Goal: Information Seeking & Learning: Learn about a topic

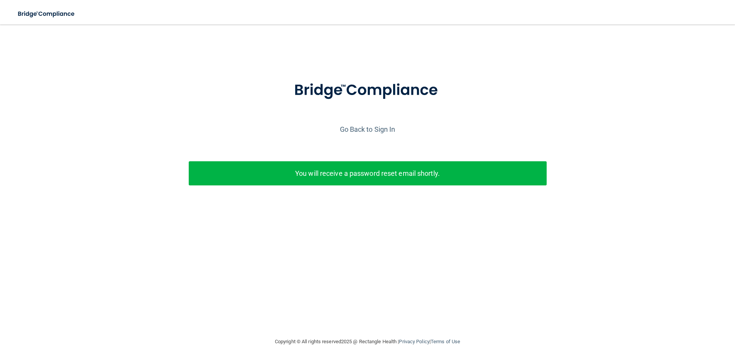
click at [344, 217] on div "Enter your email address and select the Submit button to reset your password. T…" at bounding box center [367, 144] width 727 height 149
click at [31, 13] on img at bounding box center [46, 14] width 70 height 16
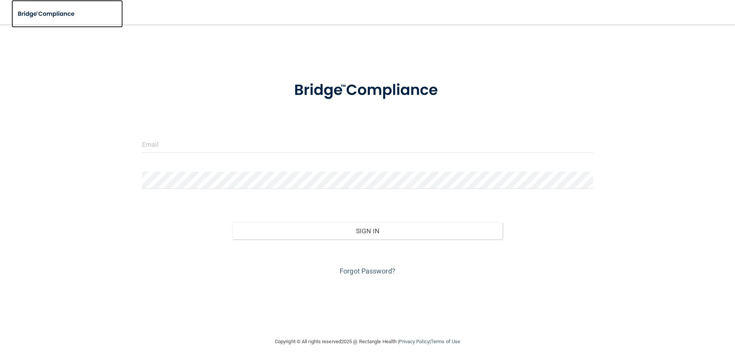
click at [56, 13] on img at bounding box center [46, 14] width 70 height 16
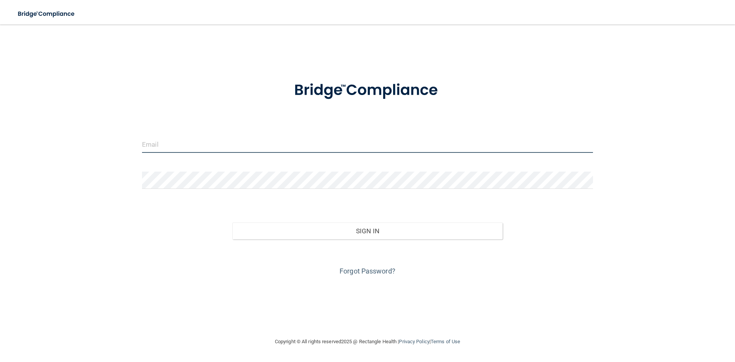
click at [155, 150] on input "email" at bounding box center [367, 144] width 451 height 17
type input "[EMAIL_ADDRESS][DOMAIN_NAME]"
drag, startPoint x: 181, startPoint y: 169, endPoint x: 177, endPoint y: 170, distance: 3.8
click at [181, 167] on form "trudyfrazerdds@gmail.com Invalid email/password. You don't have permission to a…" at bounding box center [367, 173] width 451 height 207
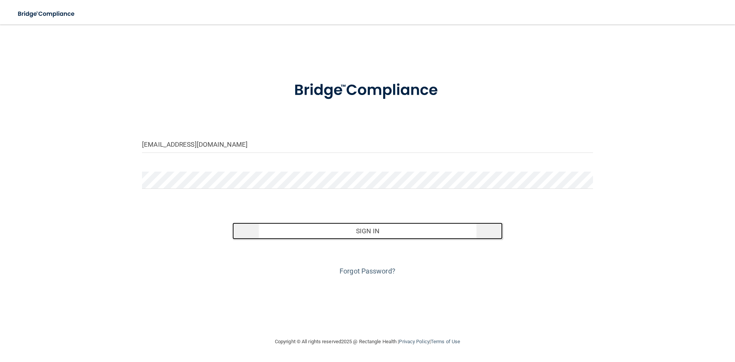
click at [363, 234] on button "Sign In" at bounding box center [367, 230] width 271 height 17
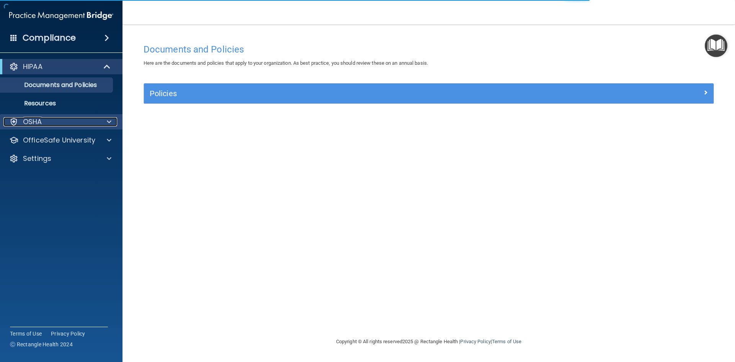
click at [67, 122] on div "OSHA" at bounding box center [50, 121] width 95 height 9
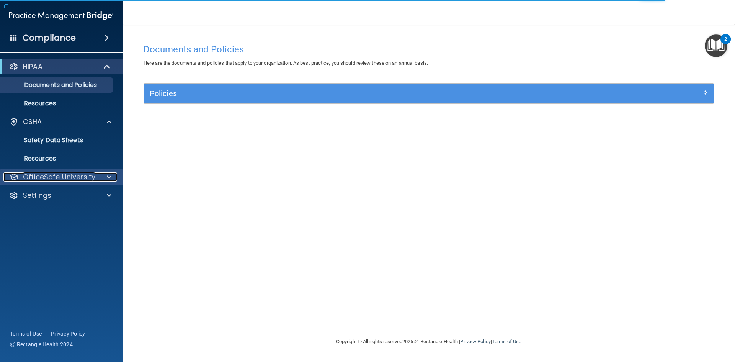
click at [57, 175] on p "OfficeSafe University" at bounding box center [59, 176] width 72 height 9
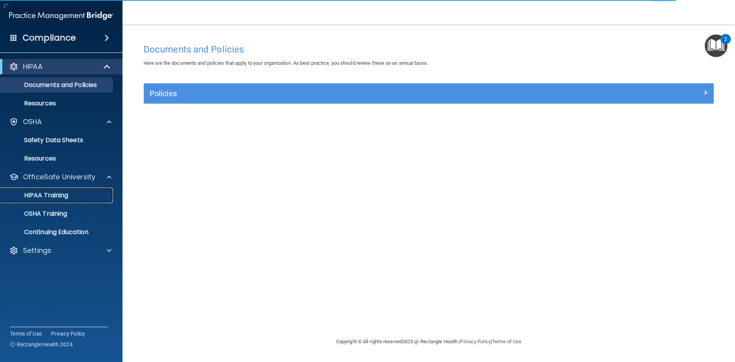
click at [55, 196] on p "HIPAA Training" at bounding box center [36, 195] width 63 height 8
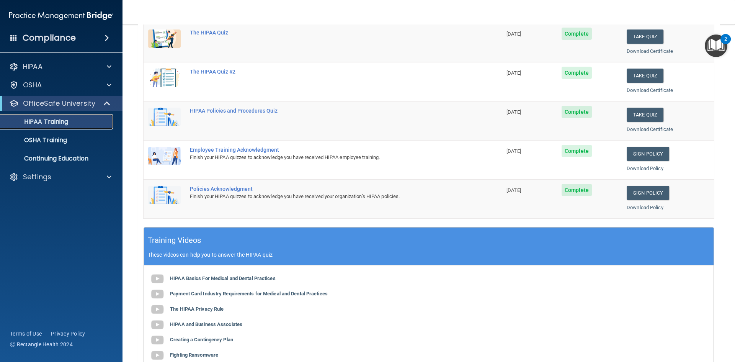
scroll to position [115, 0]
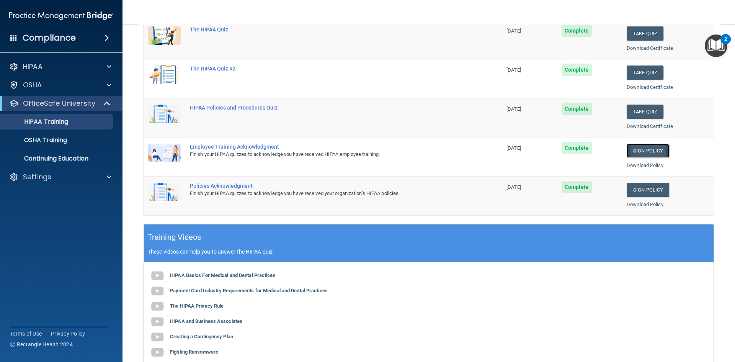
click at [657, 154] on link "Sign Policy" at bounding box center [648, 151] width 42 height 14
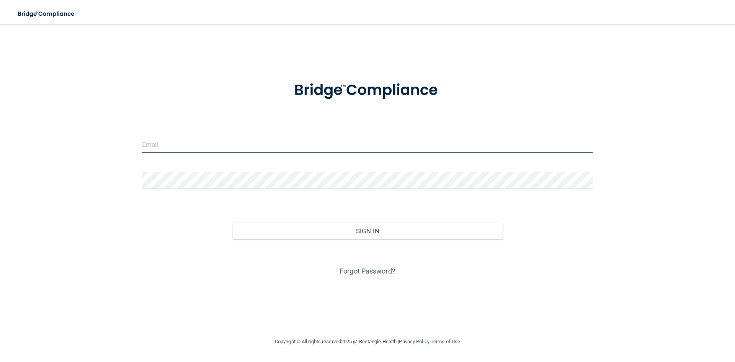
click at [228, 152] on input "email" at bounding box center [367, 144] width 451 height 17
type input "[EMAIL_ADDRESS][DOMAIN_NAME]"
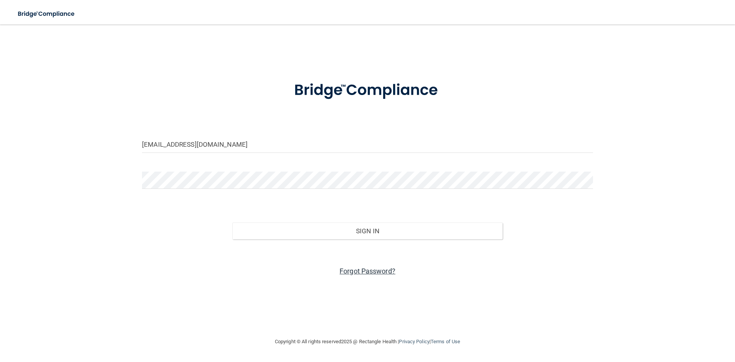
click at [364, 271] on link "Forgot Password?" at bounding box center [368, 271] width 56 height 8
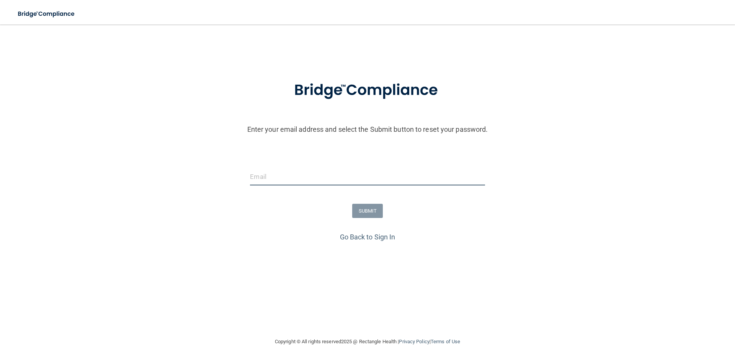
click at [304, 181] on input "email" at bounding box center [367, 176] width 235 height 17
type input "TrudyFrazerDDS@gmail.com"
click at [372, 212] on button "SUBMIT" at bounding box center [367, 211] width 31 height 14
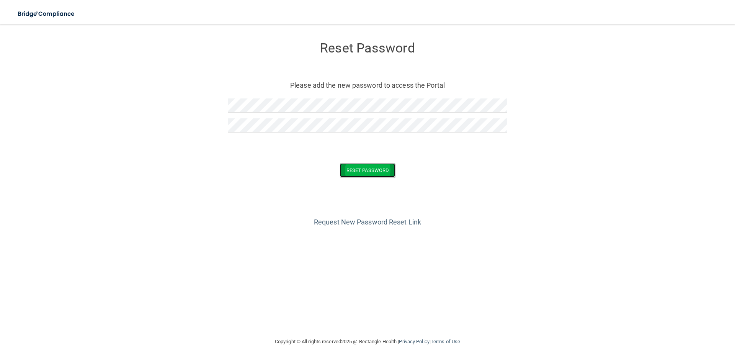
click at [370, 174] on button "Reset Password" at bounding box center [367, 170] width 55 height 14
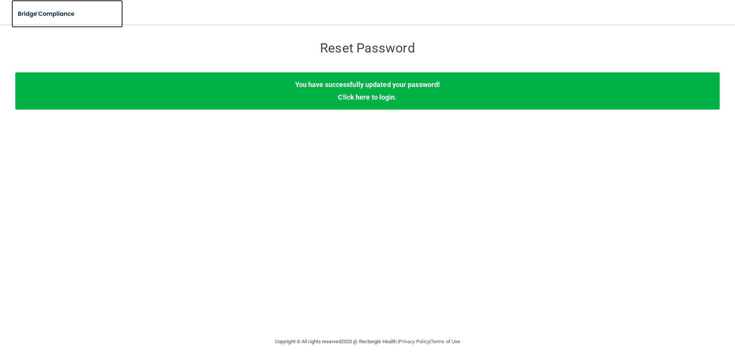
click at [65, 13] on img at bounding box center [46, 14] width 70 height 16
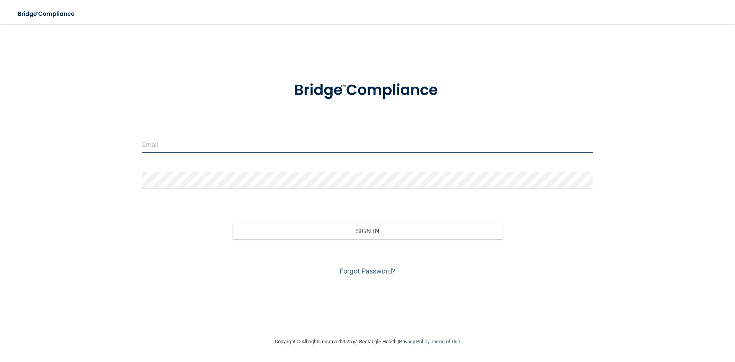
click at [193, 145] on input "email" at bounding box center [367, 144] width 451 height 17
type input "TrudyFrazerDDS@gmail.com"
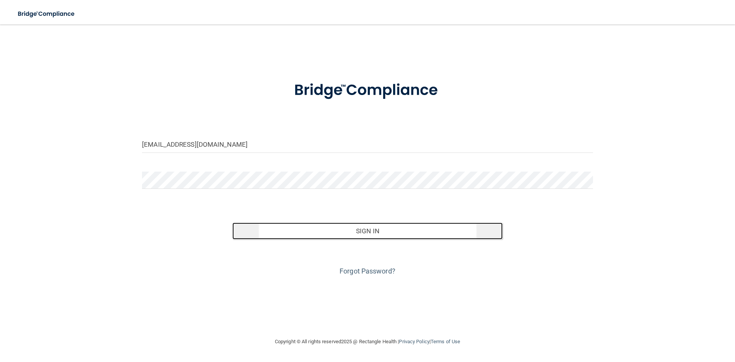
click at [271, 233] on button "Sign In" at bounding box center [367, 230] width 271 height 17
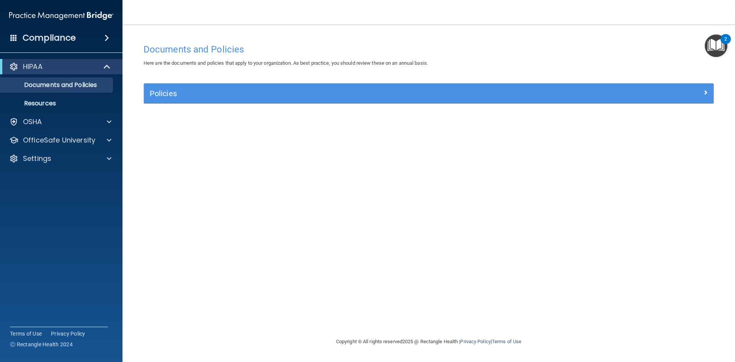
click at [235, 102] on div "Policies" at bounding box center [429, 93] width 570 height 20
click at [232, 87] on div "Policies" at bounding box center [429, 93] width 570 height 20
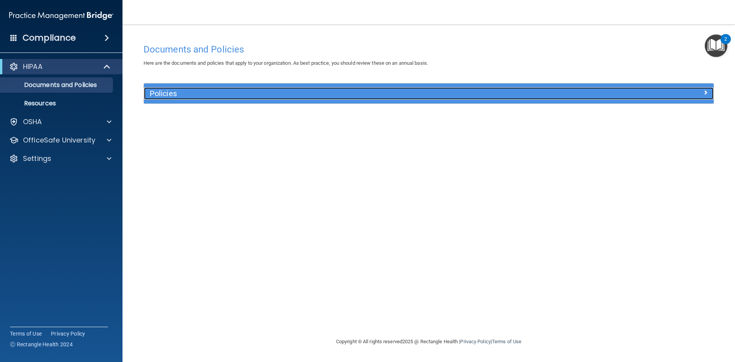
click at [223, 92] on h5 "Policies" at bounding box center [358, 93] width 416 height 8
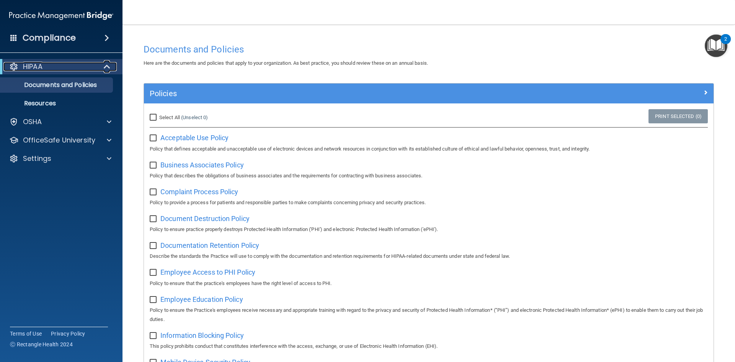
click at [64, 70] on div "HIPAA" at bounding box center [50, 66] width 95 height 9
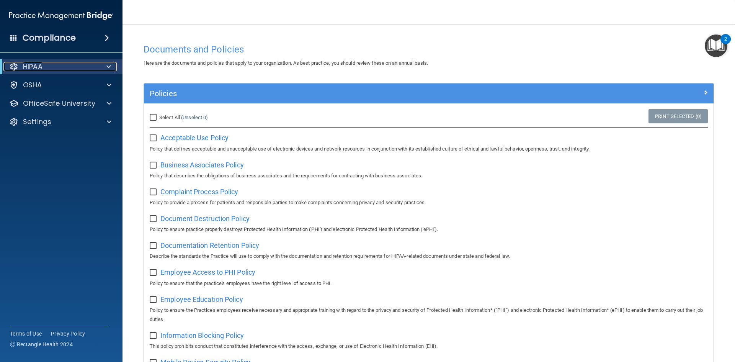
click at [64, 70] on div "HIPAA" at bounding box center [50, 66] width 95 height 9
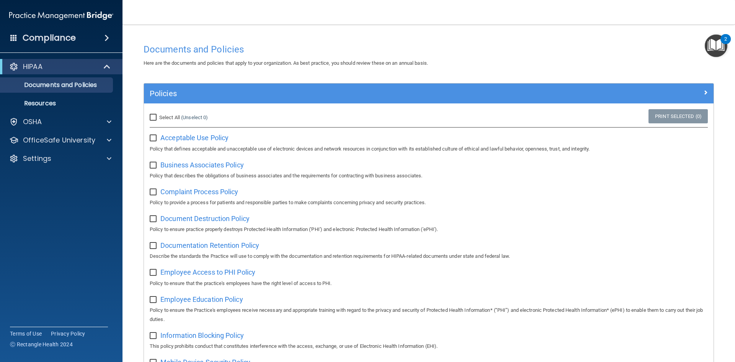
click at [150, 117] on input "Select All (Unselect 0) Unselect All" at bounding box center [154, 117] width 9 height 6
checkbox input "true"
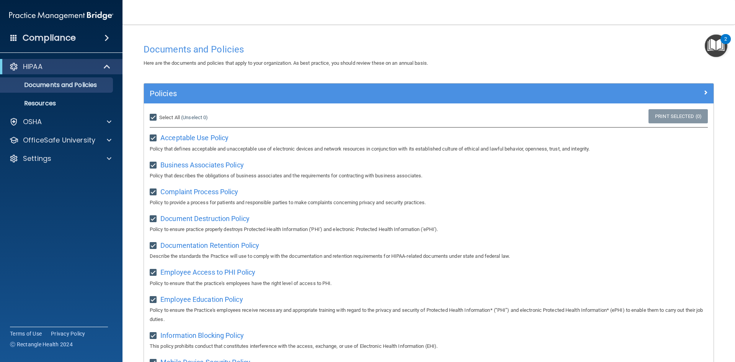
checkbox input "true"
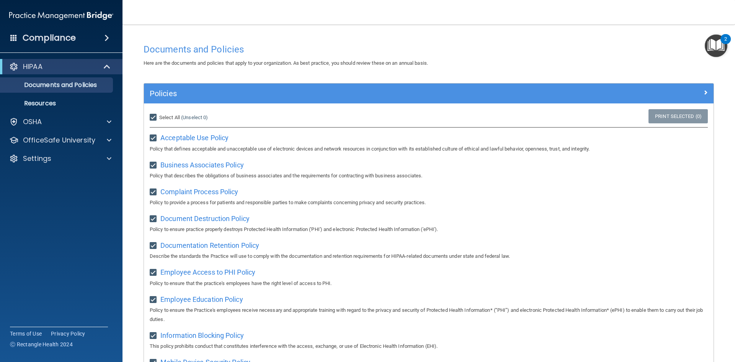
checkbox input "true"
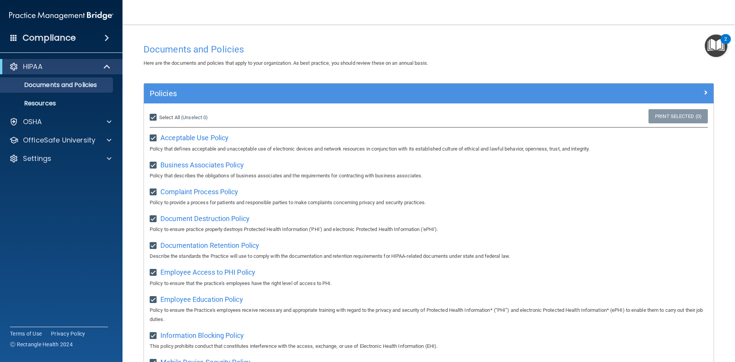
checkbox input "true"
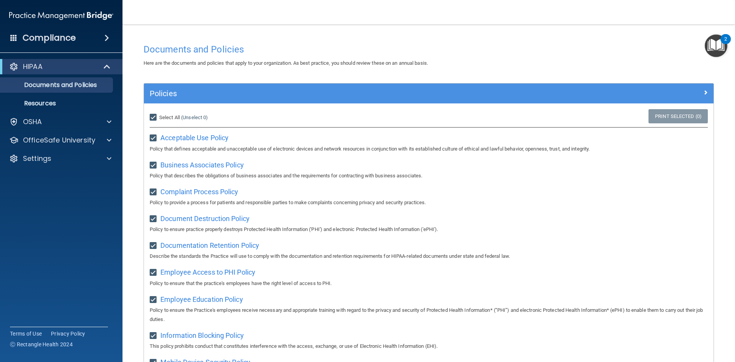
checkbox input "true"
click at [150, 117] on input "Select All (Unselect 21) Unselect All" at bounding box center [154, 117] width 9 height 6
checkbox input "false"
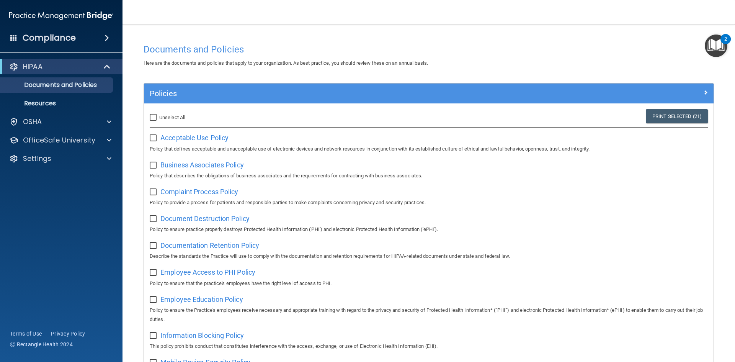
checkbox input "false"
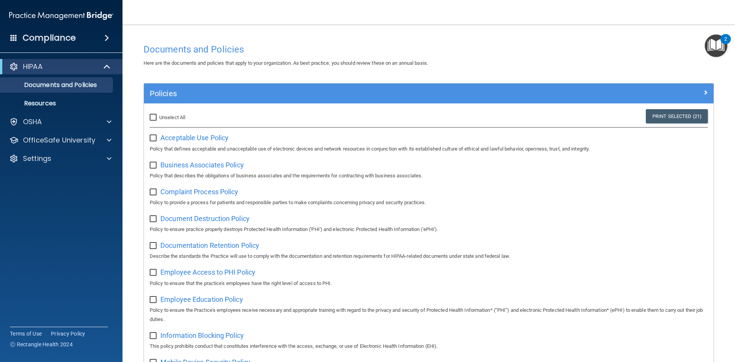
checkbox input "false"
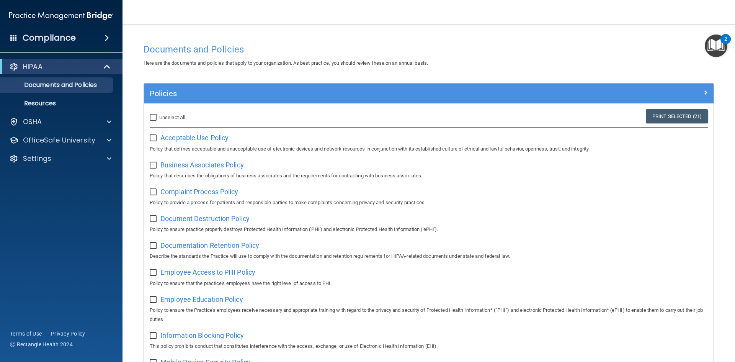
checkbox input "false"
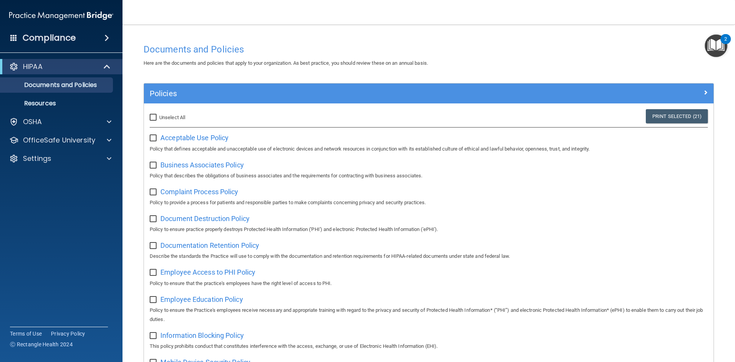
checkbox input "false"
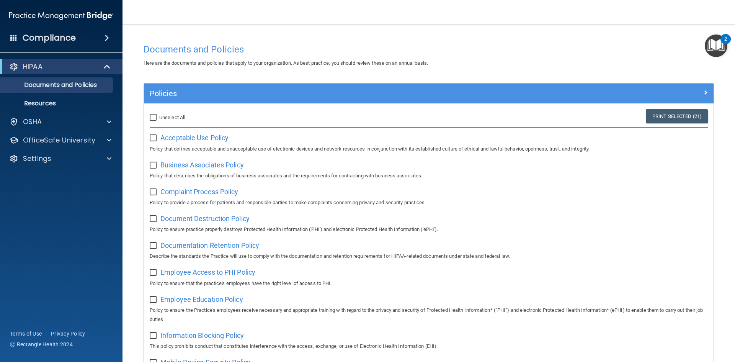
checkbox input "false"
click at [205, 136] on span "Acceptable Use Policy" at bounding box center [194, 138] width 68 height 8
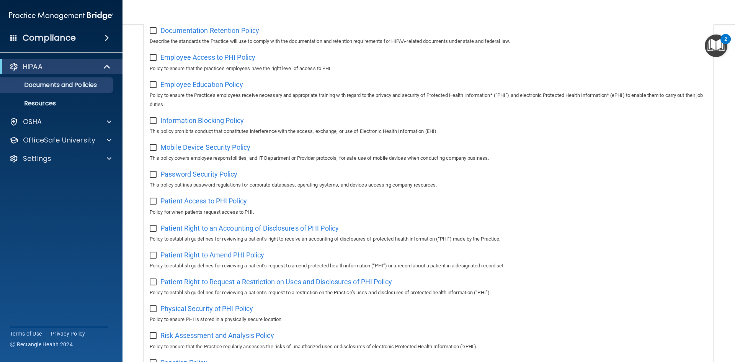
scroll to position [368, 0]
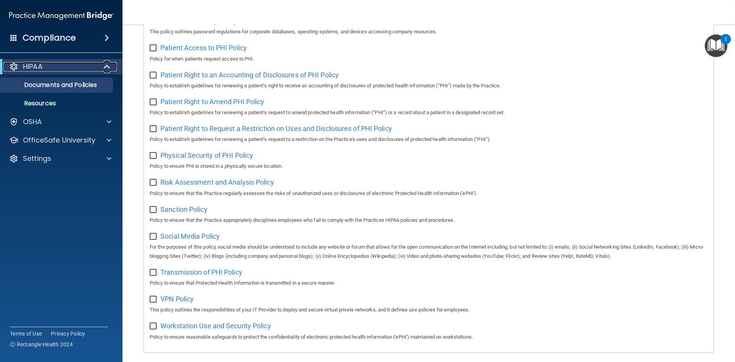
click at [105, 64] on span at bounding box center [108, 66] width 7 height 9
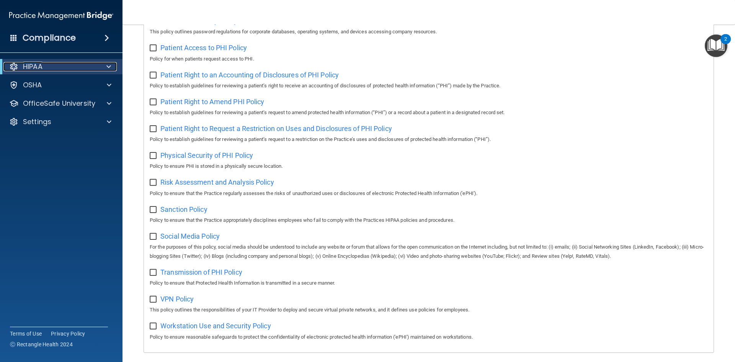
click at [105, 64] on div at bounding box center [107, 66] width 19 height 9
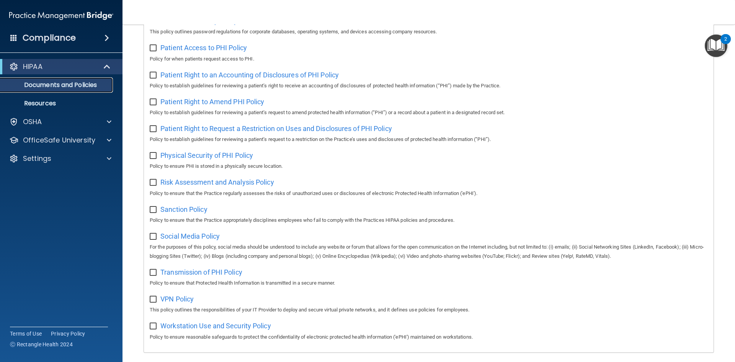
click at [87, 87] on p "Documents and Policies" at bounding box center [57, 85] width 105 height 8
click at [73, 103] on p "Resources" at bounding box center [57, 104] width 105 height 8
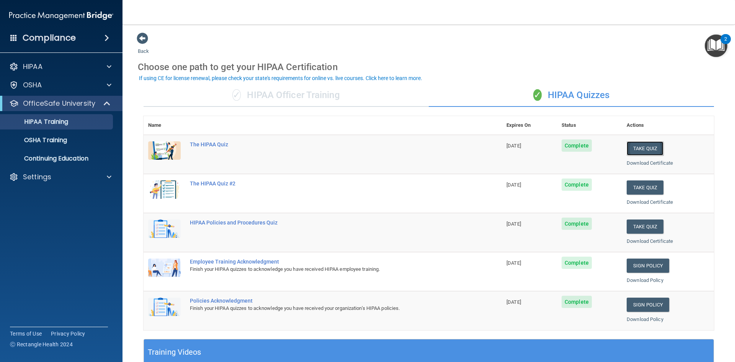
click at [638, 150] on button "Take Quiz" at bounding box center [645, 148] width 37 height 14
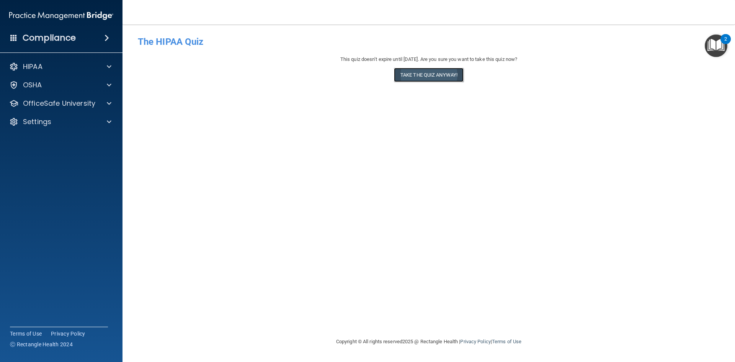
click at [417, 74] on button "Take the quiz anyway!" at bounding box center [429, 75] width 70 height 14
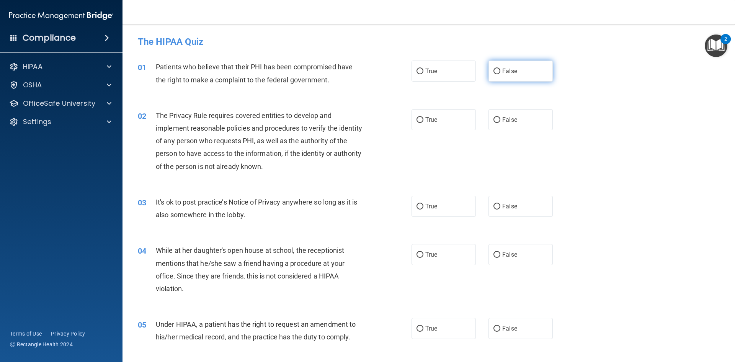
drag, startPoint x: 496, startPoint y: 67, endPoint x: 496, endPoint y: 75, distance: 8.4
click at [496, 67] on label "False" at bounding box center [521, 70] width 64 height 21
click at [496, 69] on input "False" at bounding box center [497, 72] width 7 height 6
radio input "true"
click at [494, 122] on input "False" at bounding box center [497, 120] width 7 height 6
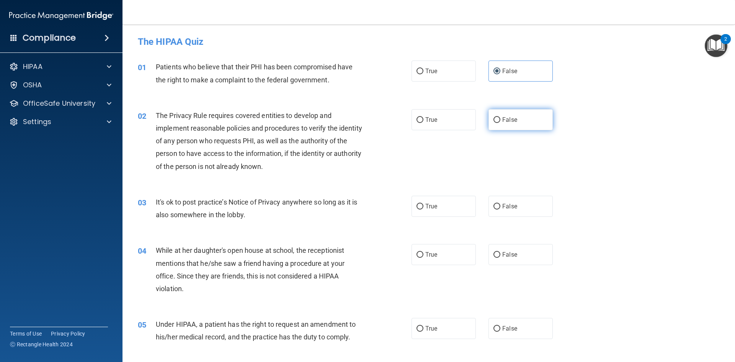
radio input "true"
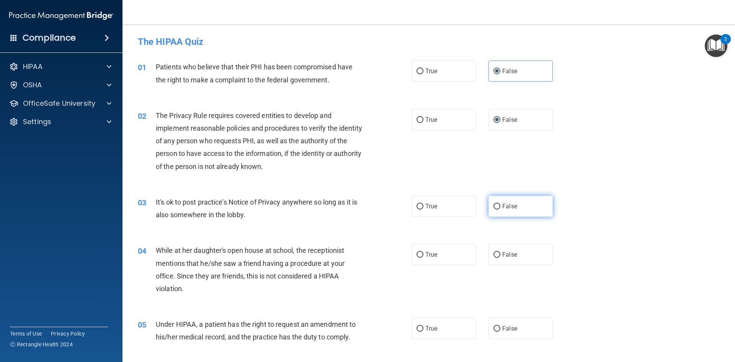
click at [497, 203] on label "False" at bounding box center [521, 206] width 64 height 21
click at [497, 204] on input "False" at bounding box center [497, 207] width 7 height 6
radio input "true"
click at [495, 253] on input "False" at bounding box center [497, 255] width 7 height 6
radio input "true"
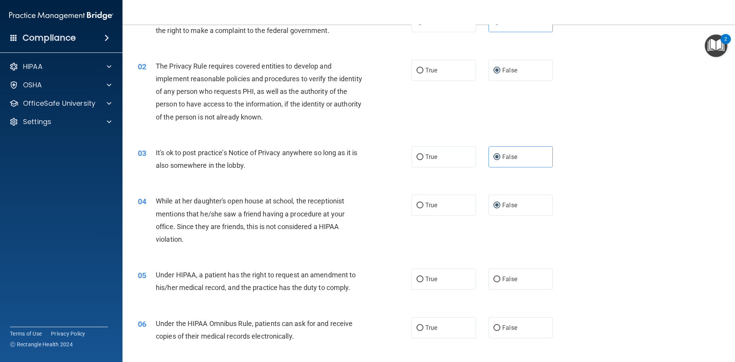
scroll to position [153, 0]
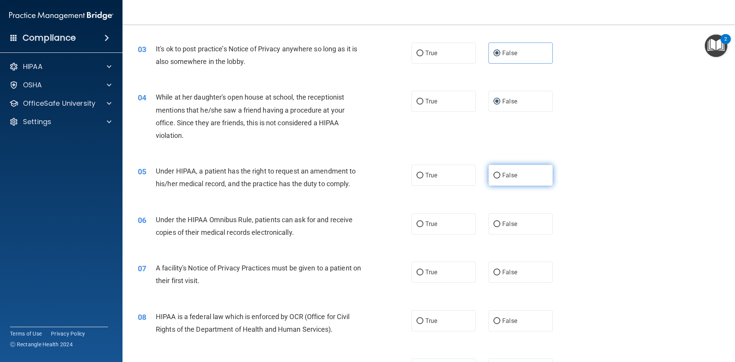
click at [489, 173] on label "False" at bounding box center [521, 175] width 64 height 21
click at [494, 173] on input "False" at bounding box center [497, 176] width 7 height 6
radio input "true"
click at [494, 228] on label "False" at bounding box center [521, 223] width 64 height 21
click at [494, 227] on input "False" at bounding box center [497, 224] width 7 height 6
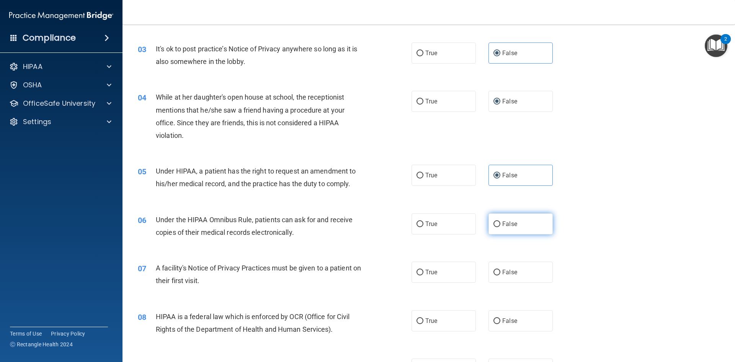
radio input "true"
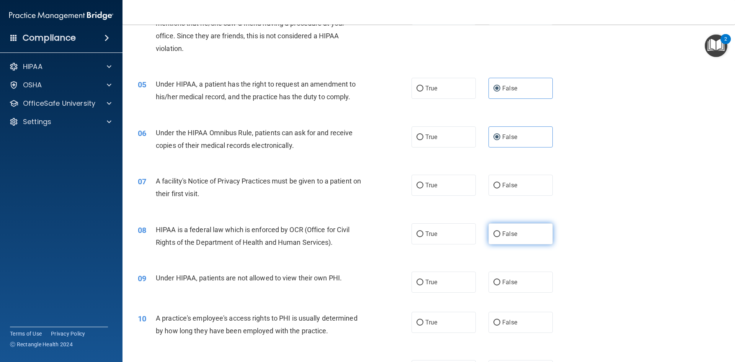
scroll to position [268, 0]
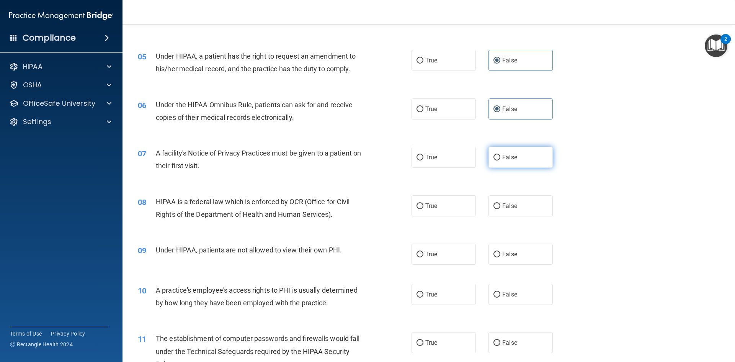
click at [492, 153] on label "False" at bounding box center [521, 157] width 64 height 21
click at [494, 155] on input "False" at bounding box center [497, 158] width 7 height 6
radio input "true"
click at [494, 208] on input "False" at bounding box center [497, 206] width 7 height 6
radio input "true"
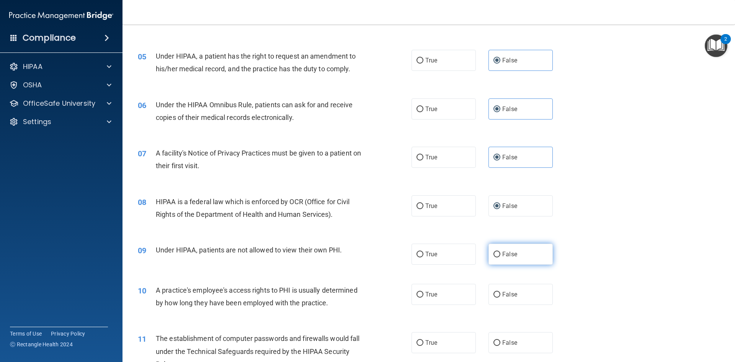
click at [496, 254] on input "False" at bounding box center [497, 255] width 7 height 6
radio input "true"
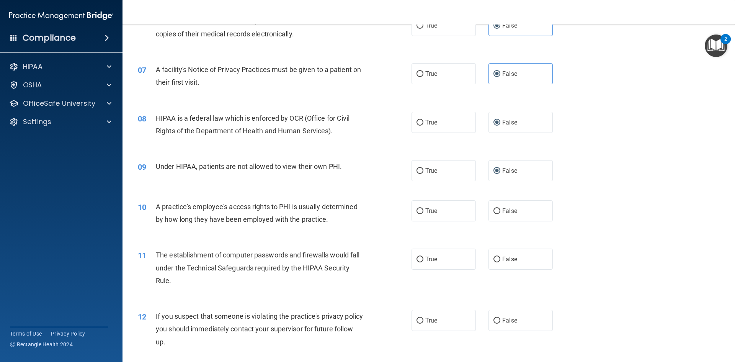
scroll to position [383, 0]
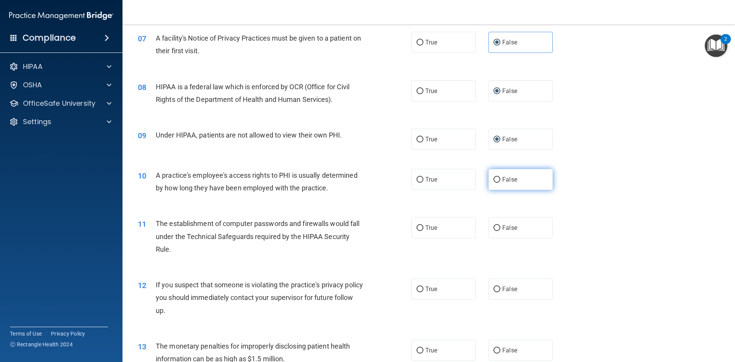
click at [495, 180] on input "False" at bounding box center [497, 180] width 7 height 6
radio input "true"
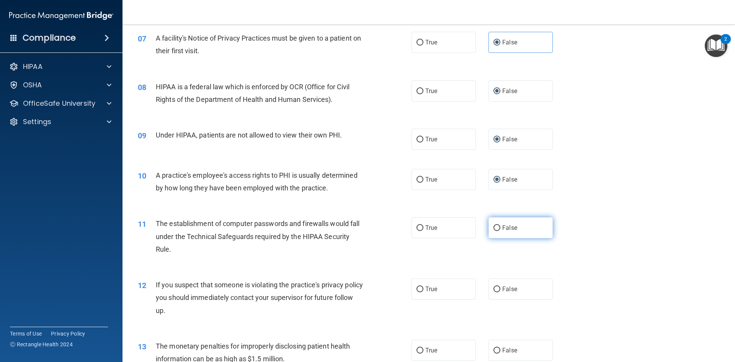
click at [496, 229] on input "False" at bounding box center [497, 228] width 7 height 6
radio input "true"
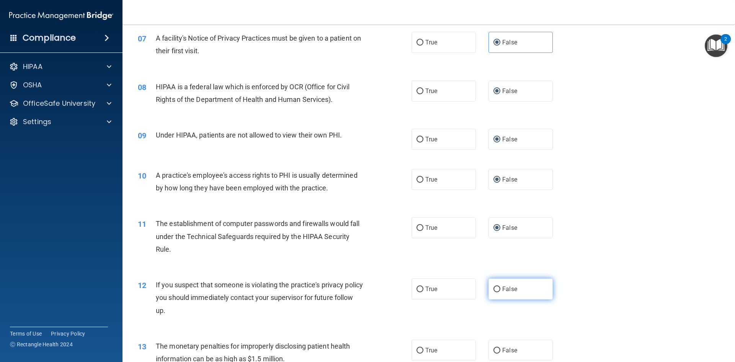
click at [498, 281] on label "False" at bounding box center [521, 288] width 64 height 21
click at [498, 286] on input "False" at bounding box center [497, 289] width 7 height 6
radio input "true"
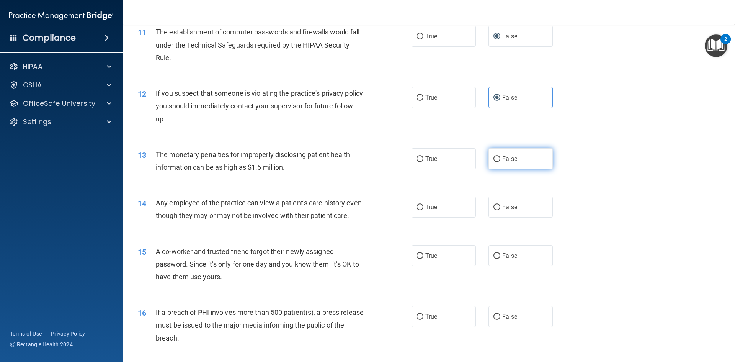
click at [495, 162] on label "False" at bounding box center [521, 158] width 64 height 21
click at [495, 162] on input "False" at bounding box center [497, 159] width 7 height 6
radio input "true"
click at [495, 209] on input "False" at bounding box center [497, 207] width 7 height 6
radio input "true"
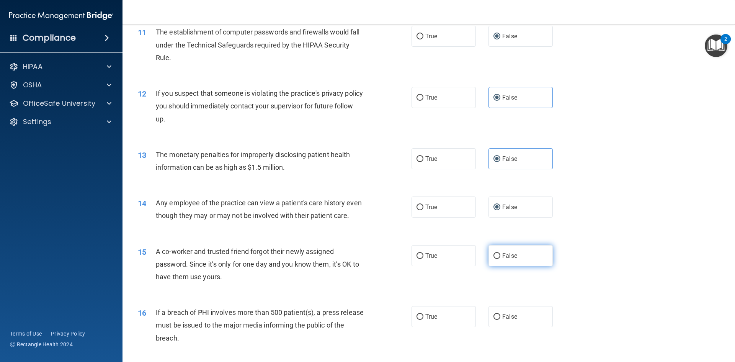
click at [502, 259] on span "False" at bounding box center [509, 255] width 15 height 7
click at [500, 259] on input "False" at bounding box center [497, 256] width 7 height 6
radio input "true"
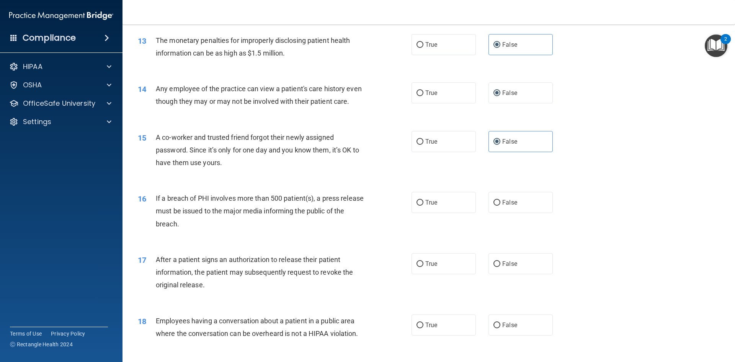
scroll to position [689, 0]
click at [501, 203] on div "16 If a breach of PHI involves more than 500 patient(s), a press release must b…" at bounding box center [428, 211] width 593 height 61
click at [499, 212] on label "False" at bounding box center [521, 201] width 64 height 21
click at [499, 205] on input "False" at bounding box center [497, 202] width 7 height 6
radio input "true"
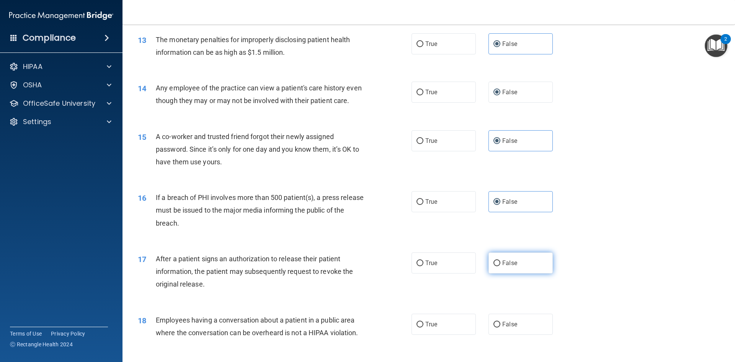
click at [494, 266] on input "False" at bounding box center [497, 263] width 7 height 6
radio input "true"
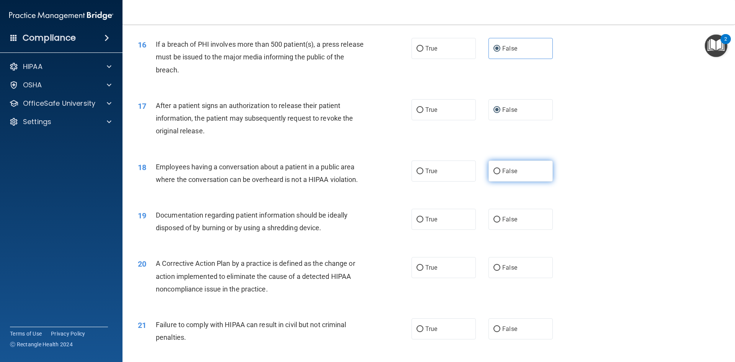
click at [491, 181] on label "False" at bounding box center [521, 170] width 64 height 21
click at [494, 174] on input "False" at bounding box center [497, 171] width 7 height 6
radio input "true"
click at [498, 230] on label "False" at bounding box center [521, 219] width 64 height 21
click at [498, 222] on input "False" at bounding box center [497, 220] width 7 height 6
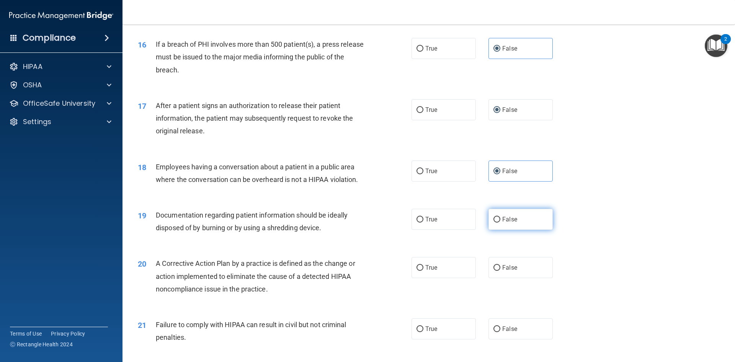
radio input "true"
click at [502, 271] on span "False" at bounding box center [509, 267] width 15 height 7
click at [500, 271] on input "False" at bounding box center [497, 268] width 7 height 6
radio input "true"
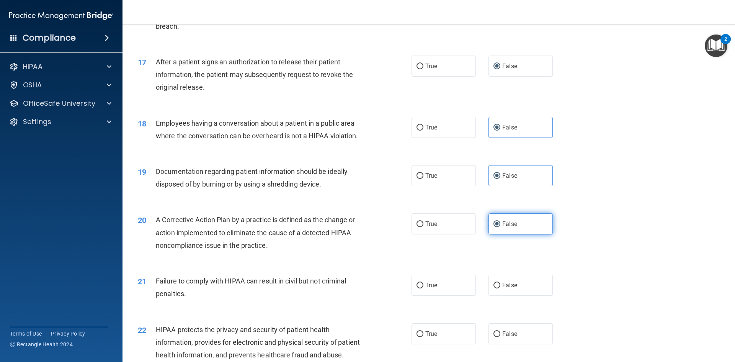
scroll to position [995, 0]
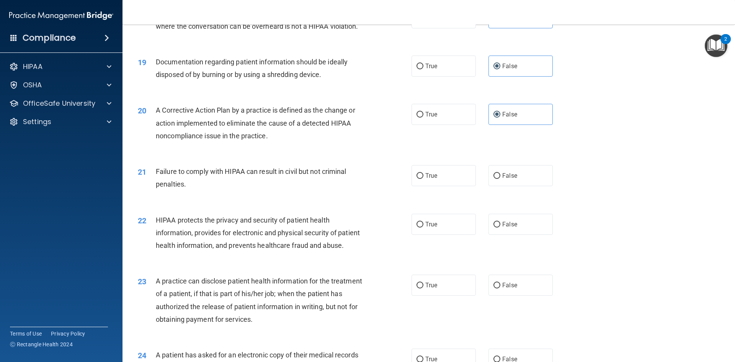
click at [500, 172] on div "21 Failure to comply with HIPAA can result in civil but not criminal penalties.…" at bounding box center [428, 179] width 593 height 48
click at [498, 184] on label "False" at bounding box center [521, 175] width 64 height 21
click at [498, 179] on input "False" at bounding box center [497, 176] width 7 height 6
radio input "true"
drag, startPoint x: 499, startPoint y: 230, endPoint x: 503, endPoint y: 270, distance: 40.4
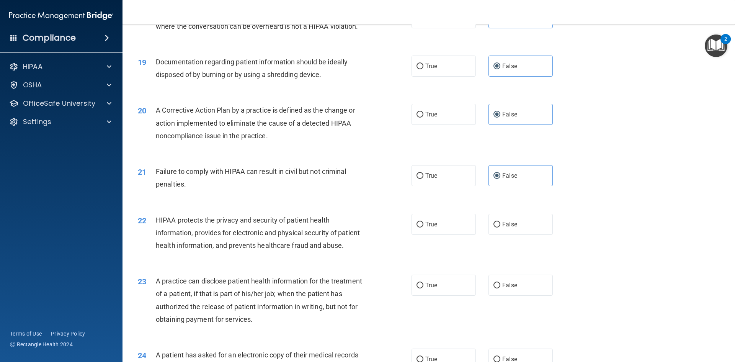
click at [499, 231] on label "False" at bounding box center [521, 224] width 64 height 21
click at [499, 227] on input "False" at bounding box center [497, 225] width 7 height 6
radio input "true"
click at [496, 288] on input "False" at bounding box center [497, 286] width 7 height 6
radio input "true"
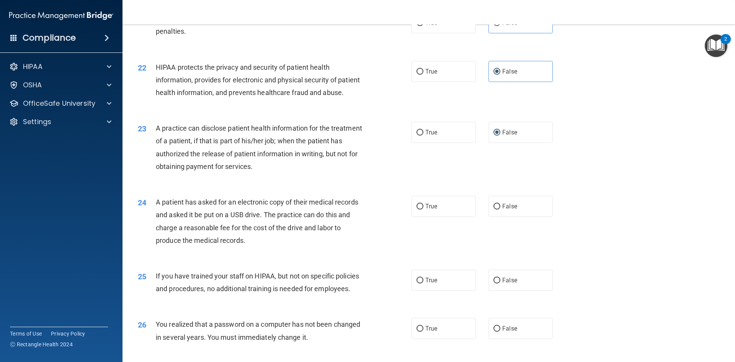
scroll to position [1149, 0]
click at [508, 209] on span "False" at bounding box center [509, 205] width 15 height 7
click at [500, 209] on input "False" at bounding box center [497, 206] width 7 height 6
radio input "true"
click at [501, 287] on div "25 If you have trained your staff on HIPAA, but not on specific policies and pr…" at bounding box center [428, 284] width 593 height 48
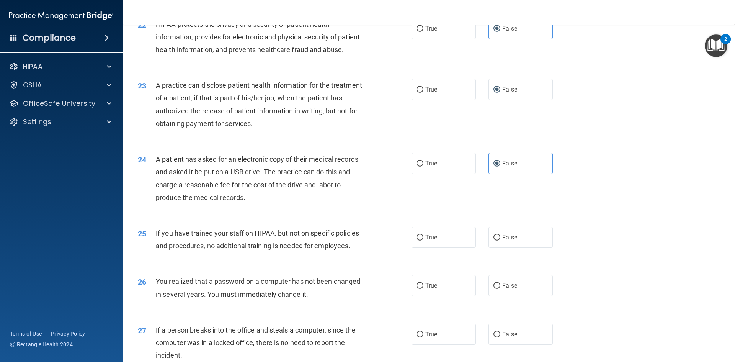
scroll to position [1225, 0]
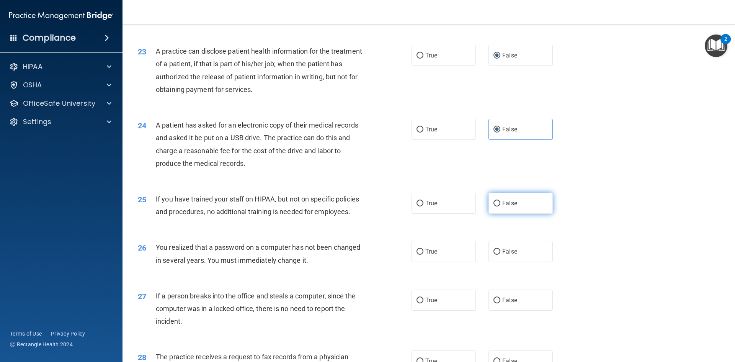
click at [506, 207] on span "False" at bounding box center [509, 202] width 15 height 7
click at [500, 206] on input "False" at bounding box center [497, 204] width 7 height 6
radio input "true"
click at [502, 262] on label "False" at bounding box center [521, 251] width 64 height 21
click at [500, 255] on input "False" at bounding box center [497, 252] width 7 height 6
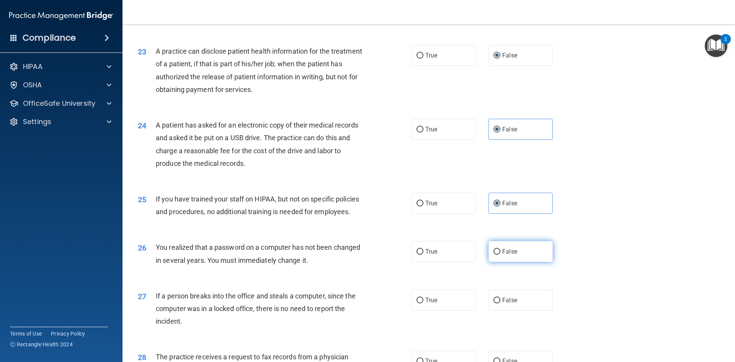
radio input "true"
click at [506, 311] on label "False" at bounding box center [521, 299] width 64 height 21
click at [500, 303] on input "False" at bounding box center [497, 300] width 7 height 6
radio input "true"
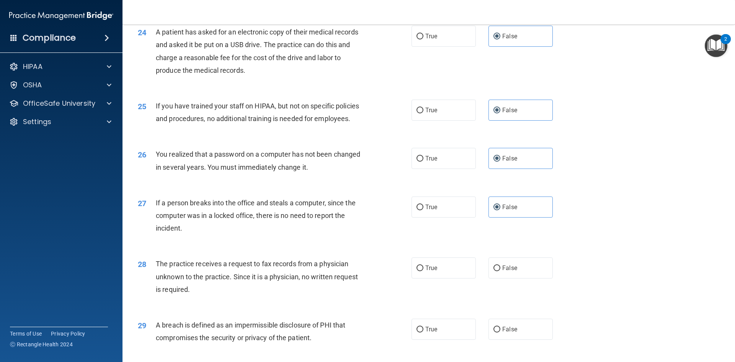
scroll to position [1340, 0]
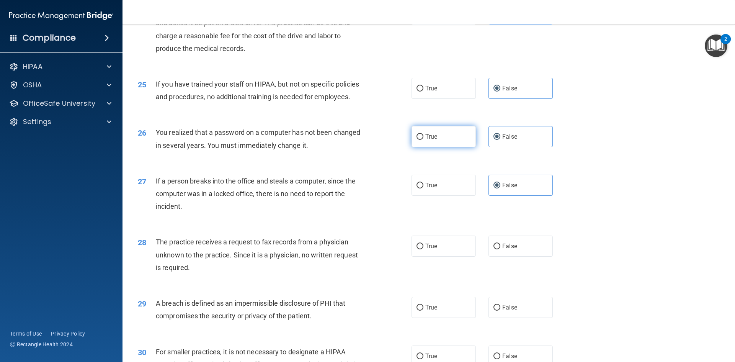
click at [442, 147] on label "True" at bounding box center [444, 136] width 64 height 21
click at [423, 140] on input "True" at bounding box center [420, 137] width 7 height 6
radio input "true"
radio input "false"
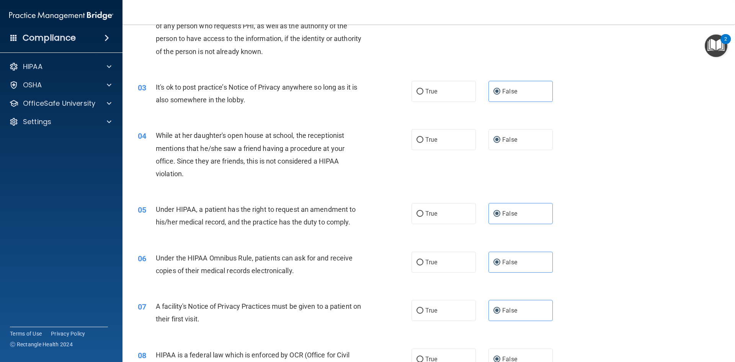
scroll to position [0, 0]
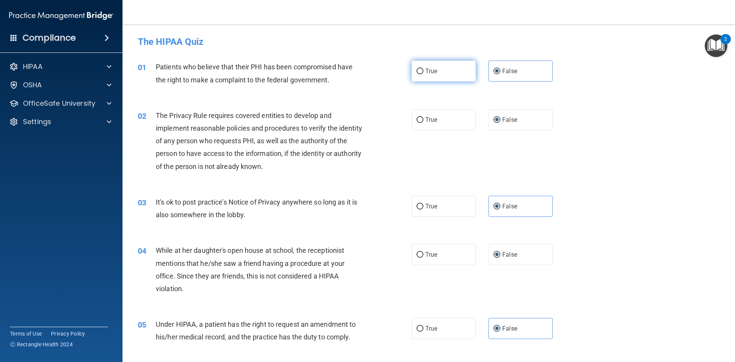
click at [430, 75] on label "True" at bounding box center [444, 70] width 64 height 21
click at [423, 74] on input "True" at bounding box center [420, 72] width 7 height 6
radio input "true"
radio input "false"
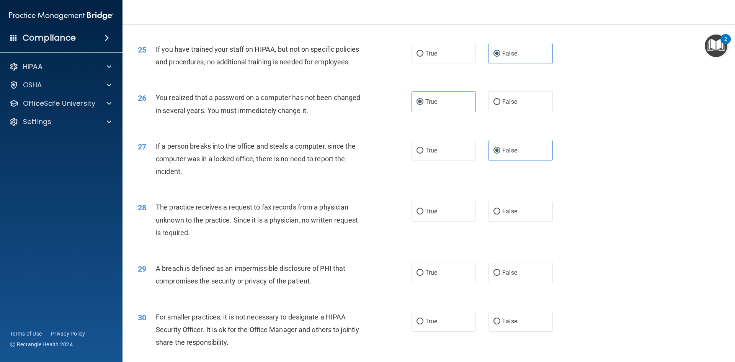
scroll to position [1450, 0]
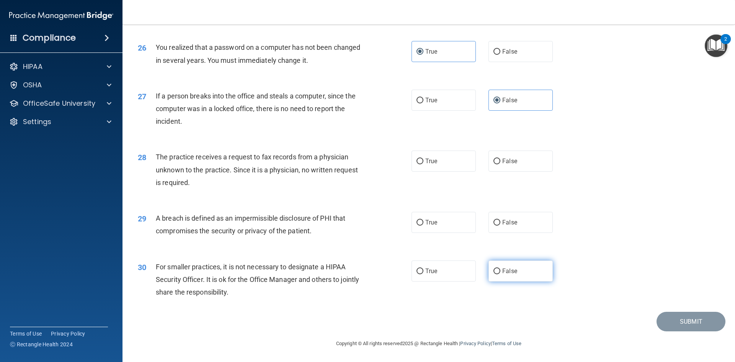
click at [509, 269] on span "False" at bounding box center [509, 270] width 15 height 7
click at [500, 269] on input "False" at bounding box center [497, 271] width 7 height 6
radio input "true"
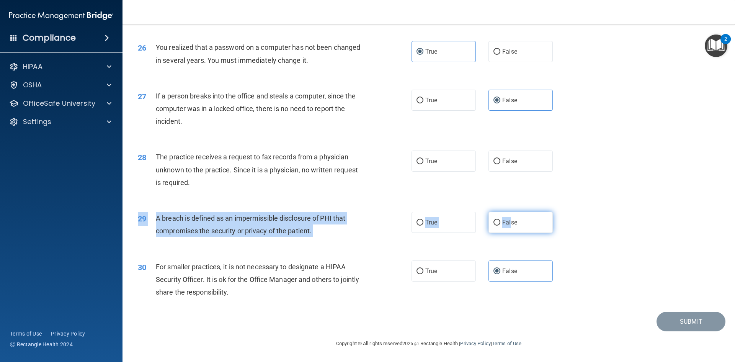
click at [508, 231] on div "29 A breach is defined as an impermissible disclosure of PHI that compromises t…" at bounding box center [428, 226] width 593 height 48
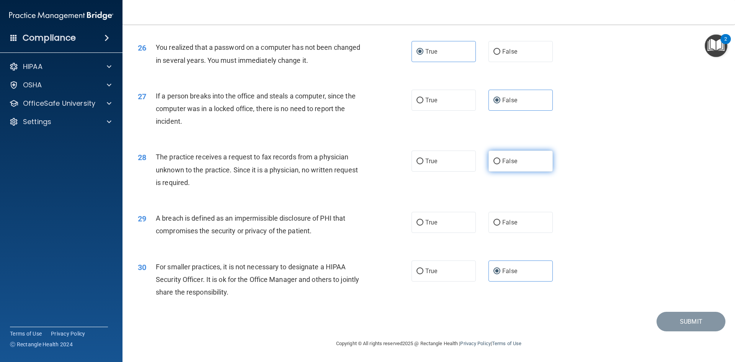
click at [508, 166] on label "False" at bounding box center [521, 160] width 64 height 21
click at [500, 164] on input "False" at bounding box center [497, 162] width 7 height 6
radio input "true"
click at [505, 223] on span "False" at bounding box center [509, 222] width 15 height 7
click at [500, 223] on input "False" at bounding box center [497, 223] width 7 height 6
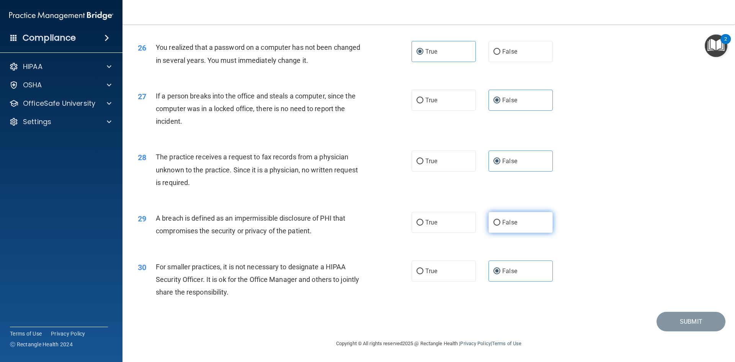
radio input "true"
click at [669, 317] on button "Submit" at bounding box center [691, 322] width 69 height 20
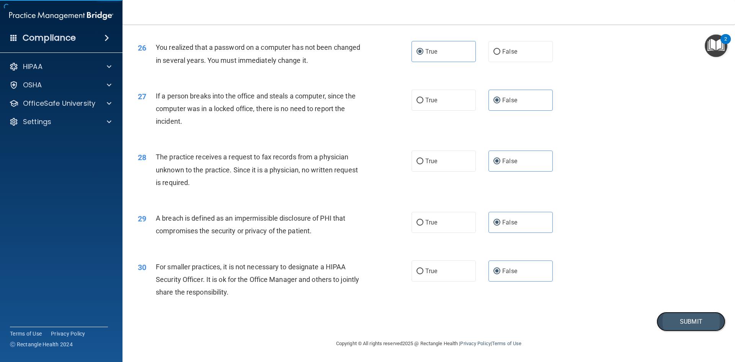
click at [661, 321] on button "Submit" at bounding box center [691, 322] width 69 height 20
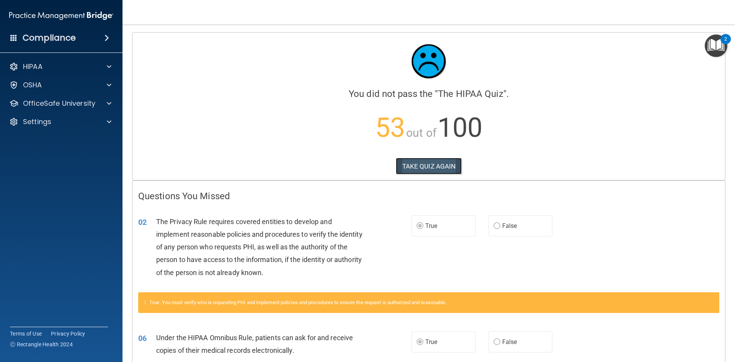
click at [433, 170] on button "TAKE QUIZ AGAIN" at bounding box center [429, 166] width 66 height 17
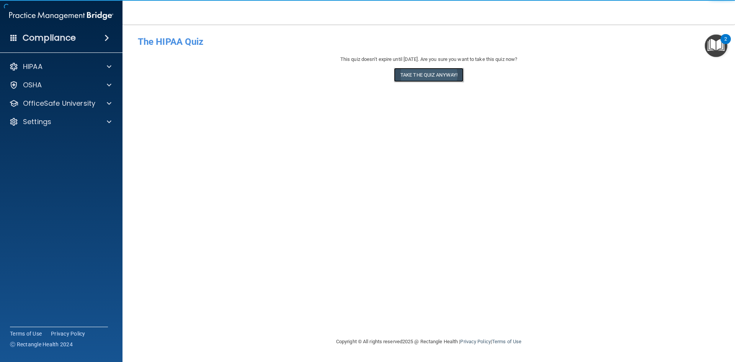
click at [432, 74] on button "Take the quiz anyway!" at bounding box center [429, 75] width 70 height 14
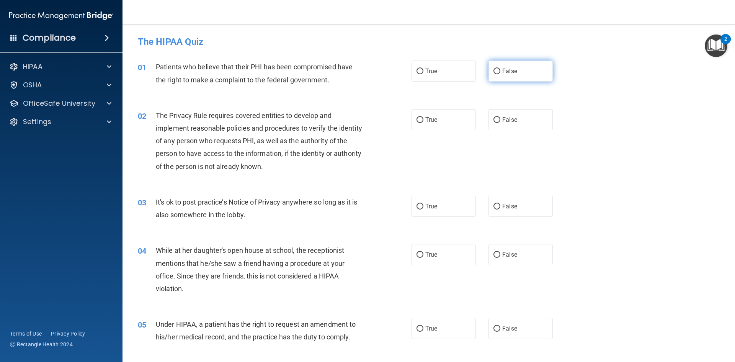
click at [502, 72] on span "False" at bounding box center [509, 70] width 15 height 7
click at [500, 72] on input "False" at bounding box center [497, 72] width 7 height 6
radio input "true"
click at [419, 123] on label "True" at bounding box center [444, 119] width 64 height 21
click at [419, 123] on input "True" at bounding box center [420, 120] width 7 height 6
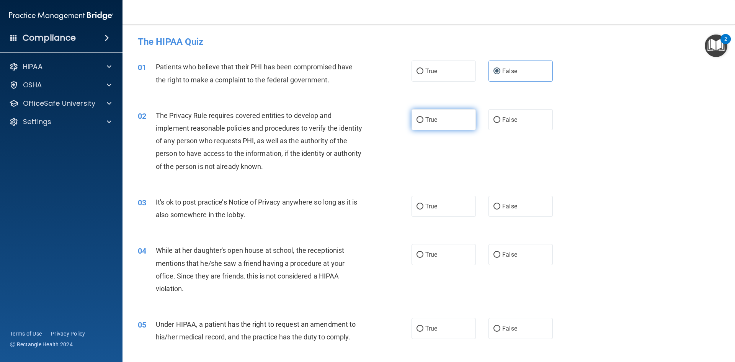
radio input "true"
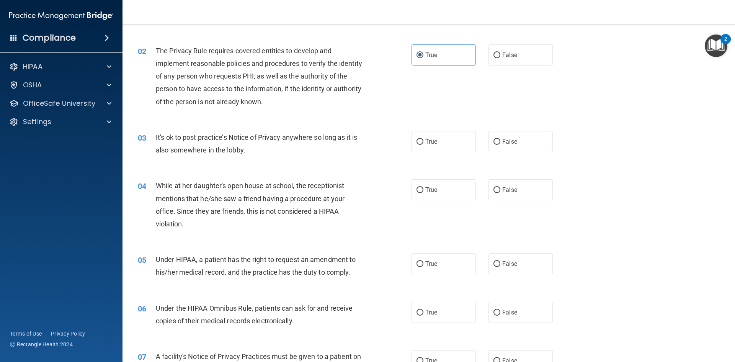
scroll to position [153, 0]
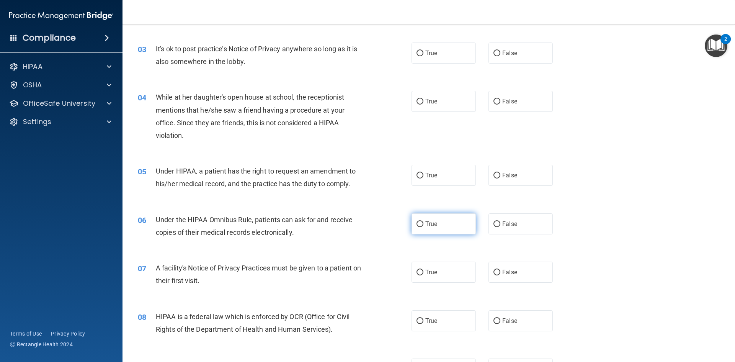
click at [435, 227] on span "True" at bounding box center [431, 223] width 12 height 7
click at [423, 227] on input "True" at bounding box center [420, 224] width 7 height 6
radio input "true"
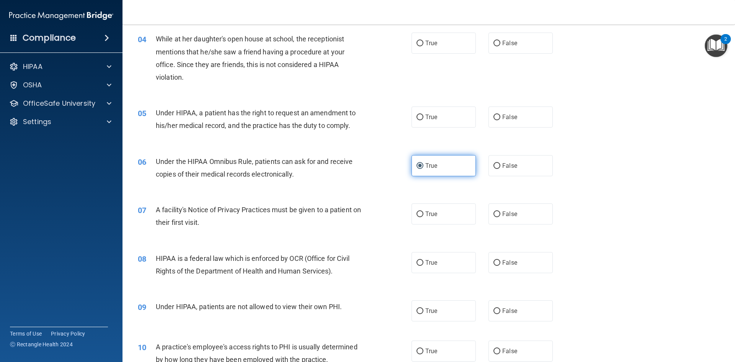
scroll to position [230, 0]
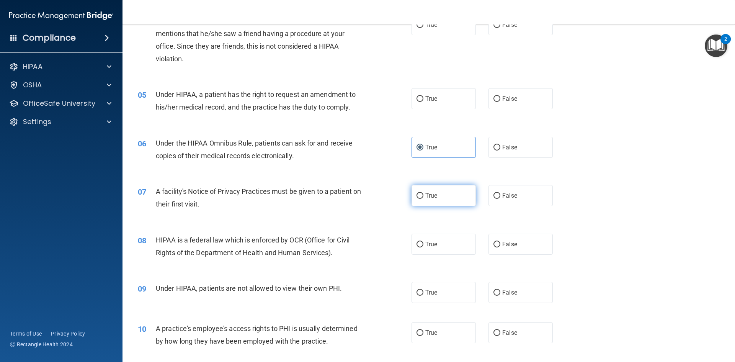
click at [429, 193] on span "True" at bounding box center [431, 195] width 12 height 7
click at [423, 193] on input "True" at bounding box center [420, 196] width 7 height 6
radio input "true"
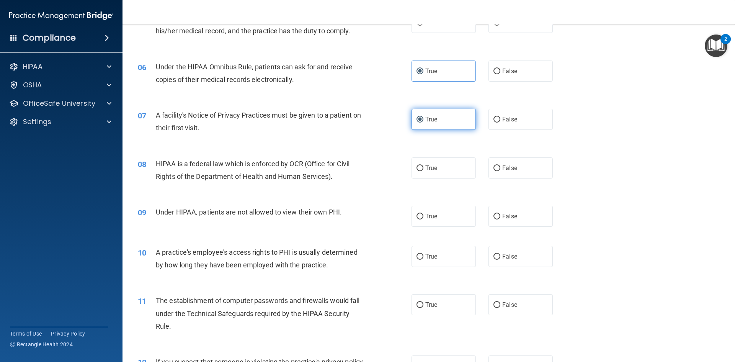
scroll to position [306, 0]
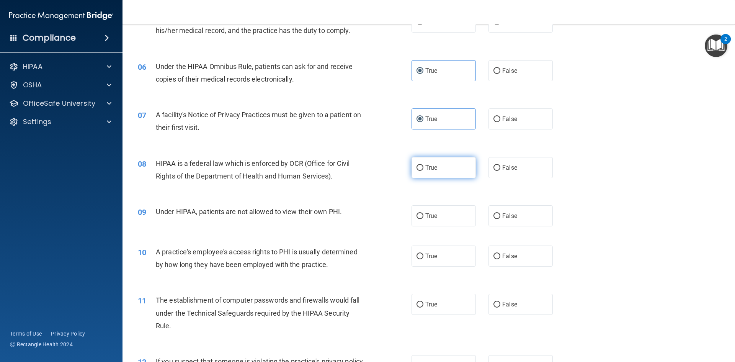
click at [421, 173] on label "True" at bounding box center [444, 167] width 64 height 21
click at [421, 171] on input "True" at bounding box center [420, 168] width 7 height 6
radio input "true"
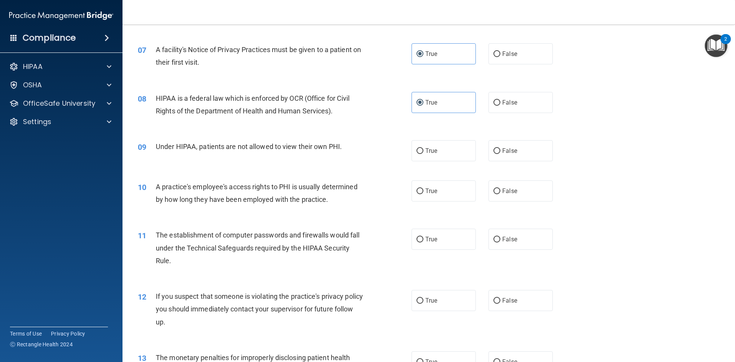
scroll to position [383, 0]
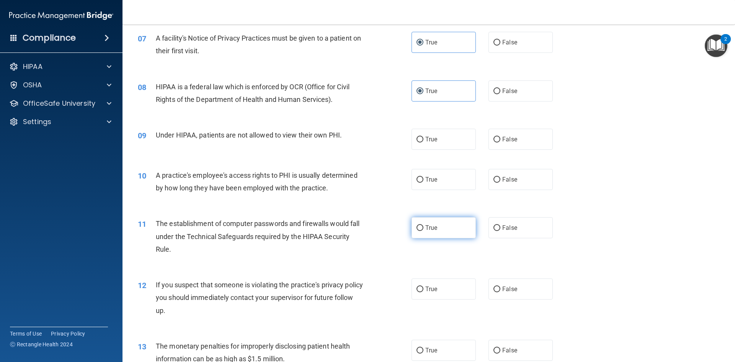
click at [436, 228] on label "True" at bounding box center [444, 227] width 64 height 21
click at [423, 228] on input "True" at bounding box center [420, 228] width 7 height 6
radio input "true"
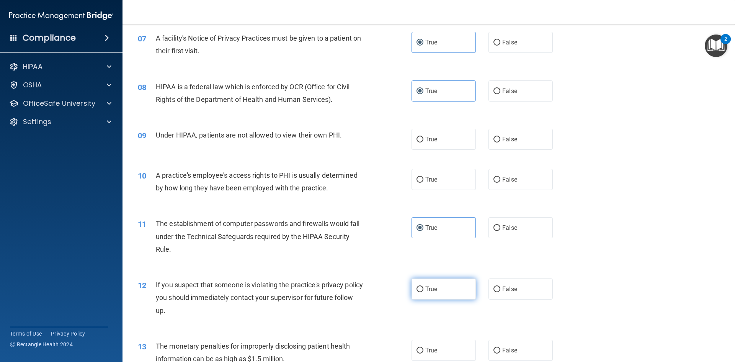
click at [425, 289] on span "True" at bounding box center [431, 288] width 12 height 7
click at [423, 289] on input "True" at bounding box center [420, 289] width 7 height 6
radio input "true"
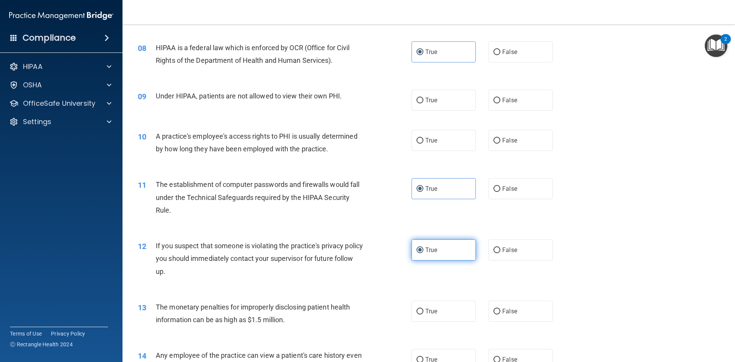
scroll to position [459, 0]
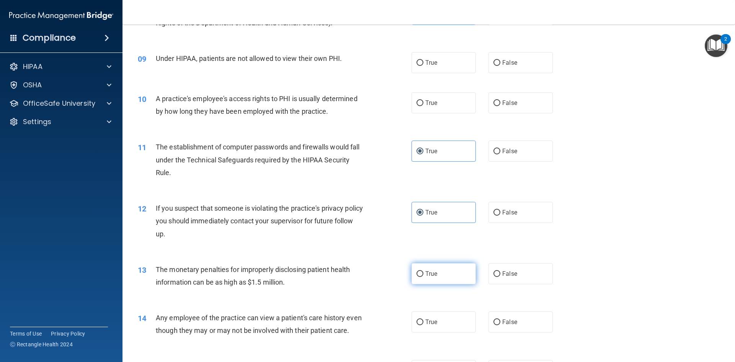
click at [445, 274] on label "True" at bounding box center [444, 273] width 64 height 21
click at [423, 274] on input "True" at bounding box center [420, 274] width 7 height 6
radio input "true"
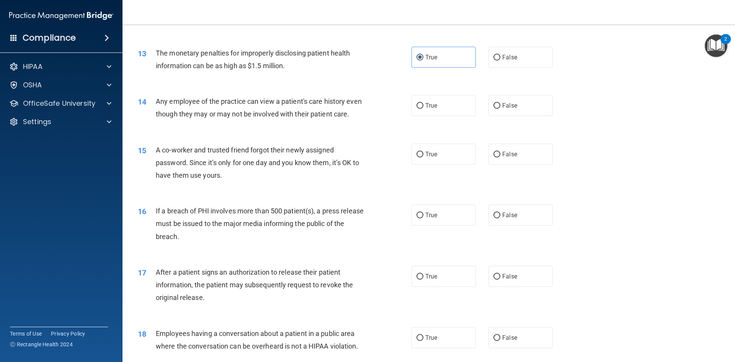
scroll to position [689, 0]
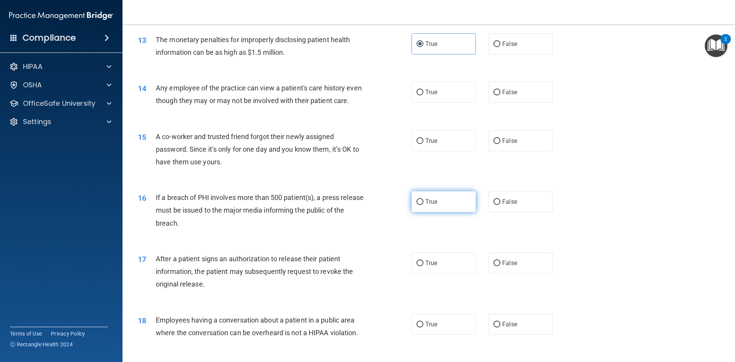
click at [425, 205] on span "True" at bounding box center [431, 201] width 12 height 7
click at [423, 205] on input "True" at bounding box center [420, 202] width 7 height 6
radio input "true"
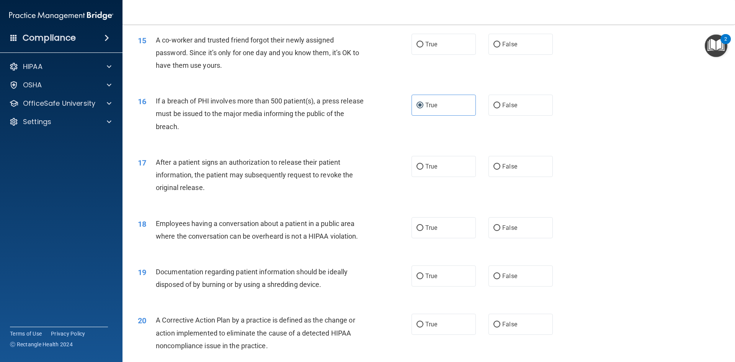
scroll to position [804, 0]
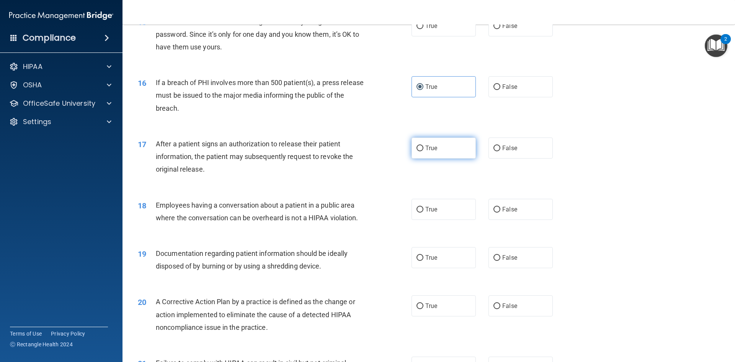
click at [426, 152] on span "True" at bounding box center [431, 147] width 12 height 7
click at [423, 151] on input "True" at bounding box center [420, 148] width 7 height 6
radio input "true"
click at [428, 261] on span "True" at bounding box center [431, 257] width 12 height 7
click at [423, 261] on input "True" at bounding box center [420, 258] width 7 height 6
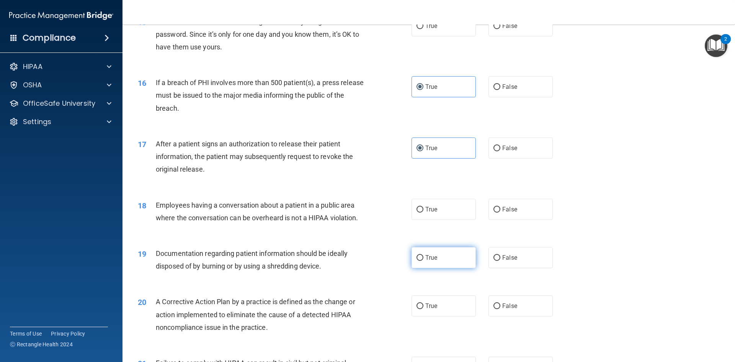
radio input "true"
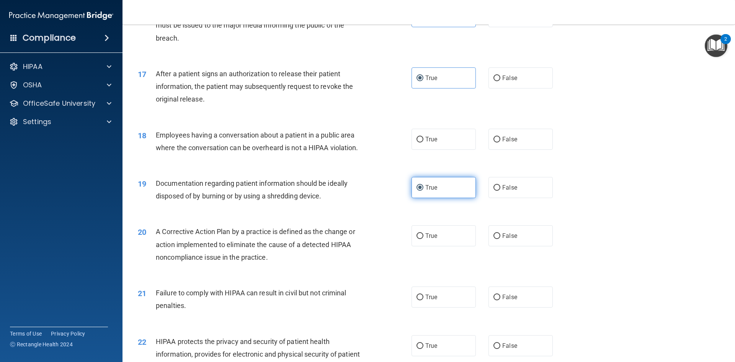
scroll to position [881, 0]
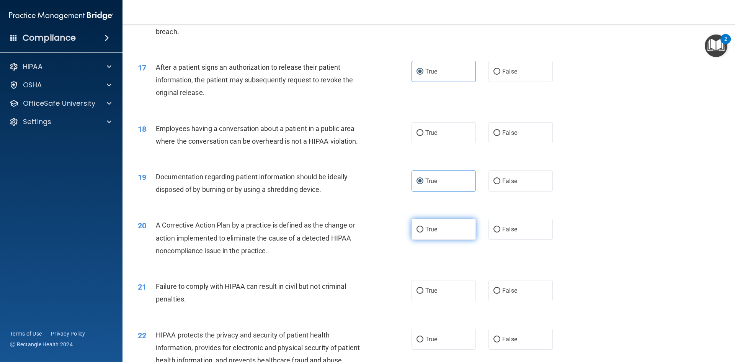
click at [428, 233] on span "True" at bounding box center [431, 229] width 12 height 7
click at [423, 232] on input "True" at bounding box center [420, 230] width 7 height 6
radio input "true"
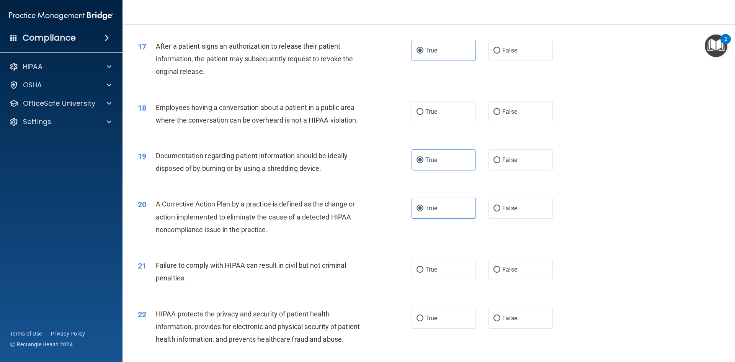
scroll to position [919, 0]
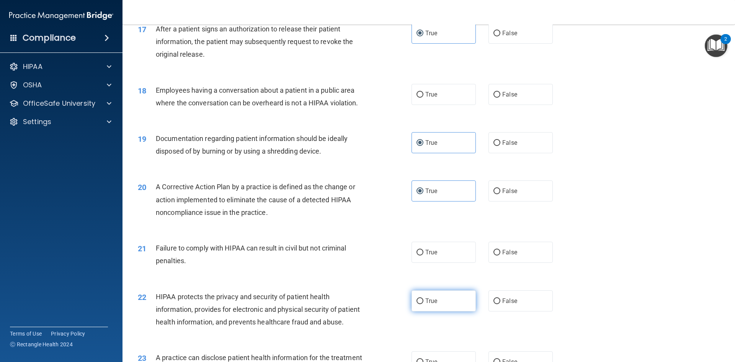
click at [440, 311] on label "True" at bounding box center [444, 300] width 64 height 21
click at [423, 304] on input "True" at bounding box center [420, 301] width 7 height 6
radio input "true"
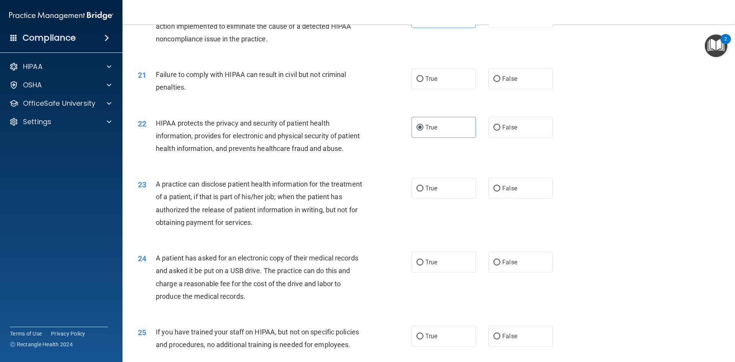
scroll to position [1110, 0]
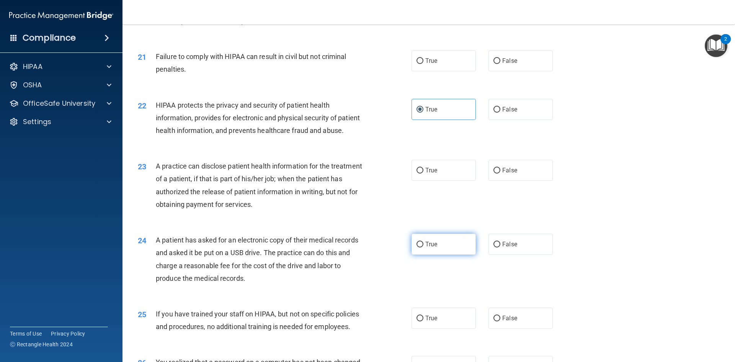
click at [436, 255] on label "True" at bounding box center [444, 244] width 64 height 21
click at [423, 247] on input "True" at bounding box center [420, 245] width 7 height 6
radio input "true"
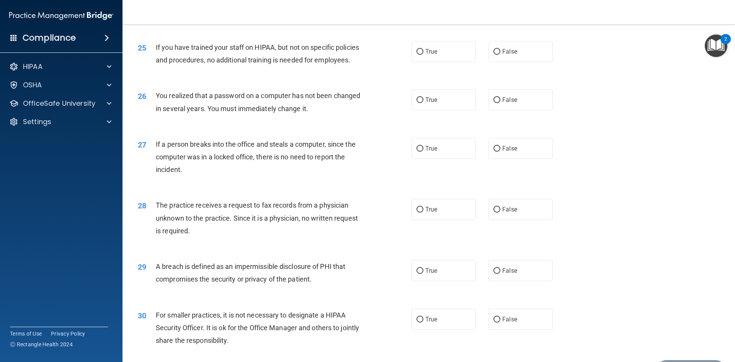
scroll to position [1417, 0]
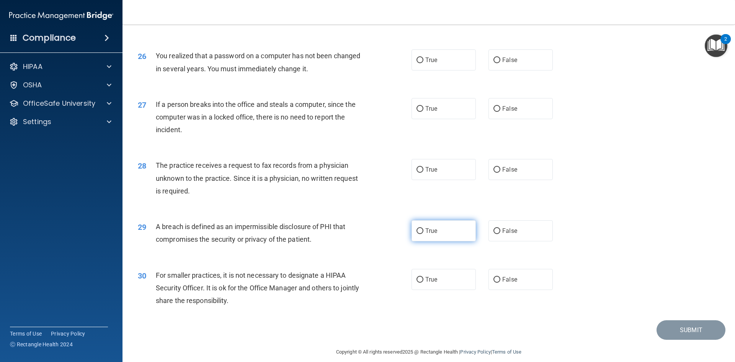
click at [425, 241] on label "True" at bounding box center [444, 230] width 64 height 21
click at [423, 234] on input "True" at bounding box center [420, 231] width 7 height 6
radio input "true"
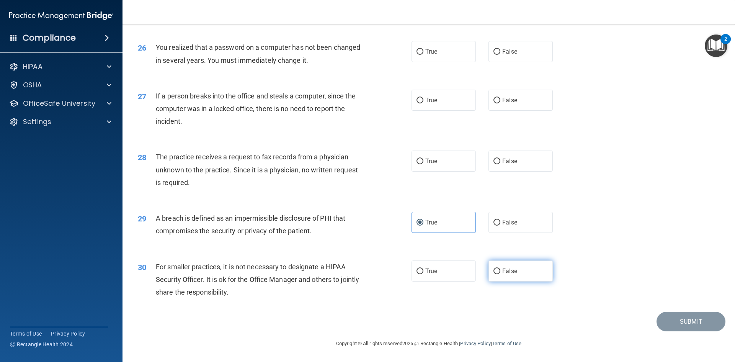
click at [503, 278] on label "False" at bounding box center [521, 270] width 64 height 21
click at [500, 274] on input "False" at bounding box center [497, 271] width 7 height 6
radio input "true"
click at [502, 167] on label "False" at bounding box center [521, 160] width 64 height 21
click at [500, 164] on input "False" at bounding box center [497, 162] width 7 height 6
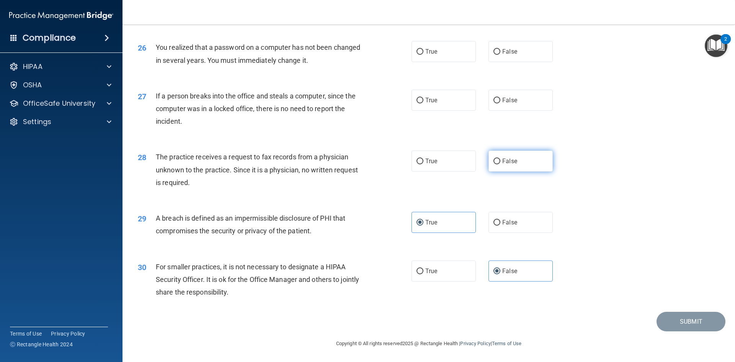
radio input "true"
click at [508, 99] on span "False" at bounding box center [509, 99] width 15 height 7
click at [500, 99] on input "False" at bounding box center [497, 101] width 7 height 6
radio input "true"
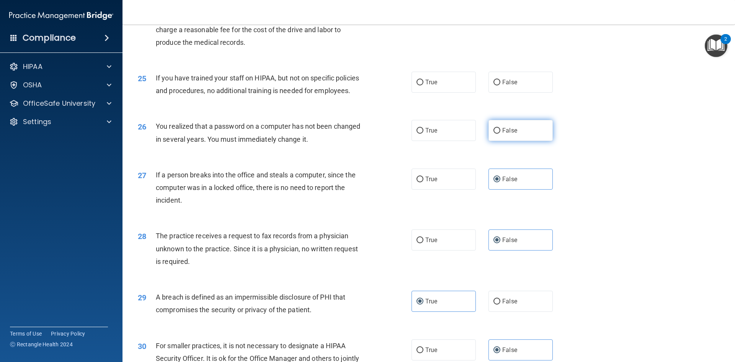
scroll to position [1335, 0]
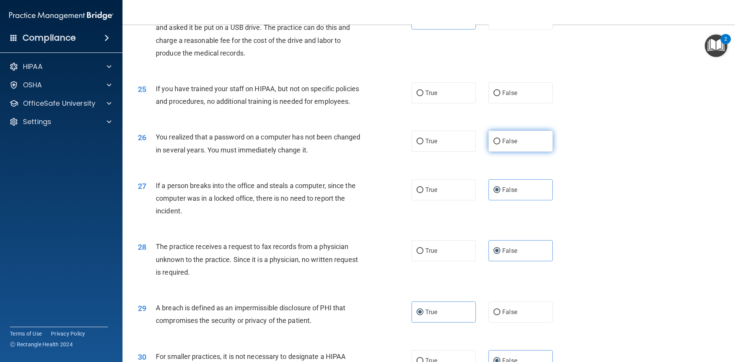
click at [503, 152] on label "False" at bounding box center [521, 141] width 64 height 21
click at [500, 144] on input "False" at bounding box center [497, 142] width 7 height 6
radio input "true"
click at [512, 96] on span "False" at bounding box center [509, 92] width 15 height 7
click at [500, 96] on input "False" at bounding box center [497, 93] width 7 height 6
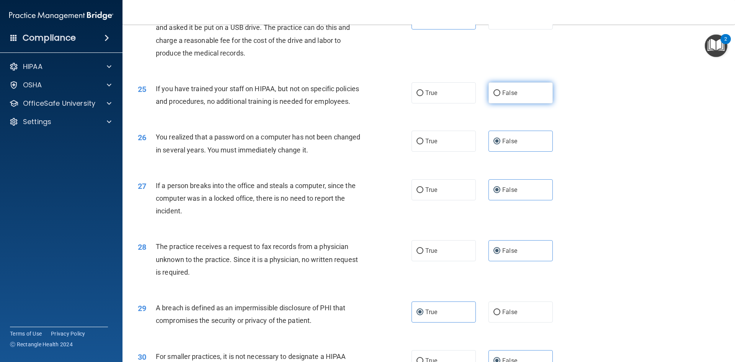
radio input "true"
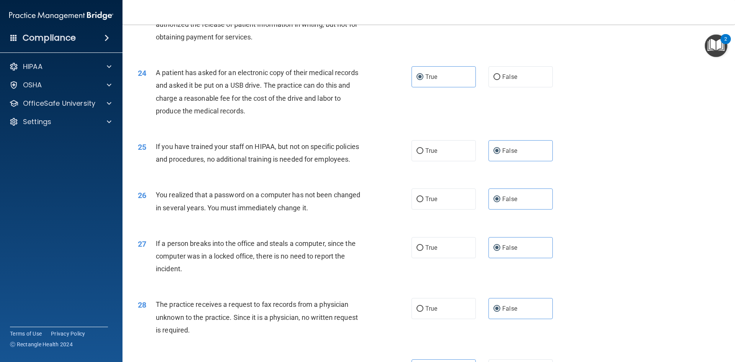
scroll to position [1182, 0]
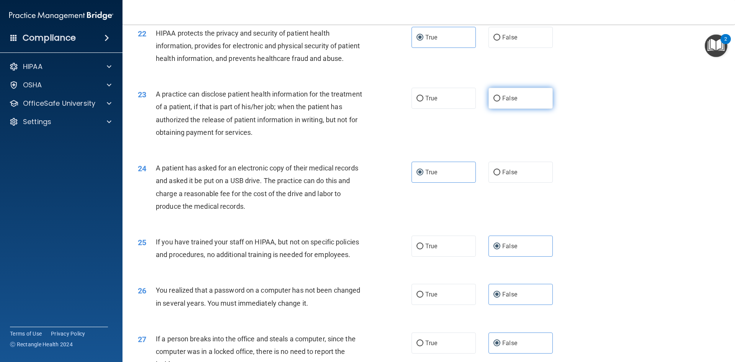
click at [505, 109] on label "False" at bounding box center [521, 98] width 64 height 21
click at [500, 101] on input "False" at bounding box center [497, 99] width 7 height 6
radio input "true"
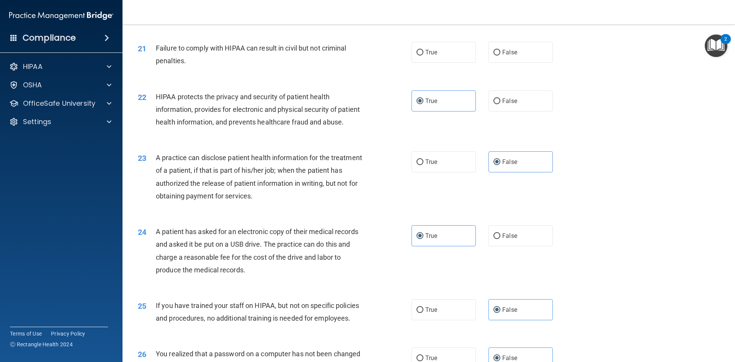
scroll to position [1029, 0]
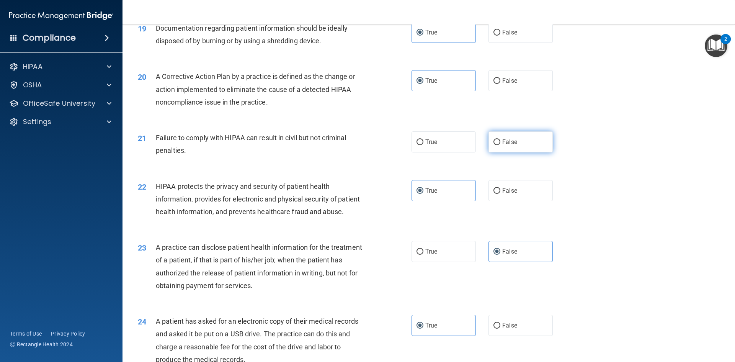
click at [508, 145] on span "False" at bounding box center [509, 141] width 15 height 7
click at [500, 145] on input "False" at bounding box center [497, 142] width 7 height 6
radio input "true"
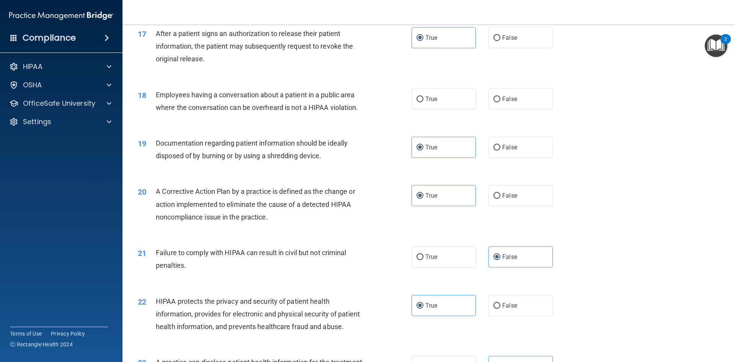
scroll to position [838, 0]
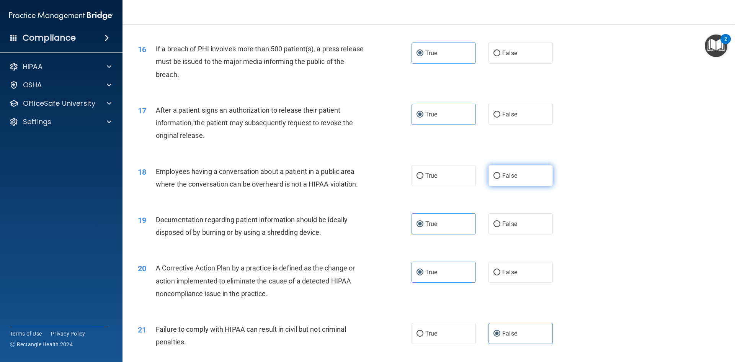
click at [507, 179] on span "False" at bounding box center [509, 175] width 15 height 7
click at [500, 179] on input "False" at bounding box center [497, 176] width 7 height 6
radio input "true"
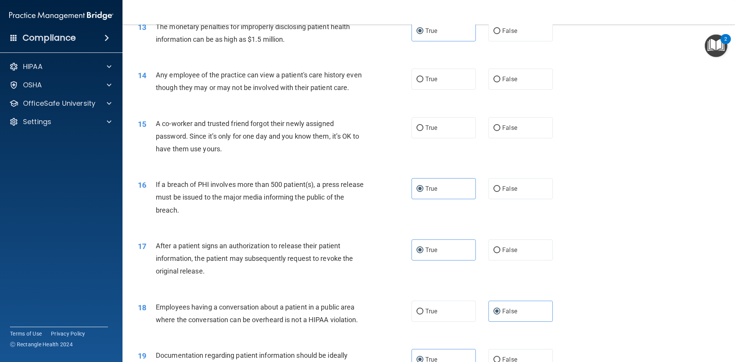
scroll to position [685, 0]
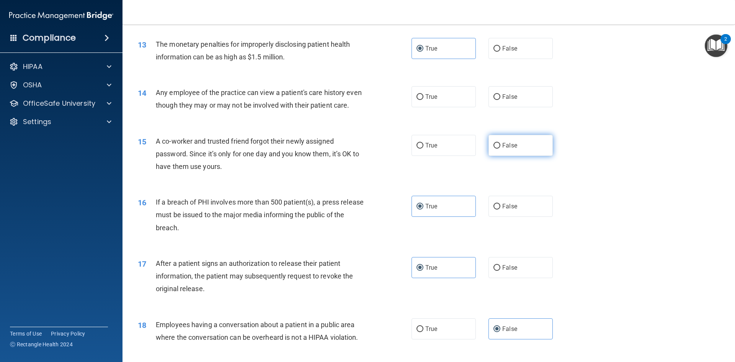
click at [511, 149] on span "False" at bounding box center [509, 145] width 15 height 7
click at [500, 149] on input "False" at bounding box center [497, 146] width 7 height 6
radio input "true"
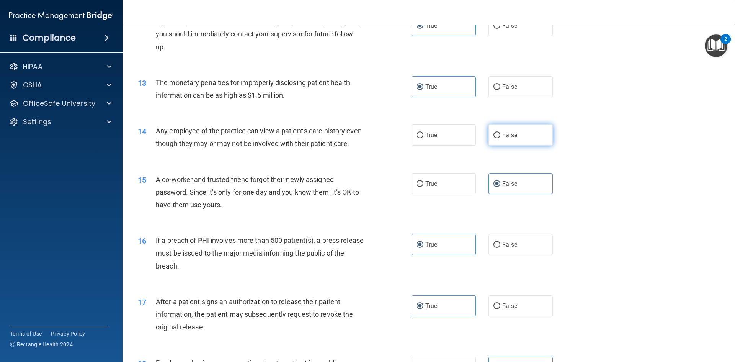
click at [505, 139] on label "False" at bounding box center [521, 134] width 64 height 21
click at [500, 138] on input "False" at bounding box center [497, 135] width 7 height 6
radio input "true"
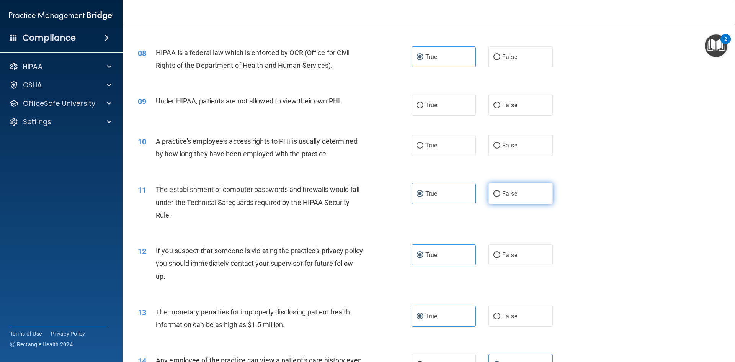
scroll to position [417, 0]
click at [502, 143] on span "False" at bounding box center [509, 145] width 15 height 7
click at [500, 143] on input "False" at bounding box center [497, 146] width 7 height 6
radio input "true"
click at [502, 104] on span "False" at bounding box center [509, 105] width 15 height 7
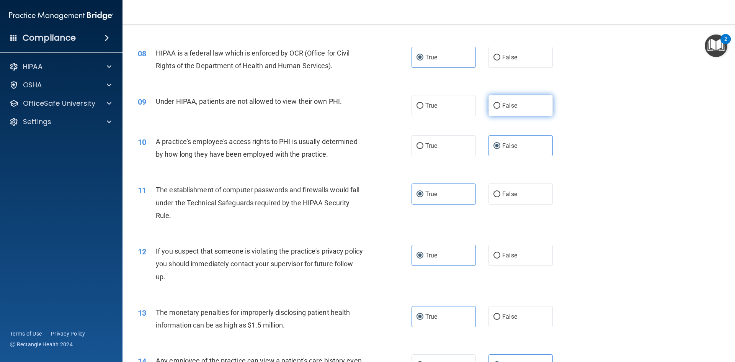
click at [500, 104] on input "False" at bounding box center [497, 106] width 7 height 6
radio input "true"
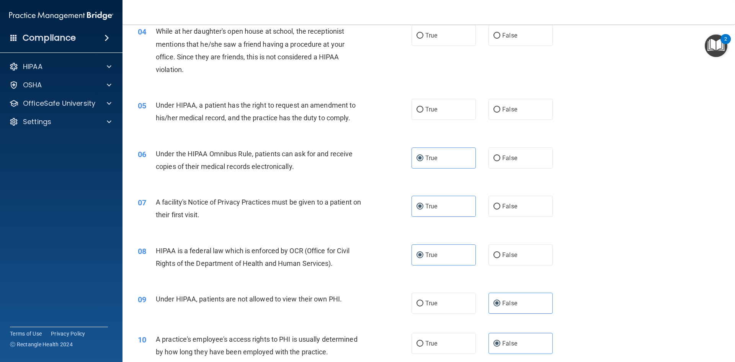
scroll to position [149, 0]
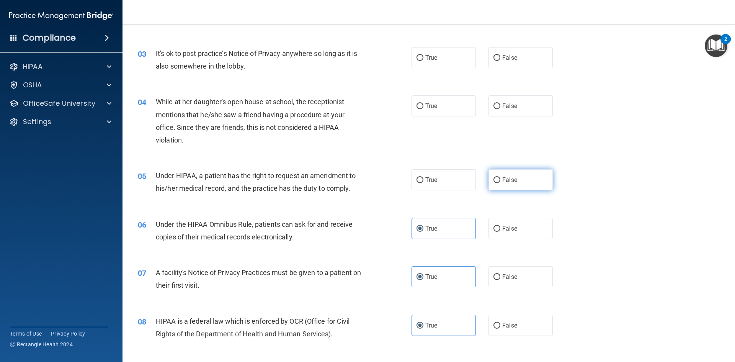
click at [511, 178] on span "False" at bounding box center [509, 179] width 15 height 7
click at [500, 178] on input "False" at bounding box center [497, 180] width 7 height 6
radio input "true"
click at [508, 110] on label "False" at bounding box center [521, 105] width 64 height 21
click at [500, 109] on input "False" at bounding box center [497, 106] width 7 height 6
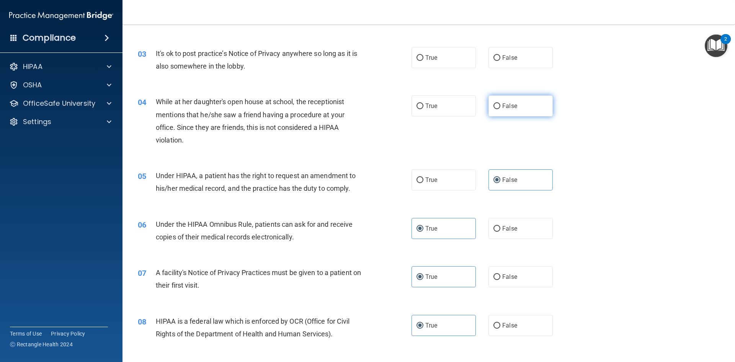
radio input "true"
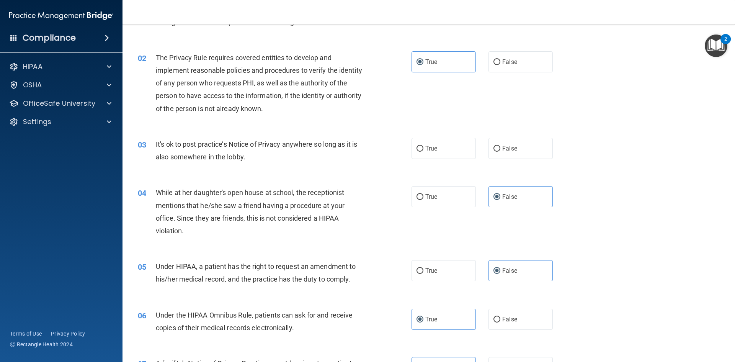
scroll to position [34, 0]
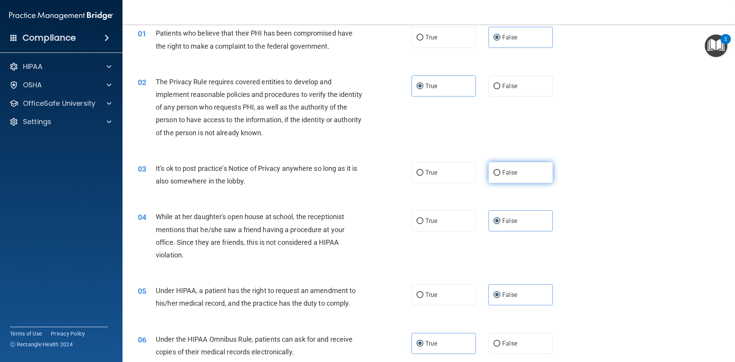
click at [508, 170] on span "False" at bounding box center [509, 172] width 15 height 7
click at [500, 170] on input "False" at bounding box center [497, 173] width 7 height 6
radio input "true"
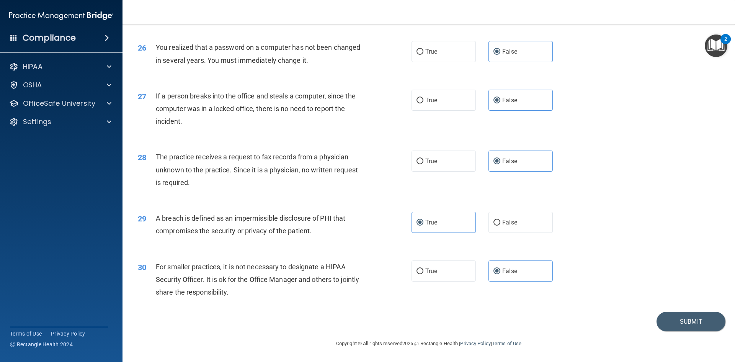
scroll to position [1450, 0]
click at [700, 319] on button "Submit" at bounding box center [691, 322] width 69 height 20
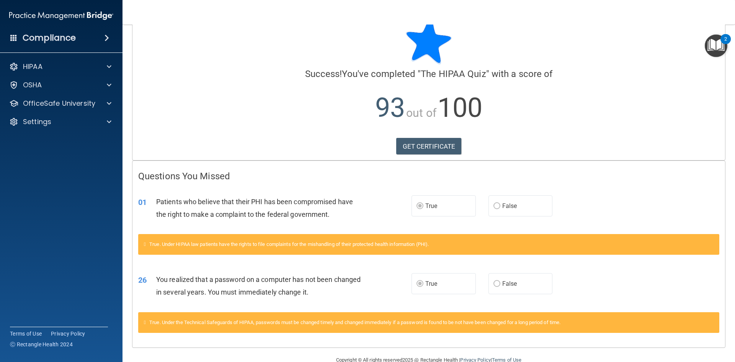
scroll to position [36, 0]
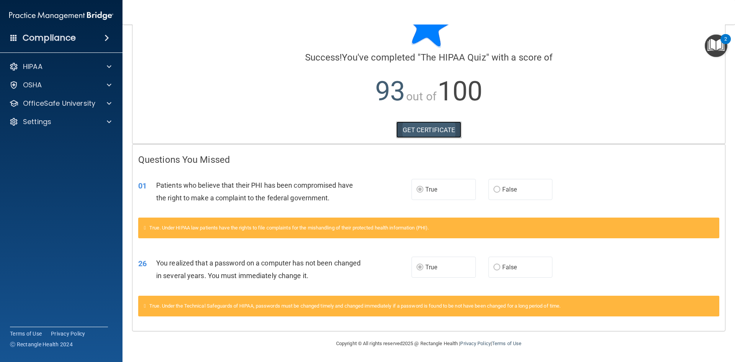
click at [429, 131] on link "GET CERTIFICATE" at bounding box center [428, 129] width 65 height 17
click at [46, 83] on div "OSHA" at bounding box center [50, 84] width 95 height 9
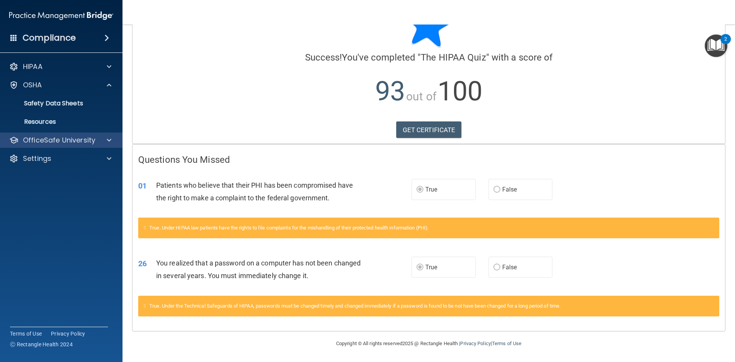
click at [60, 145] on div "OfficeSafe University" at bounding box center [61, 139] width 123 height 15
click at [64, 142] on p "OfficeSafe University" at bounding box center [59, 140] width 72 height 9
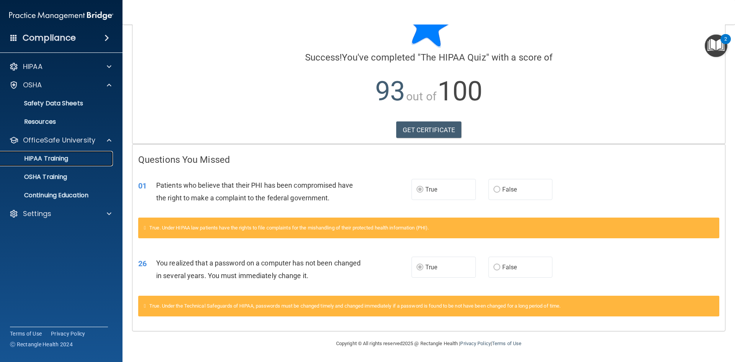
click at [72, 155] on div "HIPAA Training" at bounding box center [57, 159] width 105 height 8
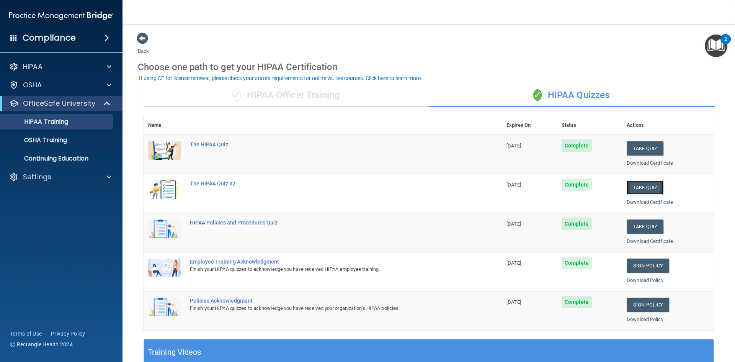
click at [636, 189] on button "Take Quiz" at bounding box center [645, 187] width 37 height 14
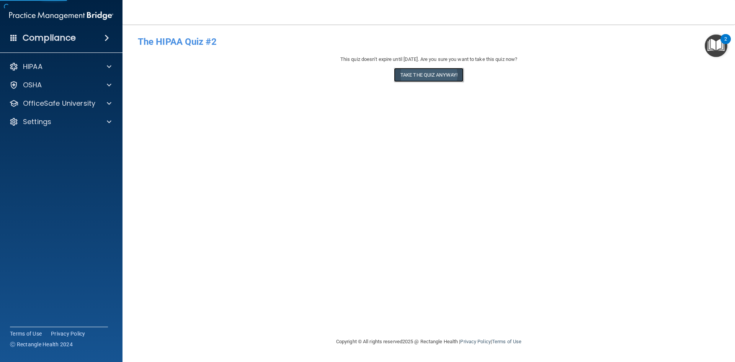
click at [436, 69] on button "Take the quiz anyway!" at bounding box center [429, 75] width 70 height 14
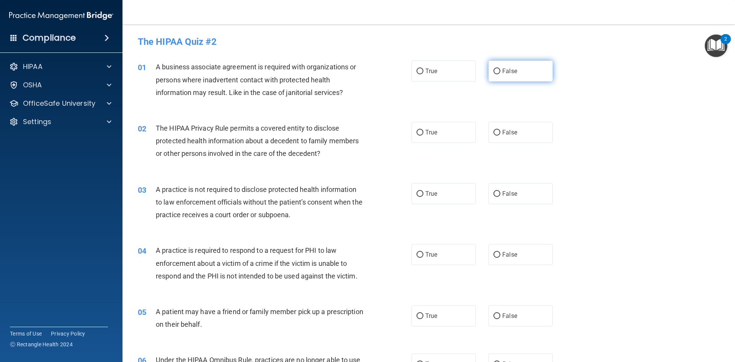
click at [516, 76] on label "False" at bounding box center [521, 70] width 64 height 21
click at [500, 74] on input "False" at bounding box center [497, 72] width 7 height 6
radio input "true"
click at [522, 134] on label "False" at bounding box center [521, 132] width 64 height 21
click at [500, 134] on input "False" at bounding box center [497, 133] width 7 height 6
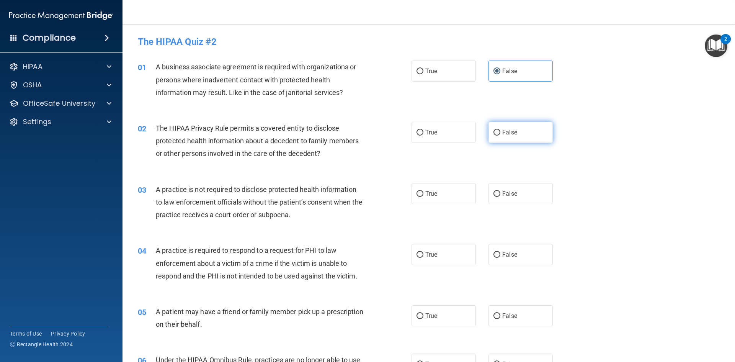
radio input "true"
click at [517, 186] on label "False" at bounding box center [521, 193] width 64 height 21
click at [500, 191] on input "False" at bounding box center [497, 194] width 7 height 6
radio input "true"
click at [518, 251] on label "False" at bounding box center [521, 254] width 64 height 21
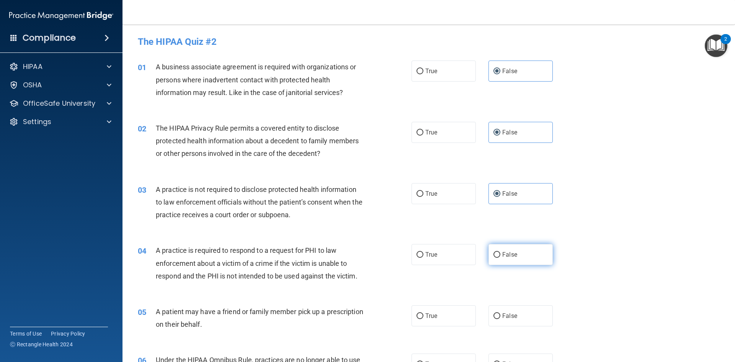
click at [500, 252] on input "False" at bounding box center [497, 255] width 7 height 6
radio input "true"
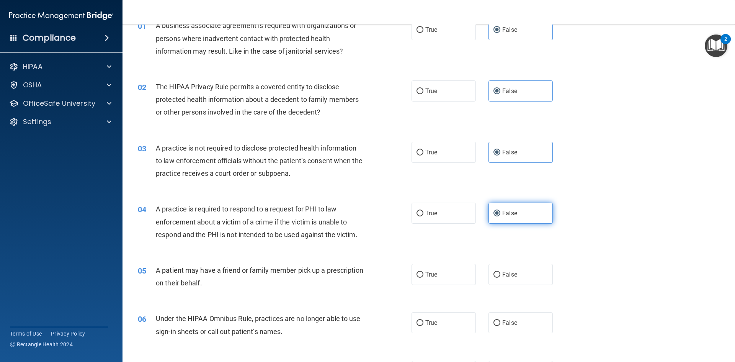
scroll to position [115, 0]
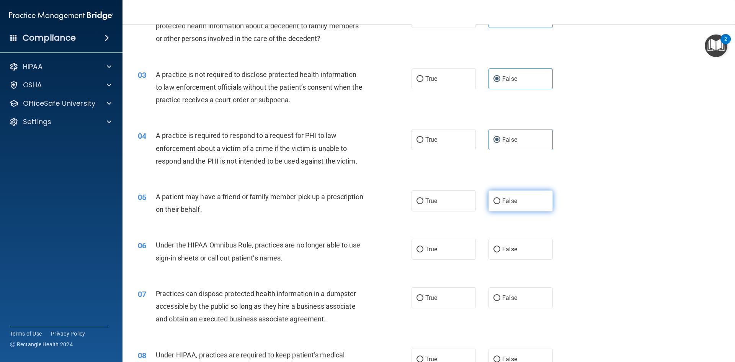
click at [509, 198] on span "False" at bounding box center [509, 200] width 15 height 7
click at [500, 198] on input "False" at bounding box center [497, 201] width 7 height 6
radio input "true"
click at [520, 244] on label "False" at bounding box center [521, 249] width 64 height 21
click at [500, 247] on input "False" at bounding box center [497, 250] width 7 height 6
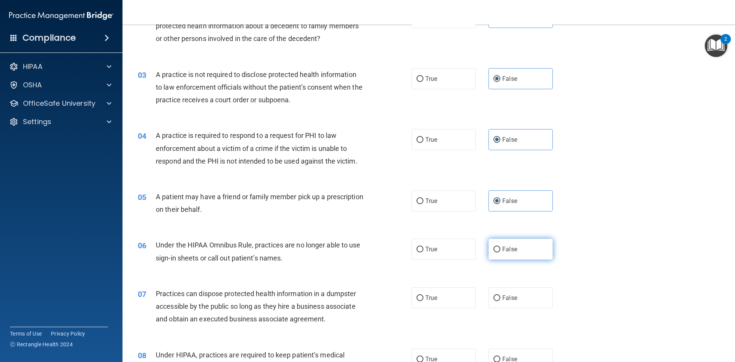
radio input "true"
click at [510, 303] on label "False" at bounding box center [521, 297] width 64 height 21
click at [500, 301] on input "False" at bounding box center [497, 298] width 7 height 6
radio input "true"
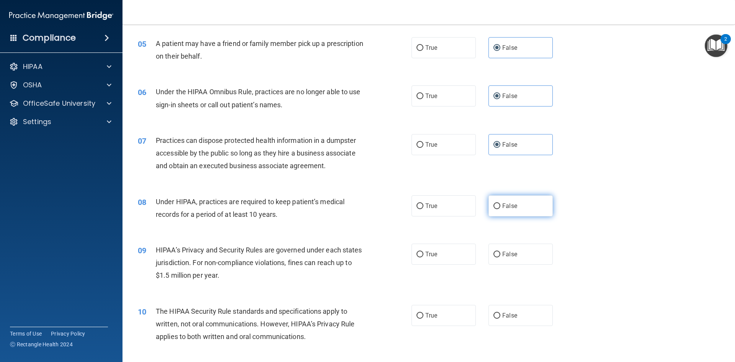
click at [513, 201] on label "False" at bounding box center [521, 205] width 64 height 21
click at [500, 203] on input "False" at bounding box center [497, 206] width 7 height 6
radio input "true"
click at [513, 254] on span "False" at bounding box center [509, 253] width 15 height 7
click at [500, 254] on input "False" at bounding box center [497, 255] width 7 height 6
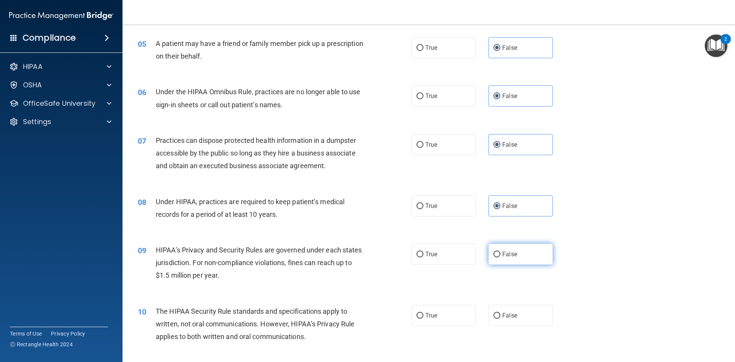
radio input "true"
click at [512, 308] on label "False" at bounding box center [521, 315] width 64 height 21
click at [500, 313] on input "False" at bounding box center [497, 316] width 7 height 6
radio input "true"
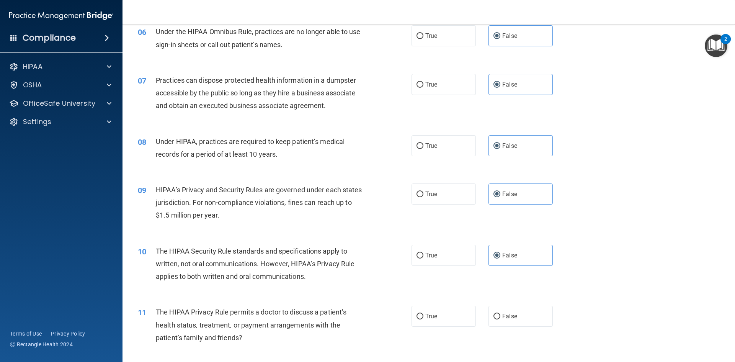
scroll to position [421, 0]
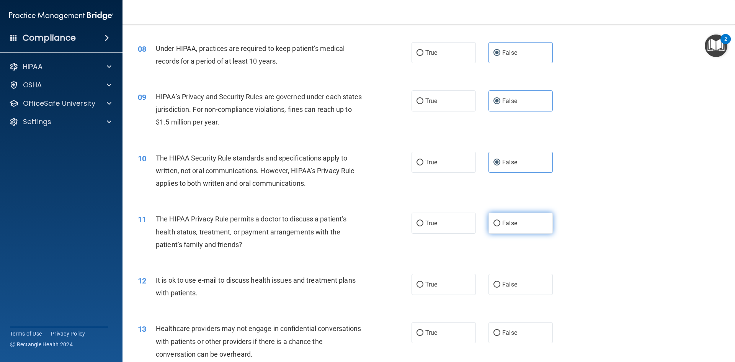
click at [505, 230] on label "False" at bounding box center [521, 222] width 64 height 21
click at [500, 226] on input "False" at bounding box center [497, 224] width 7 height 6
radio input "true"
click at [500, 279] on label "False" at bounding box center [521, 284] width 64 height 21
click at [500, 282] on input "False" at bounding box center [497, 285] width 7 height 6
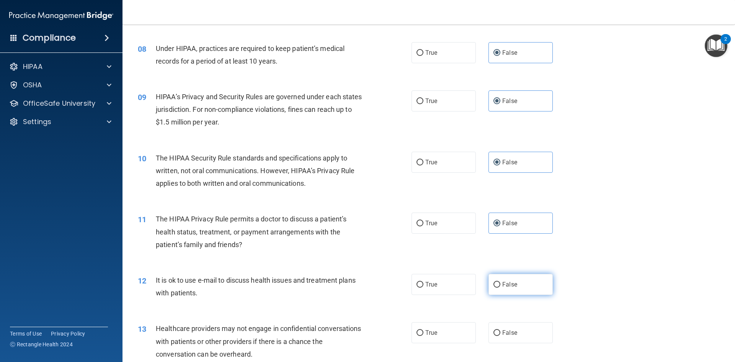
radio input "true"
click at [497, 330] on label "False" at bounding box center [521, 332] width 64 height 21
click at [497, 330] on input "False" at bounding box center [497, 333] width 7 height 6
radio input "true"
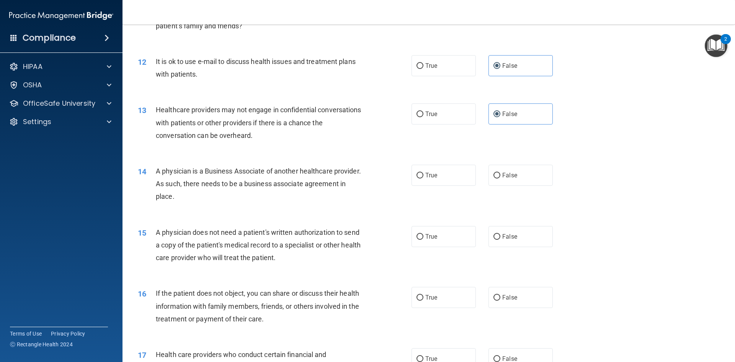
scroll to position [651, 0]
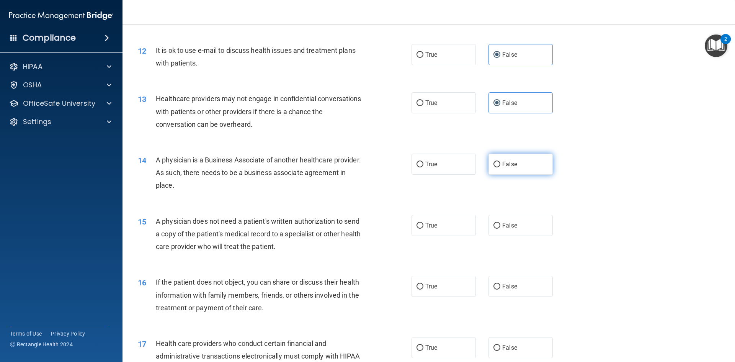
click at [523, 158] on label "False" at bounding box center [521, 164] width 64 height 21
click at [500, 162] on input "False" at bounding box center [497, 165] width 7 height 6
radio input "true"
click at [520, 229] on label "False" at bounding box center [521, 225] width 64 height 21
click at [500, 229] on input "False" at bounding box center [497, 226] width 7 height 6
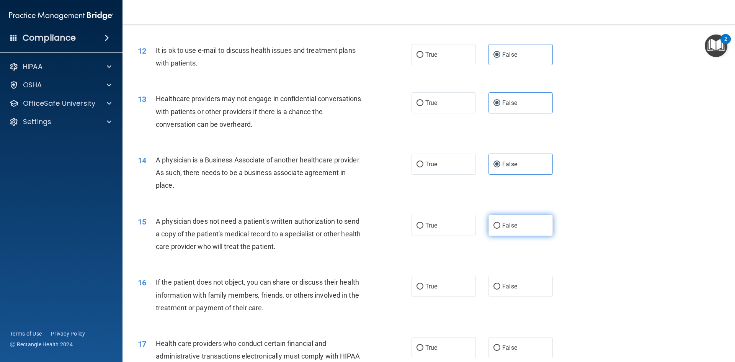
radio input "true"
click at [517, 276] on label "False" at bounding box center [521, 286] width 64 height 21
click at [500, 284] on input "False" at bounding box center [497, 287] width 7 height 6
radio input "true"
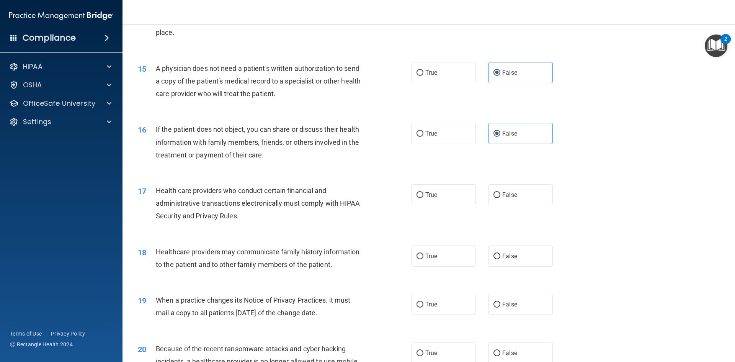
scroll to position [804, 0]
click at [510, 196] on span "False" at bounding box center [509, 194] width 15 height 7
click at [500, 196] on input "False" at bounding box center [497, 195] width 7 height 6
radio input "true"
click at [511, 261] on label "False" at bounding box center [521, 255] width 64 height 21
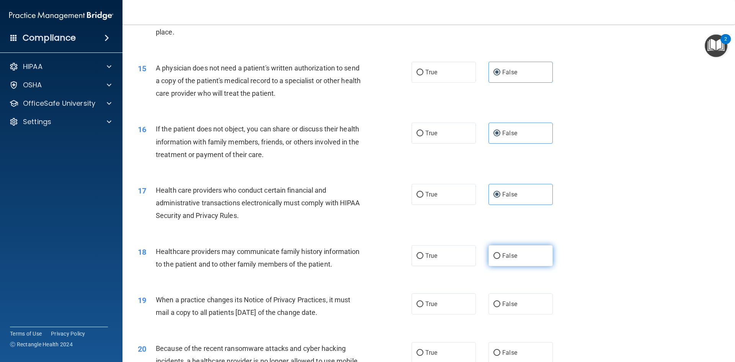
click at [500, 259] on input "False" at bounding box center [497, 256] width 7 height 6
radio input "true"
click at [512, 299] on label "False" at bounding box center [521, 303] width 64 height 21
click at [500, 301] on input "False" at bounding box center [497, 304] width 7 height 6
radio input "true"
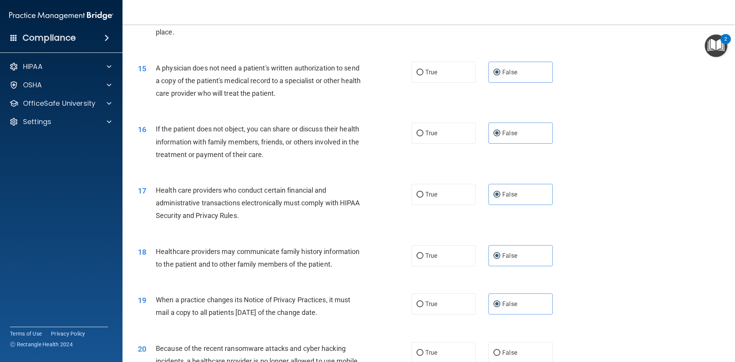
scroll to position [995, 0]
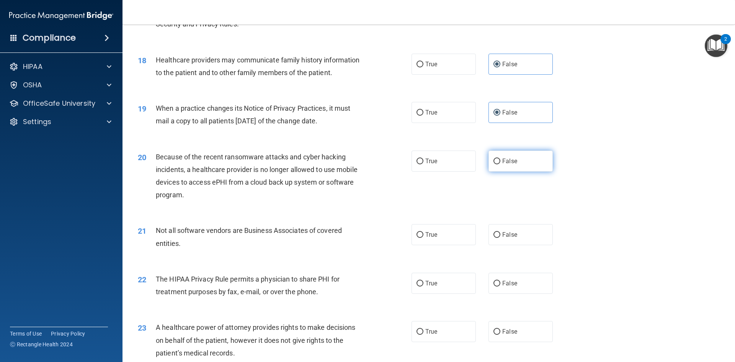
click at [502, 165] on label "False" at bounding box center [521, 160] width 64 height 21
click at [500, 164] on input "False" at bounding box center [497, 162] width 7 height 6
radio input "true"
drag, startPoint x: 514, startPoint y: 230, endPoint x: 515, endPoint y: 234, distance: 3.9
click at [514, 231] on label "False" at bounding box center [521, 234] width 64 height 21
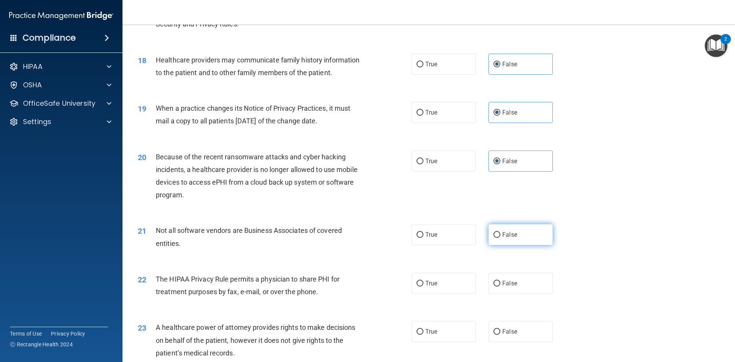
click at [500, 232] on input "False" at bounding box center [497, 235] width 7 height 6
radio input "true"
click at [514, 289] on label "False" at bounding box center [521, 283] width 64 height 21
click at [500, 286] on input "False" at bounding box center [497, 284] width 7 height 6
radio input "true"
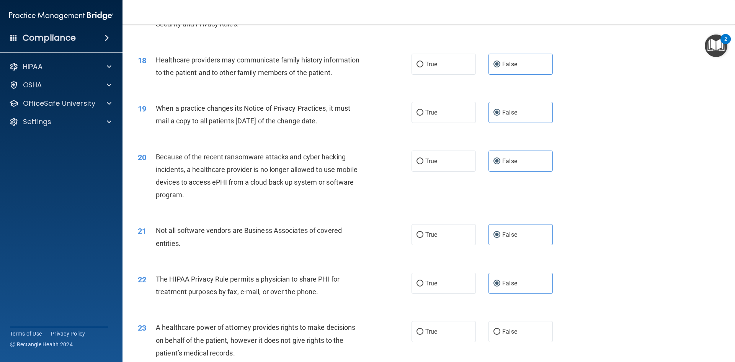
drag, startPoint x: 504, startPoint y: 330, endPoint x: 522, endPoint y: 319, distance: 20.9
click at [504, 330] on span "False" at bounding box center [509, 331] width 15 height 7
click at [500, 330] on input "False" at bounding box center [497, 332] width 7 height 6
radio input "true"
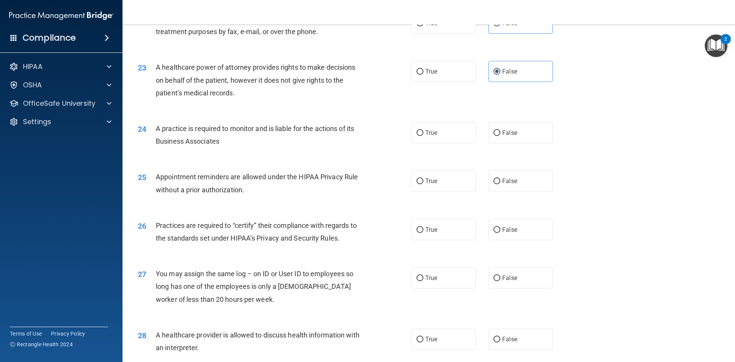
scroll to position [1264, 0]
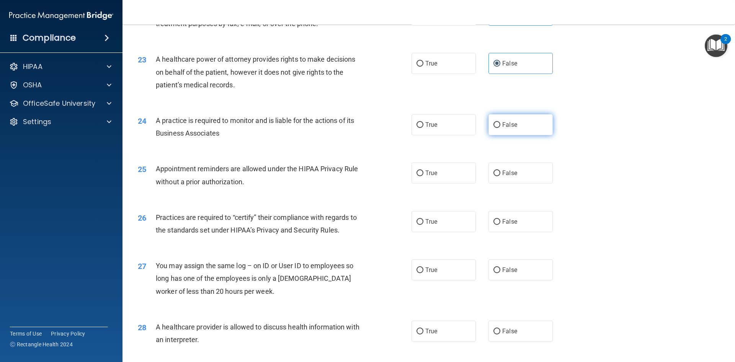
drag, startPoint x: 523, startPoint y: 120, endPoint x: 523, endPoint y: 124, distance: 4.2
click at [523, 121] on label "False" at bounding box center [521, 124] width 64 height 21
click at [500, 122] on input "False" at bounding box center [497, 125] width 7 height 6
radio input "true"
drag, startPoint x: 518, startPoint y: 175, endPoint x: 518, endPoint y: 188, distance: 13.4
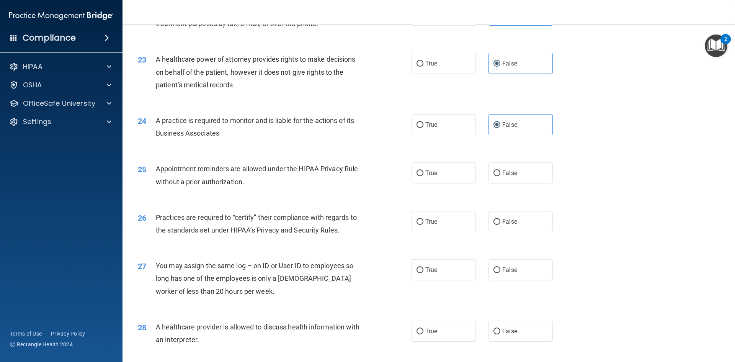
click at [518, 175] on label "False" at bounding box center [521, 172] width 64 height 21
click at [500, 175] on input "False" at bounding box center [497, 173] width 7 height 6
radio input "true"
click at [518, 231] on label "False" at bounding box center [521, 221] width 64 height 21
click at [500, 225] on input "False" at bounding box center [497, 222] width 7 height 6
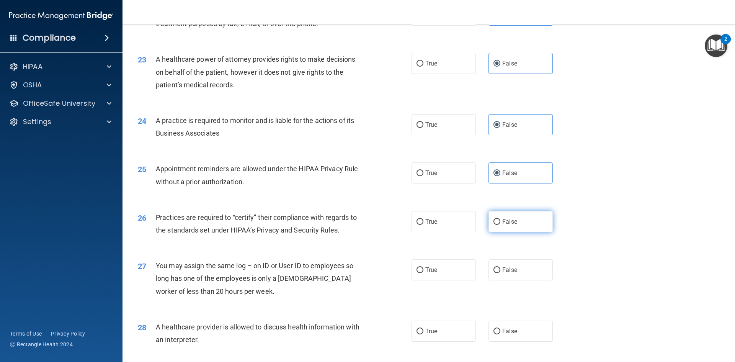
radio input "true"
click at [517, 266] on label "False" at bounding box center [521, 269] width 64 height 21
click at [500, 267] on input "False" at bounding box center [497, 270] width 7 height 6
radio input "true"
click at [502, 335] on label "False" at bounding box center [521, 330] width 64 height 21
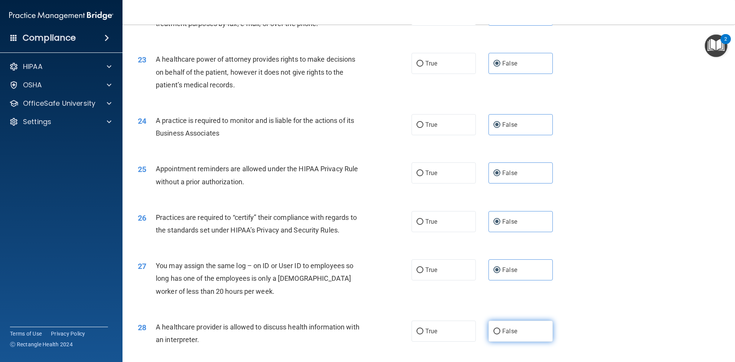
click at [500, 334] on input "False" at bounding box center [497, 332] width 7 height 6
radio input "true"
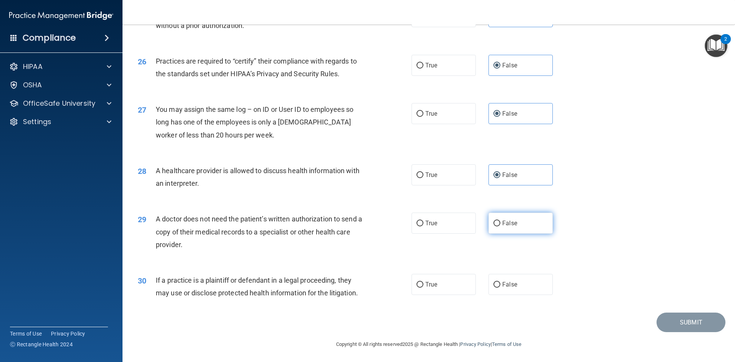
scroll to position [1420, 0]
click at [527, 227] on label "False" at bounding box center [521, 222] width 64 height 21
click at [500, 226] on input "False" at bounding box center [497, 223] width 7 height 6
radio input "true"
click at [509, 277] on label "False" at bounding box center [521, 283] width 64 height 21
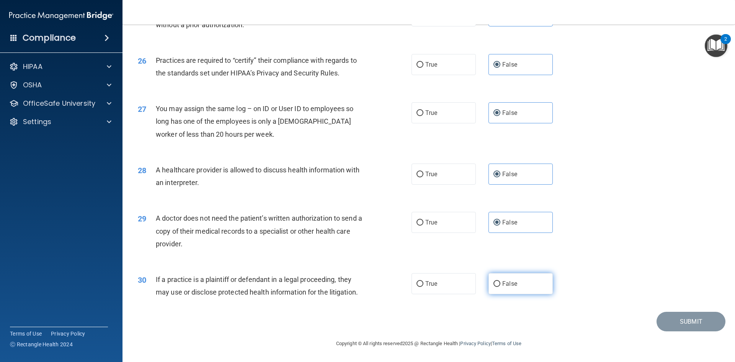
click at [500, 281] on input "False" at bounding box center [497, 284] width 7 height 6
radio input "true"
click at [669, 317] on button "Submit" at bounding box center [691, 322] width 69 height 20
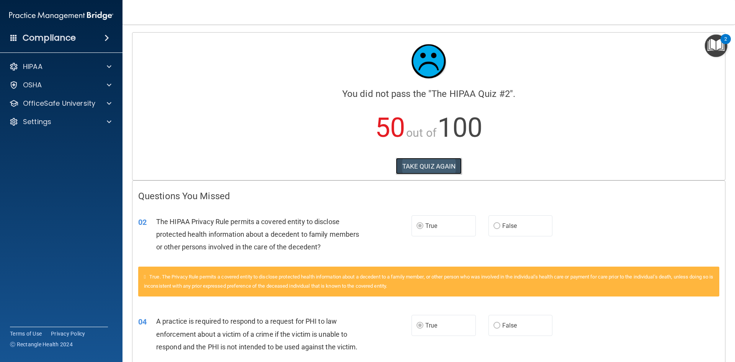
click at [410, 166] on button "TAKE QUIZ AGAIN" at bounding box center [429, 166] width 66 height 17
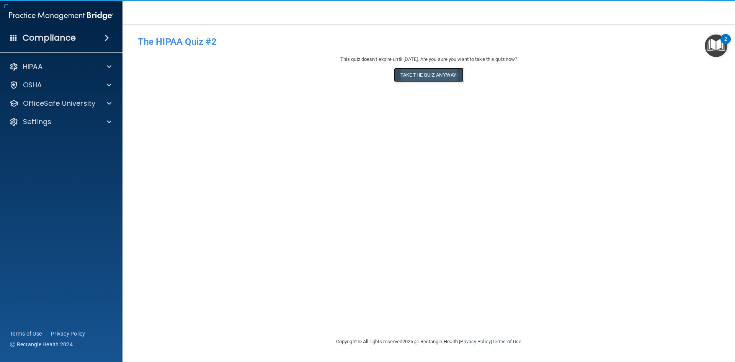
click at [417, 77] on button "Take the quiz anyway!" at bounding box center [429, 75] width 70 height 14
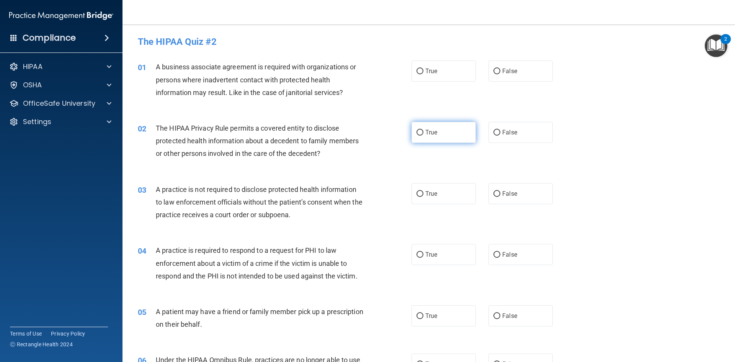
click at [420, 135] on input "True" at bounding box center [420, 133] width 7 height 6
radio input "true"
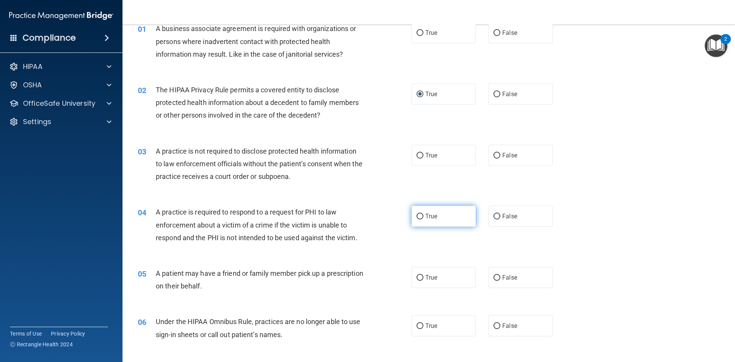
click at [425, 215] on span "True" at bounding box center [431, 215] width 12 height 7
click at [423, 215] on input "True" at bounding box center [420, 217] width 7 height 6
radio input "true"
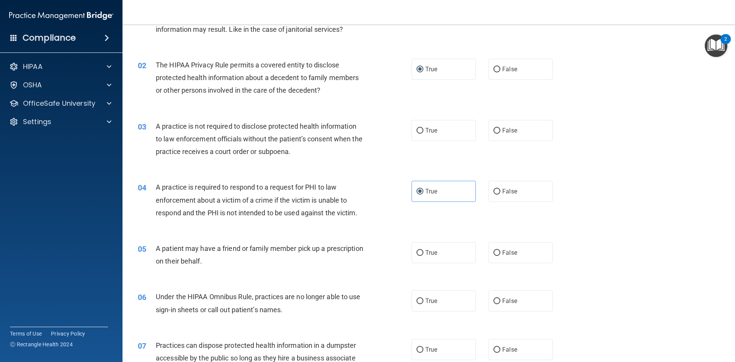
scroll to position [77, 0]
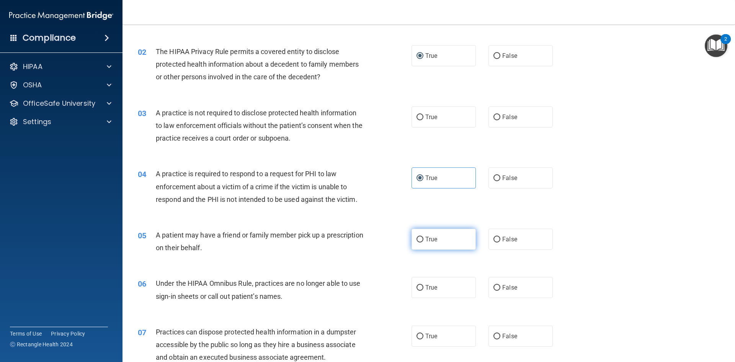
click at [425, 242] on span "True" at bounding box center [431, 238] width 12 height 7
click at [423, 242] on input "True" at bounding box center [420, 240] width 7 height 6
radio input "true"
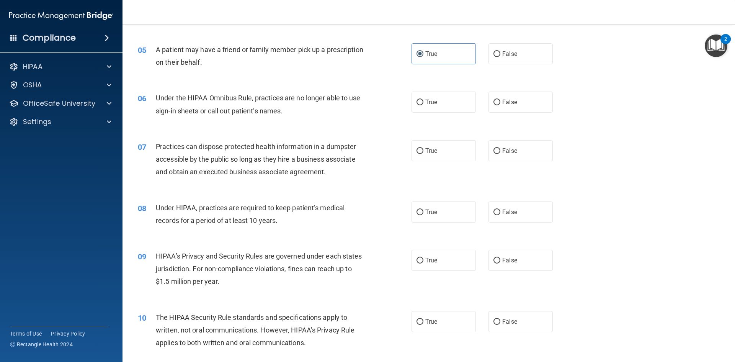
scroll to position [306, 0]
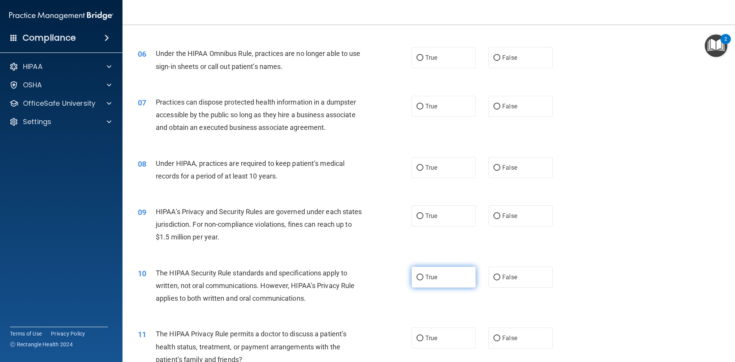
click at [421, 276] on label "True" at bounding box center [444, 276] width 64 height 21
click at [421, 276] on input "True" at bounding box center [420, 278] width 7 height 6
radio input "true"
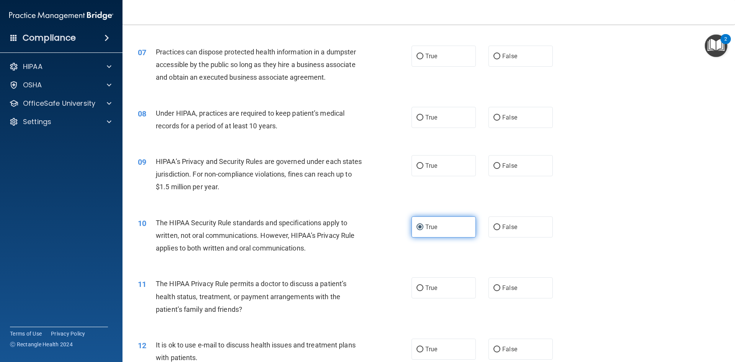
scroll to position [383, 0]
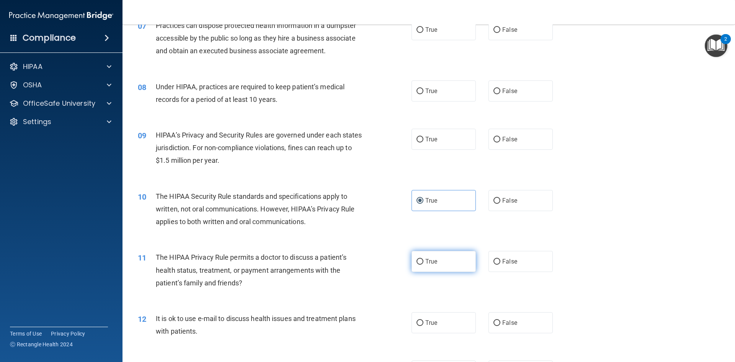
click at [425, 260] on span "True" at bounding box center [431, 261] width 12 height 7
click at [423, 260] on input "True" at bounding box center [420, 262] width 7 height 6
radio input "true"
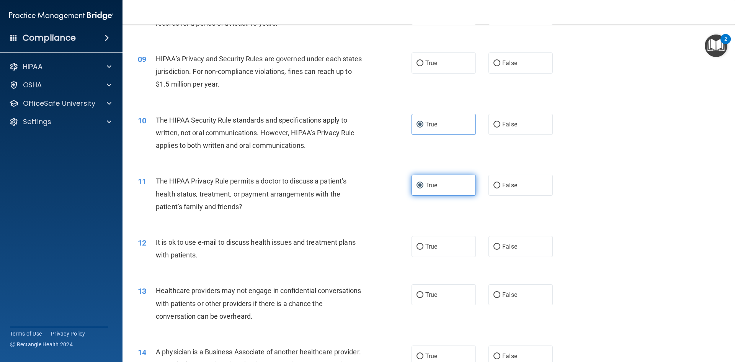
scroll to position [459, 0]
click at [436, 249] on label "True" at bounding box center [444, 245] width 64 height 21
click at [423, 249] on input "True" at bounding box center [420, 247] width 7 height 6
radio input "true"
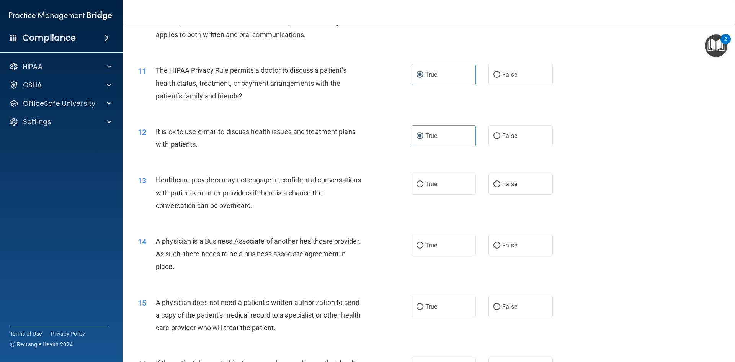
scroll to position [574, 0]
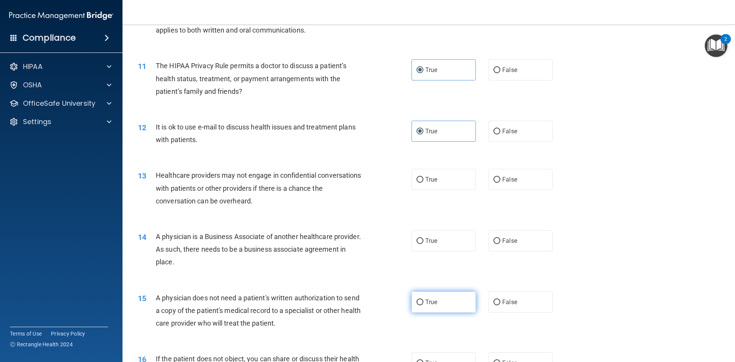
click at [430, 301] on span "True" at bounding box center [431, 301] width 12 height 7
click at [423, 301] on input "True" at bounding box center [420, 302] width 7 height 6
radio input "true"
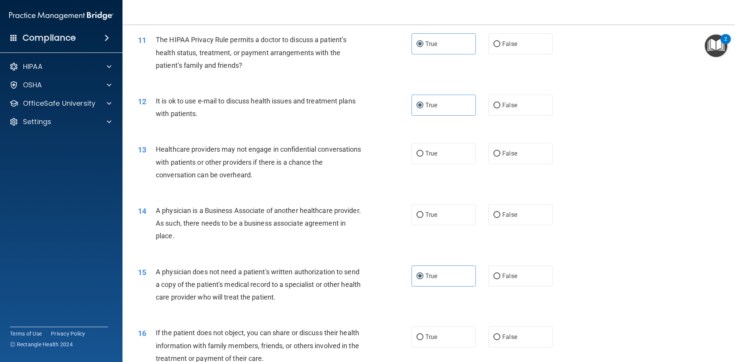
scroll to position [689, 0]
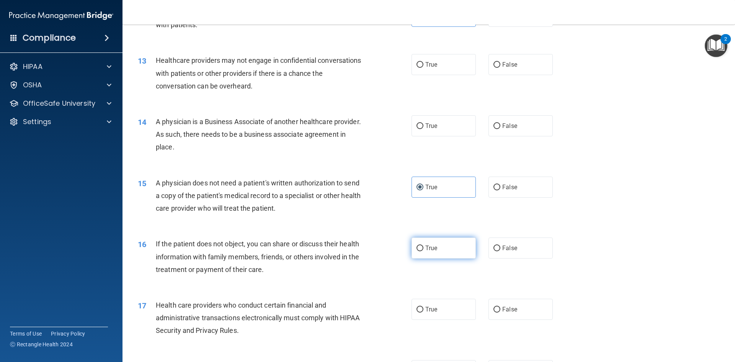
click at [432, 247] on span "True" at bounding box center [431, 247] width 12 height 7
click at [423, 247] on input "True" at bounding box center [420, 248] width 7 height 6
radio input "true"
click at [426, 307] on span "True" at bounding box center [431, 309] width 12 height 7
click at [423, 307] on input "True" at bounding box center [420, 310] width 7 height 6
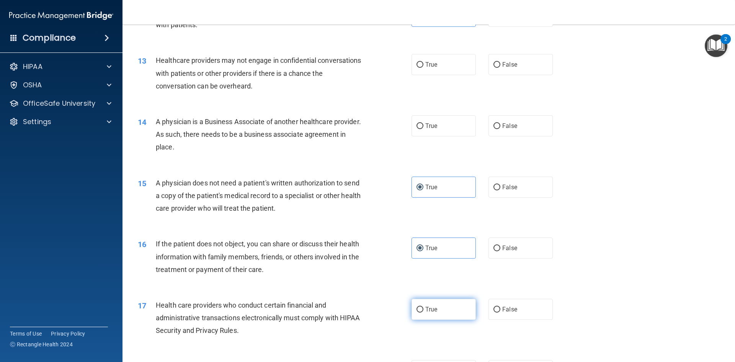
radio input "true"
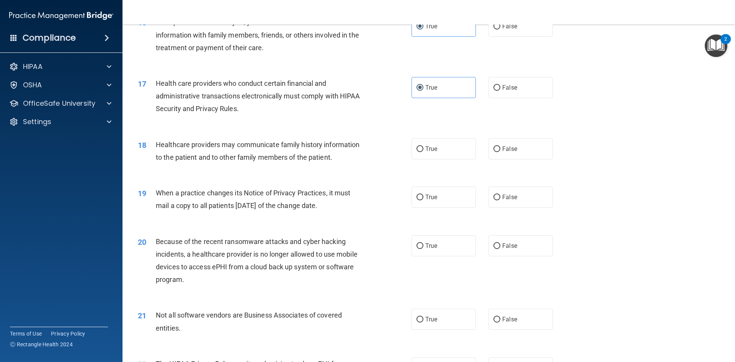
scroll to position [919, 0]
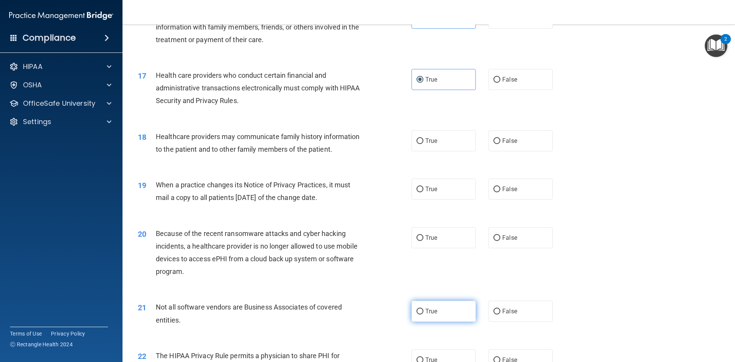
click at [427, 307] on label "True" at bounding box center [444, 311] width 64 height 21
click at [423, 309] on input "True" at bounding box center [420, 312] width 7 height 6
radio input "true"
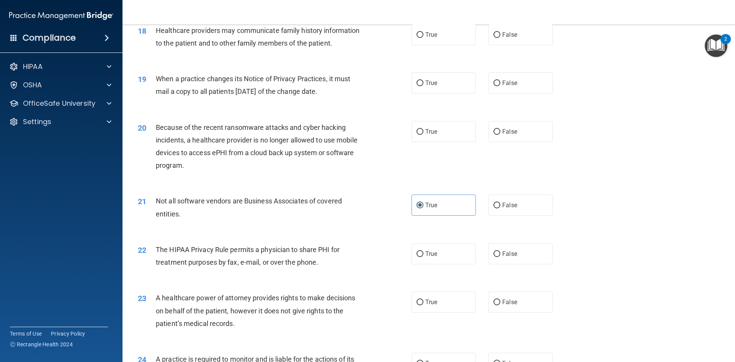
scroll to position [1034, 0]
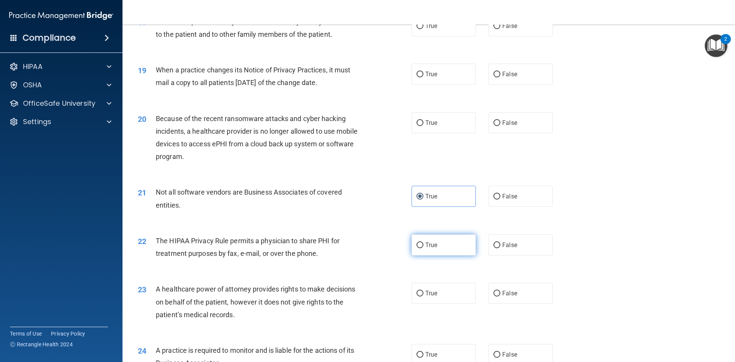
click at [432, 247] on span "True" at bounding box center [431, 244] width 12 height 7
click at [423, 247] on input "True" at bounding box center [420, 245] width 7 height 6
radio input "true"
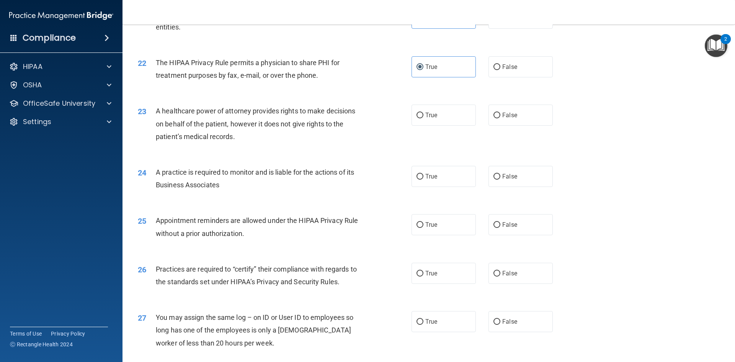
scroll to position [1225, 0]
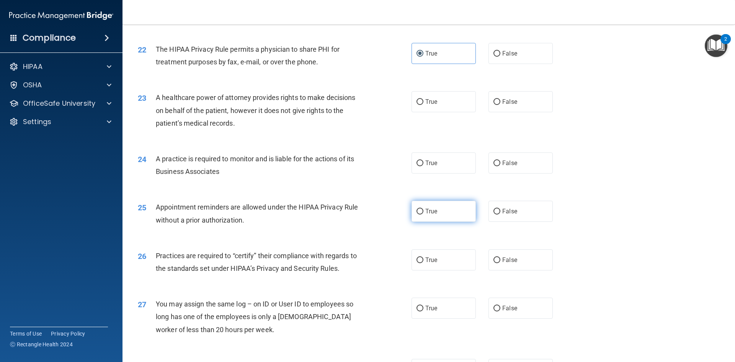
click at [433, 212] on span "True" at bounding box center [431, 211] width 12 height 7
click at [423, 212] on input "True" at bounding box center [420, 212] width 7 height 6
radio input "true"
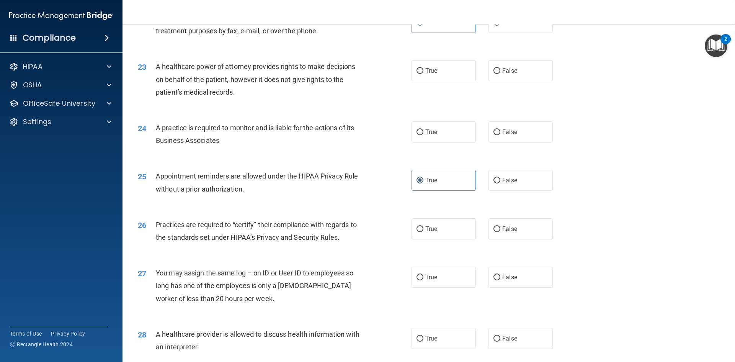
scroll to position [1302, 0]
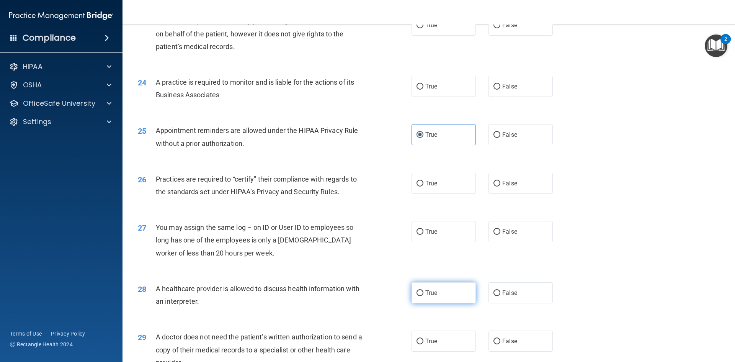
click at [425, 294] on span "True" at bounding box center [431, 292] width 12 height 7
click at [423, 294] on input "True" at bounding box center [420, 293] width 7 height 6
radio input "true"
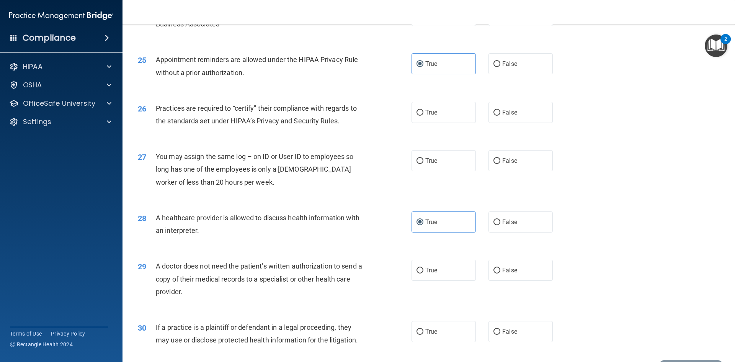
scroll to position [1378, 0]
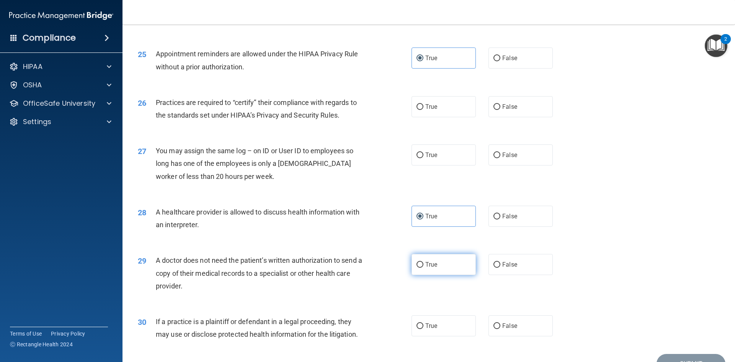
click at [426, 268] on span "True" at bounding box center [431, 264] width 12 height 7
click at [423, 268] on input "True" at bounding box center [420, 265] width 7 height 6
radio input "true"
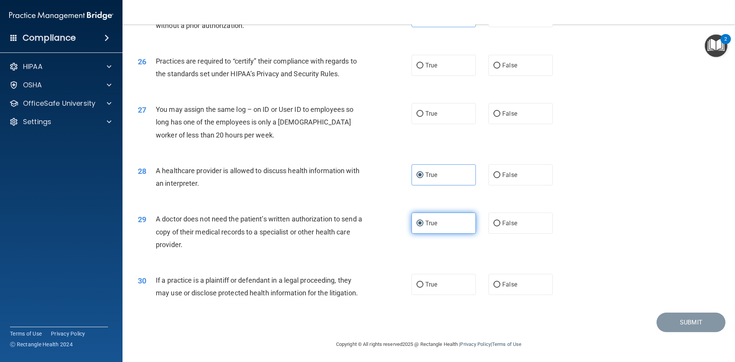
scroll to position [1420, 0]
click at [425, 289] on label "True" at bounding box center [444, 283] width 64 height 21
click at [423, 287] on input "True" at bounding box center [420, 284] width 7 height 6
radio input "true"
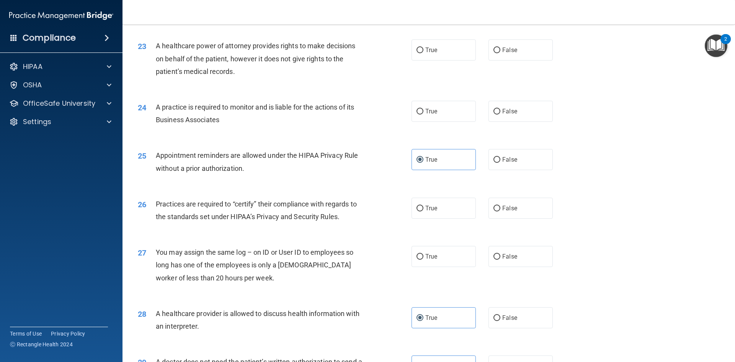
scroll to position [1267, 0]
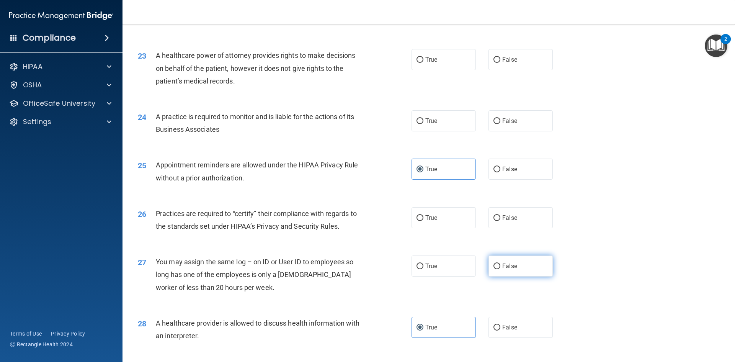
click at [515, 269] on label "False" at bounding box center [521, 265] width 64 height 21
click at [500, 269] on input "False" at bounding box center [497, 266] width 7 height 6
radio input "true"
click at [510, 219] on span "False" at bounding box center [509, 217] width 15 height 7
click at [500, 219] on input "False" at bounding box center [497, 218] width 7 height 6
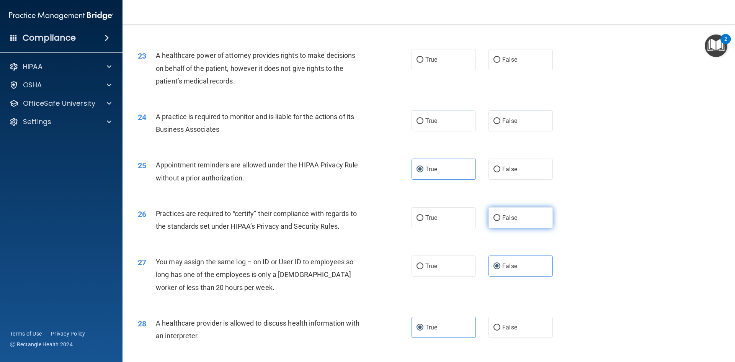
radio input "true"
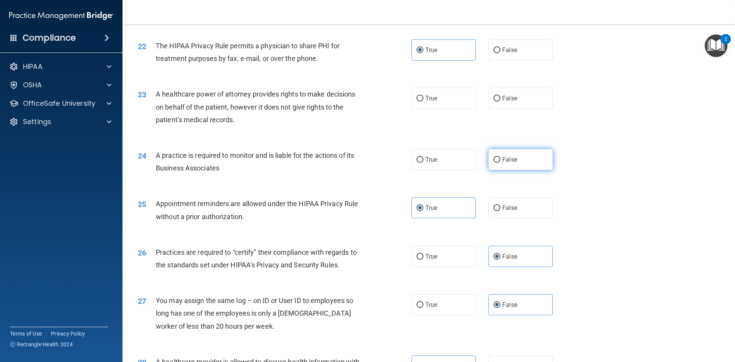
scroll to position [1152, 0]
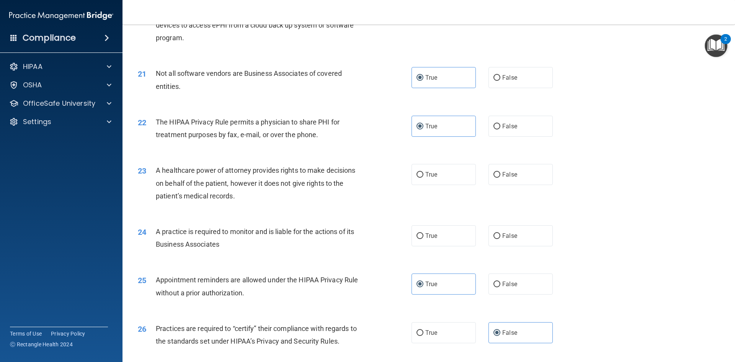
drag, startPoint x: 515, startPoint y: 238, endPoint x: 518, endPoint y: 221, distance: 16.7
click at [515, 238] on label "False" at bounding box center [521, 235] width 64 height 21
click at [500, 238] on input "False" at bounding box center [497, 236] width 7 height 6
radio input "true"
click at [518, 176] on label "False" at bounding box center [521, 174] width 64 height 21
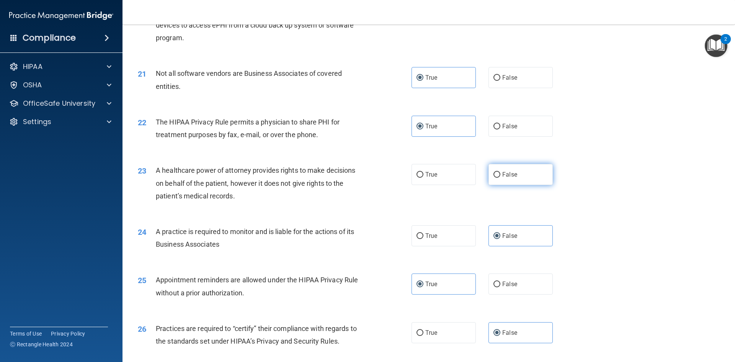
click at [500, 176] on input "False" at bounding box center [497, 175] width 7 height 6
radio input "true"
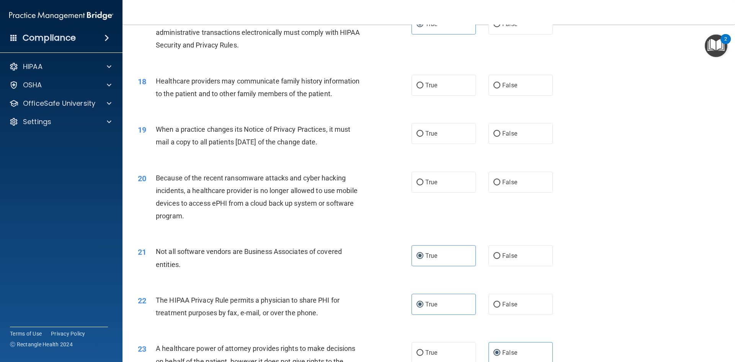
scroll to position [961, 0]
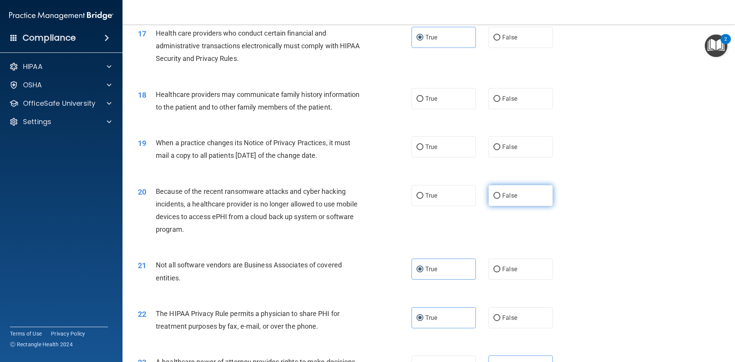
click at [502, 195] on span "False" at bounding box center [509, 195] width 15 height 7
click at [500, 195] on input "False" at bounding box center [497, 196] width 7 height 6
radio input "true"
click at [505, 145] on span "False" at bounding box center [509, 146] width 15 height 7
click at [500, 145] on input "False" at bounding box center [497, 147] width 7 height 6
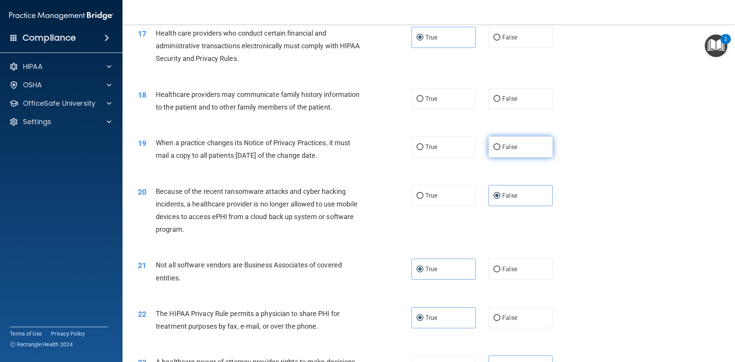
radio input "true"
click at [513, 103] on label "False" at bounding box center [521, 98] width 64 height 21
click at [500, 102] on input "False" at bounding box center [497, 99] width 7 height 6
radio input "true"
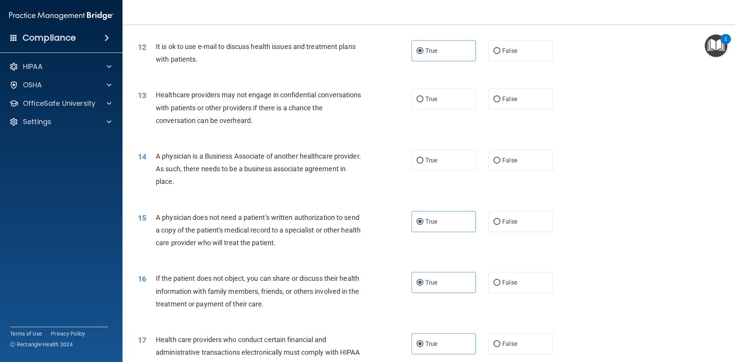
scroll to position [616, 0]
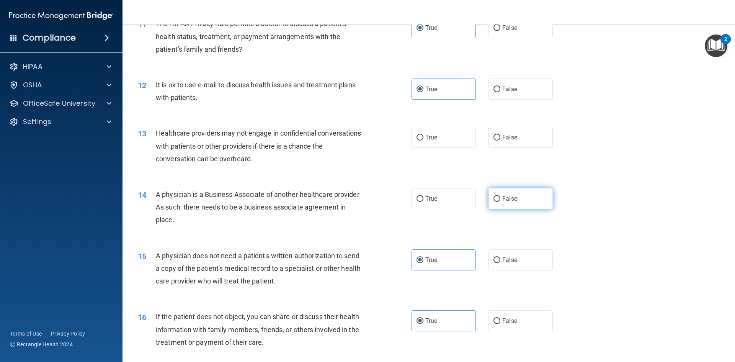
click at [502, 198] on span "False" at bounding box center [509, 198] width 15 height 7
click at [500, 198] on input "False" at bounding box center [497, 199] width 7 height 6
radio input "true"
click at [502, 138] on span "False" at bounding box center [509, 137] width 15 height 7
click at [500, 138] on input "False" at bounding box center [497, 138] width 7 height 6
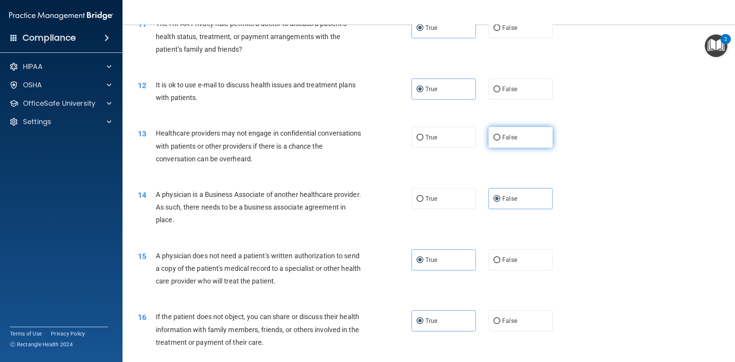
radio input "true"
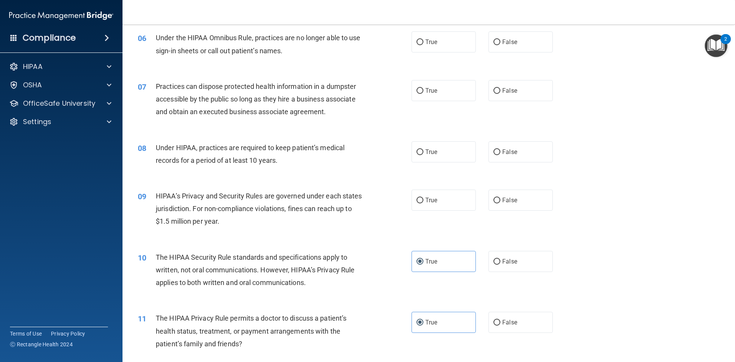
scroll to position [310, 0]
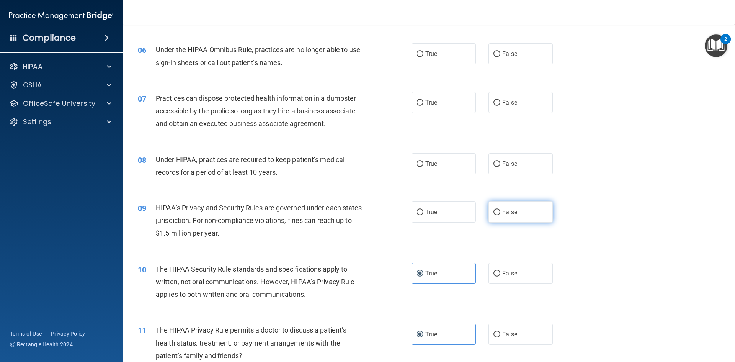
click at [501, 217] on label "False" at bounding box center [521, 211] width 64 height 21
click at [500, 215] on input "False" at bounding box center [497, 212] width 7 height 6
radio input "true"
click at [510, 162] on span "False" at bounding box center [509, 163] width 15 height 7
click at [500, 162] on input "False" at bounding box center [497, 164] width 7 height 6
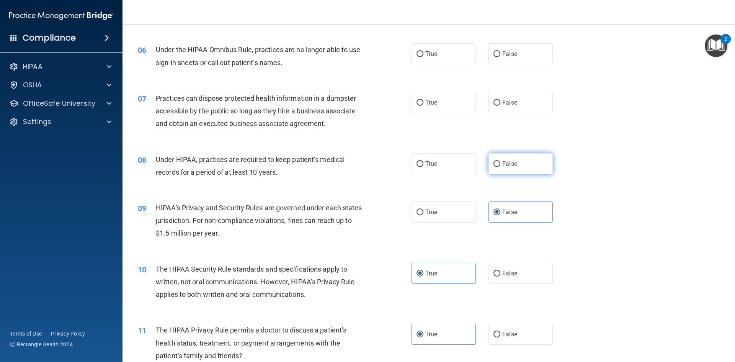
radio input "true"
click at [514, 103] on label "False" at bounding box center [521, 102] width 64 height 21
click at [500, 103] on input "False" at bounding box center [497, 103] width 7 height 6
radio input "true"
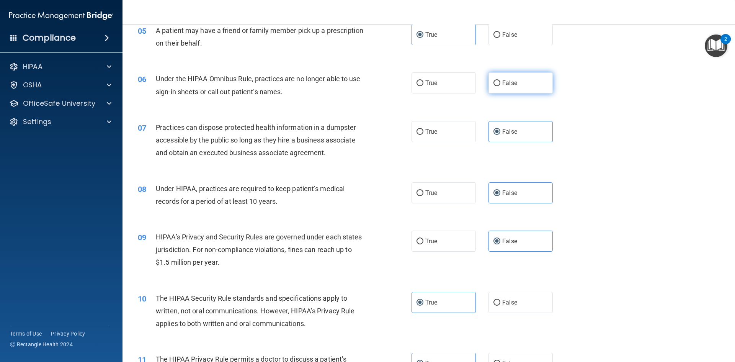
scroll to position [195, 0]
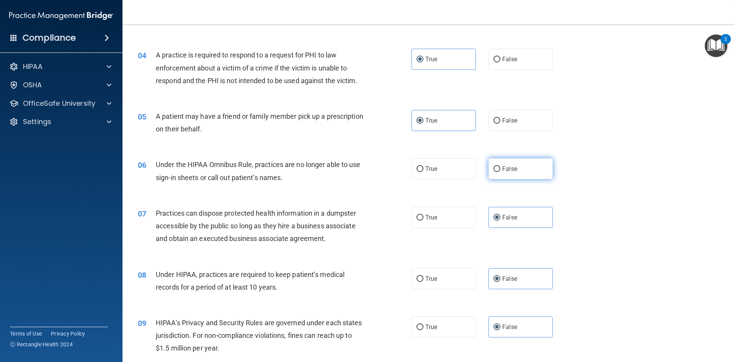
click at [498, 172] on label "False" at bounding box center [521, 168] width 64 height 21
click at [498, 172] on input "False" at bounding box center [497, 169] width 7 height 6
radio input "true"
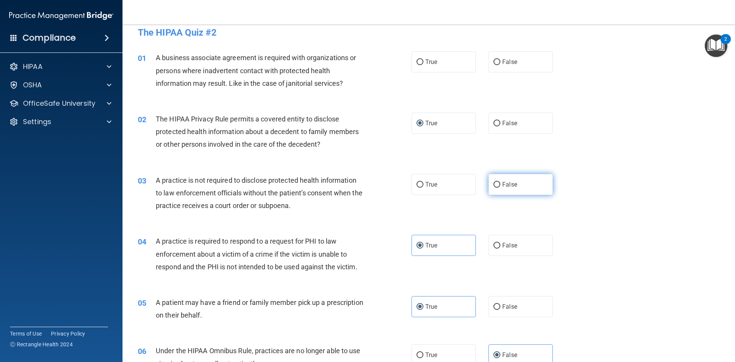
scroll to position [0, 0]
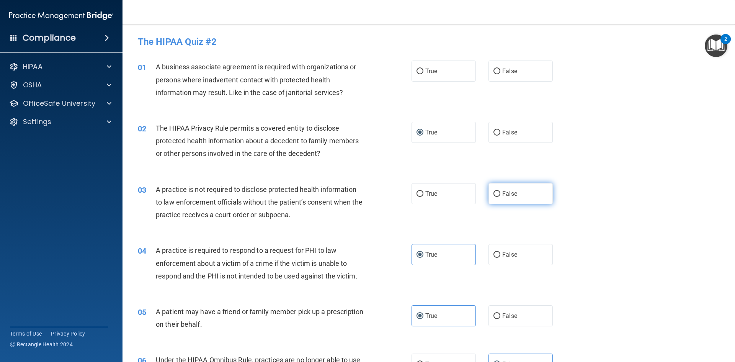
click at [503, 192] on span "False" at bounding box center [509, 193] width 15 height 7
click at [500, 192] on input "False" at bounding box center [497, 194] width 7 height 6
radio input "true"
click at [507, 69] on span "False" at bounding box center [509, 70] width 15 height 7
click at [500, 69] on input "False" at bounding box center [497, 72] width 7 height 6
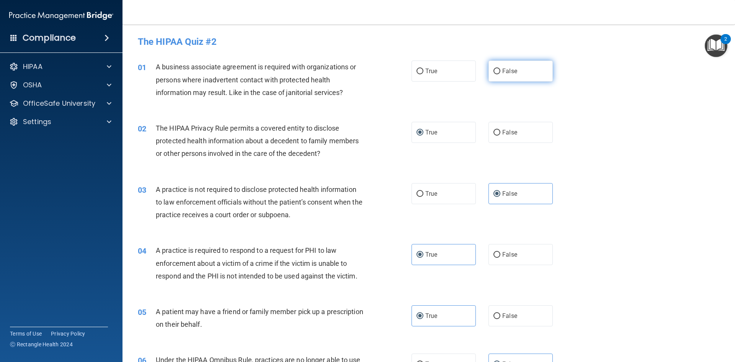
radio input "true"
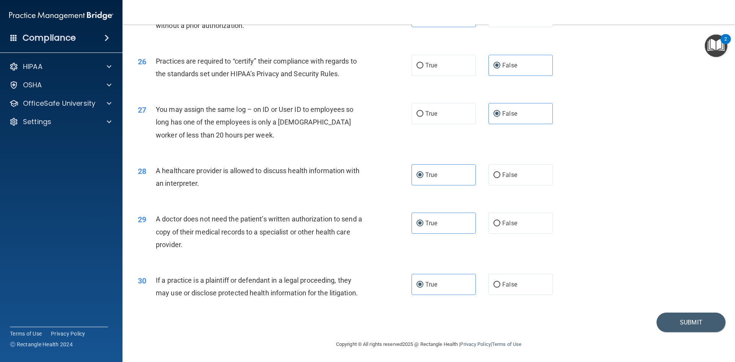
scroll to position [1420, 0]
click at [703, 324] on button "Submit" at bounding box center [691, 322] width 69 height 20
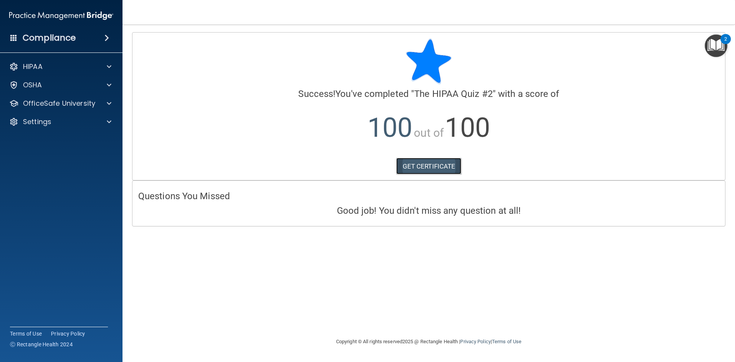
click at [411, 169] on link "GET CERTIFICATE" at bounding box center [428, 166] width 65 height 17
click at [51, 85] on div "OSHA" at bounding box center [50, 84] width 95 height 9
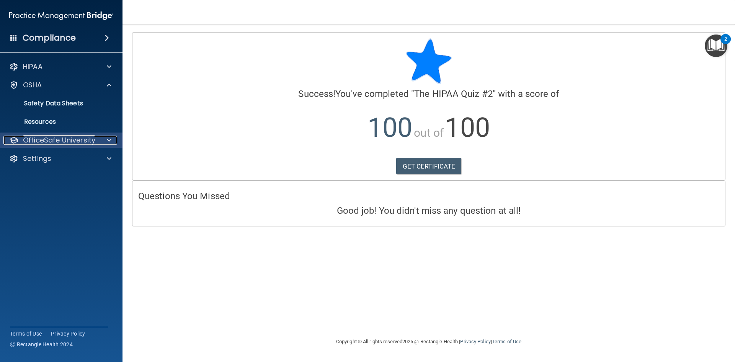
click at [46, 144] on p "OfficeSafe University" at bounding box center [59, 140] width 72 height 9
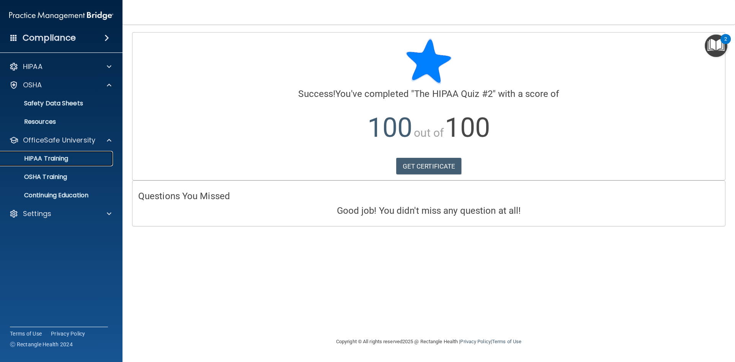
click at [54, 155] on p "HIPAA Training" at bounding box center [36, 159] width 63 height 8
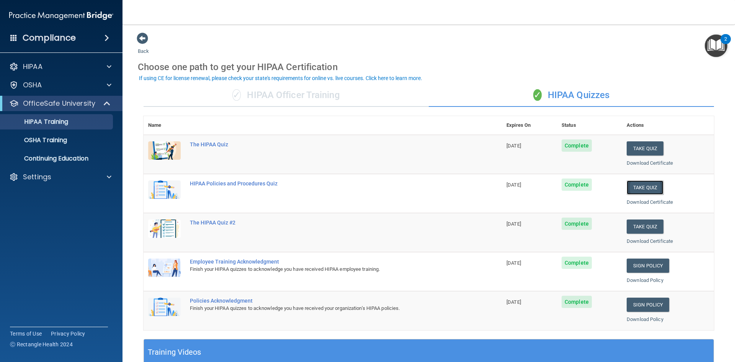
click at [635, 184] on button "Take Quiz" at bounding box center [645, 187] width 37 height 14
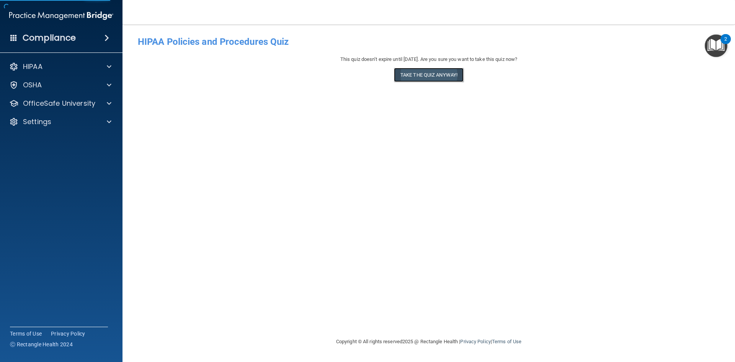
click at [422, 71] on button "Take the quiz anyway!" at bounding box center [429, 75] width 70 height 14
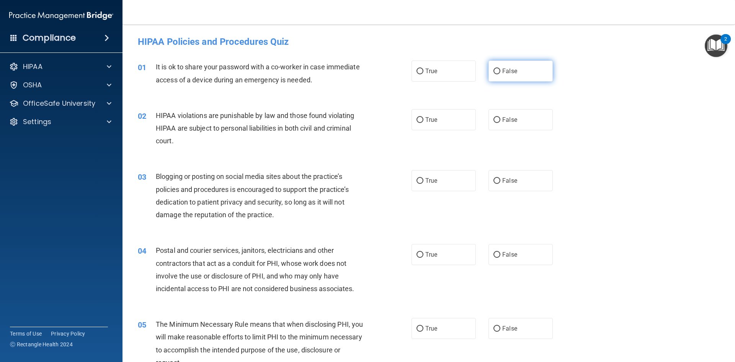
click at [523, 72] on label "False" at bounding box center [521, 70] width 64 height 21
click at [500, 72] on input "False" at bounding box center [497, 72] width 7 height 6
radio input "true"
click at [519, 127] on label "False" at bounding box center [521, 119] width 64 height 21
click at [500, 123] on input "False" at bounding box center [497, 120] width 7 height 6
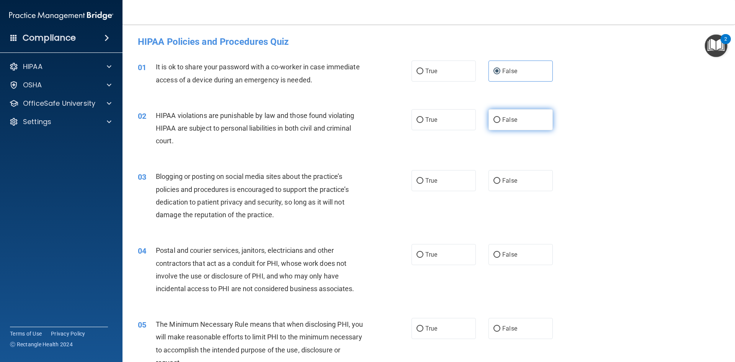
radio input "true"
click at [509, 172] on label "False" at bounding box center [521, 180] width 64 height 21
click at [500, 178] on input "False" at bounding box center [497, 181] width 7 height 6
radio input "true"
click at [512, 247] on label "False" at bounding box center [521, 254] width 64 height 21
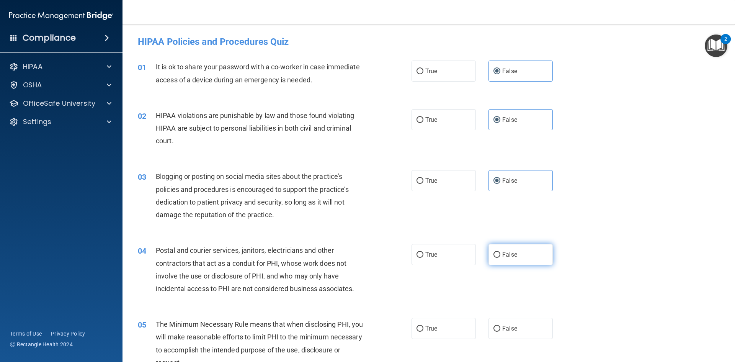
click at [500, 252] on input "False" at bounding box center [497, 255] width 7 height 6
radio input "true"
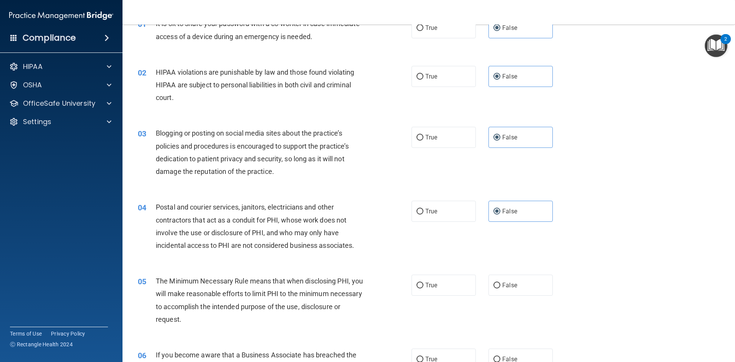
scroll to position [191, 0]
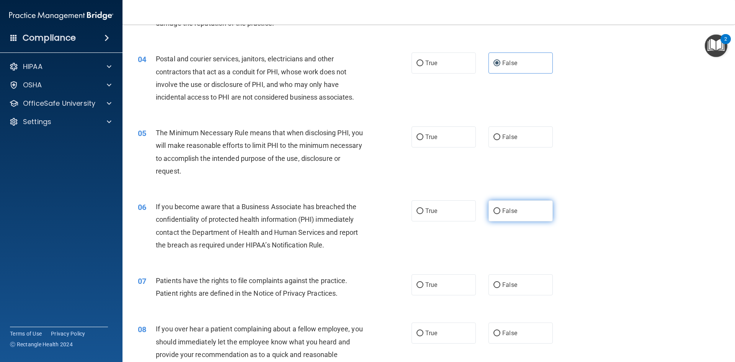
drag, startPoint x: 500, startPoint y: 131, endPoint x: 539, endPoint y: 206, distance: 84.4
click at [501, 131] on label "False" at bounding box center [521, 136] width 64 height 21
click at [536, 209] on label "False" at bounding box center [521, 210] width 64 height 21
click at [500, 209] on input "False" at bounding box center [497, 211] width 7 height 6
radio input "true"
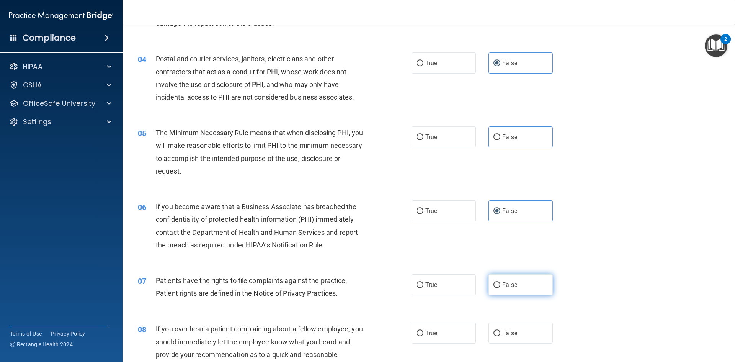
drag, startPoint x: 524, startPoint y: 275, endPoint x: 525, endPoint y: 281, distance: 5.4
click at [524, 275] on label "False" at bounding box center [521, 284] width 64 height 21
click at [500, 282] on input "False" at bounding box center [497, 285] width 7 height 6
radio input "true"
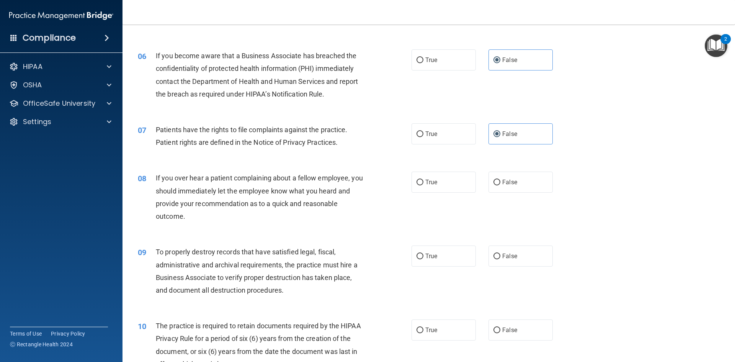
scroll to position [345, 0]
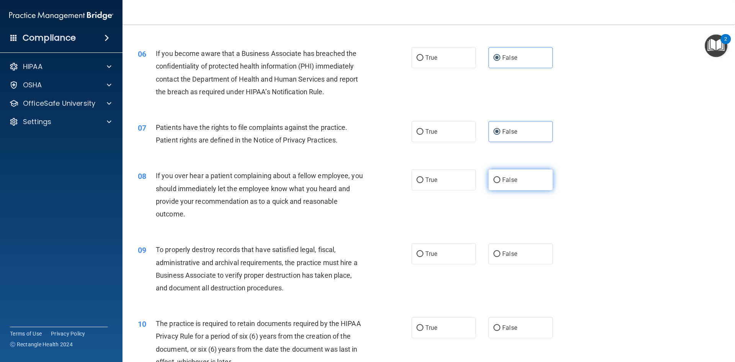
click at [506, 183] on span "False" at bounding box center [509, 179] width 15 height 7
click at [500, 183] on input "False" at bounding box center [497, 180] width 7 height 6
radio input "true"
drag, startPoint x: 503, startPoint y: 241, endPoint x: 503, endPoint y: 264, distance: 22.6
click at [503, 242] on div "09 To properly destroy records that have satisfied legal, fiscal, administrativ…" at bounding box center [428, 271] width 593 height 74
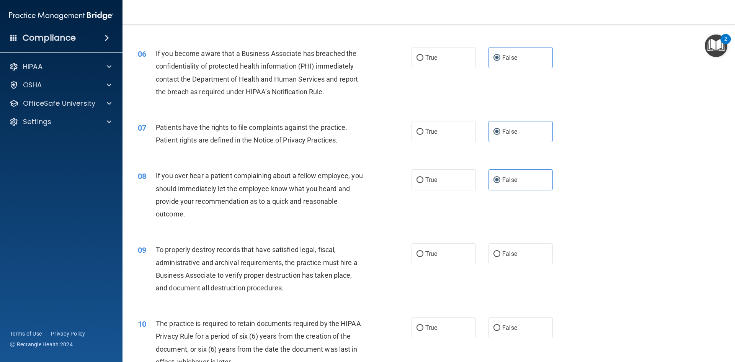
drag, startPoint x: 507, startPoint y: 252, endPoint x: 520, endPoint y: 265, distance: 18.1
click at [508, 255] on span "False" at bounding box center [509, 253] width 15 height 7
click at [500, 255] on input "False" at bounding box center [497, 254] width 7 height 6
radio input "true"
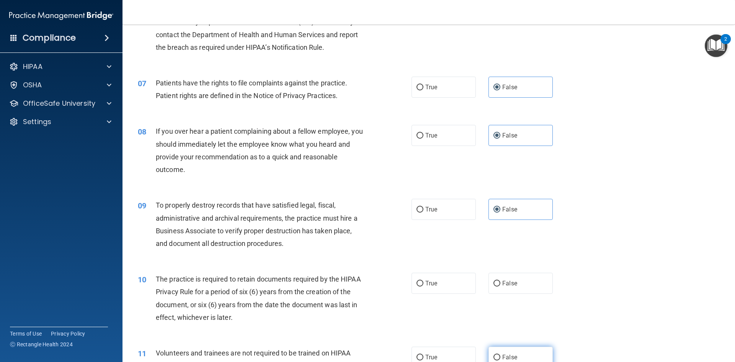
scroll to position [459, 0]
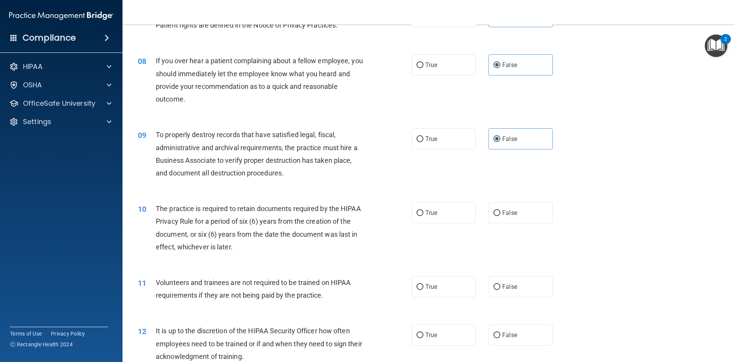
click at [512, 226] on div "10 The practice is required to retain documents required by the HIPAA Privacy R…" at bounding box center [428, 230] width 593 height 74
click at [512, 211] on span "False" at bounding box center [509, 212] width 15 height 7
click at [500, 211] on input "False" at bounding box center [497, 213] width 7 height 6
radio input "true"
drag, startPoint x: 509, startPoint y: 292, endPoint x: 507, endPoint y: 311, distance: 18.5
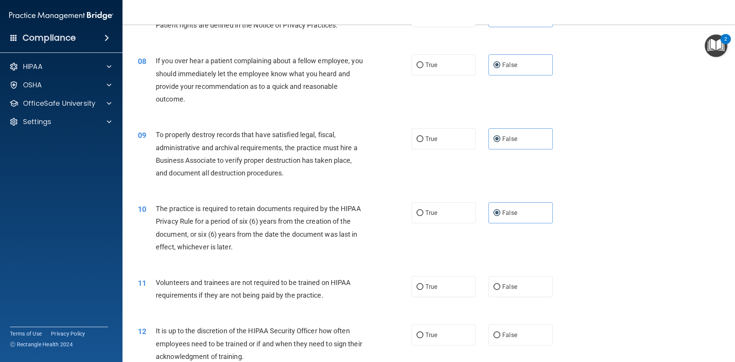
click at [509, 292] on label "False" at bounding box center [521, 286] width 64 height 21
click at [500, 290] on input "False" at bounding box center [497, 287] width 7 height 6
radio input "true"
click at [502, 329] on label "False" at bounding box center [521, 334] width 64 height 21
click at [500, 332] on input "False" at bounding box center [497, 335] width 7 height 6
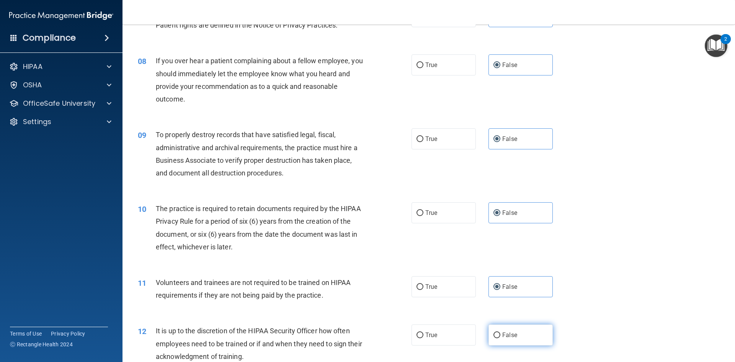
radio input "true"
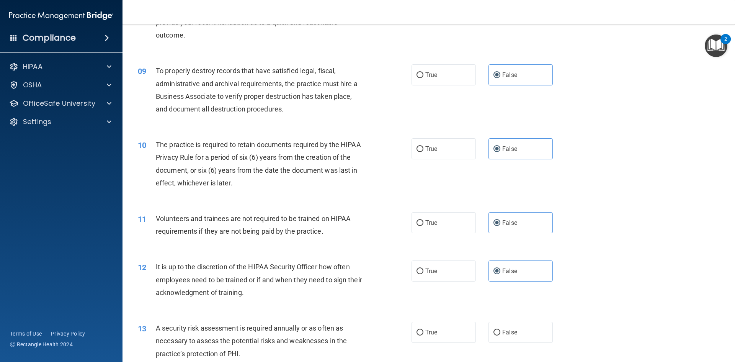
scroll to position [651, 0]
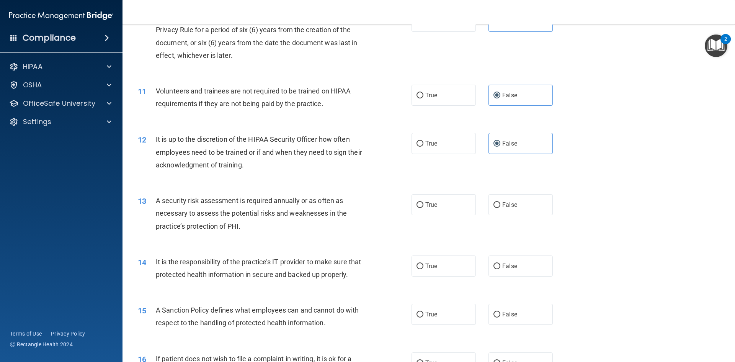
drag, startPoint x: 504, startPoint y: 212, endPoint x: 504, endPoint y: 247, distance: 34.5
click at [504, 212] on label "False" at bounding box center [521, 204] width 64 height 21
click at [500, 208] on input "False" at bounding box center [497, 205] width 7 height 6
radio input "true"
click at [504, 260] on label "False" at bounding box center [521, 265] width 64 height 21
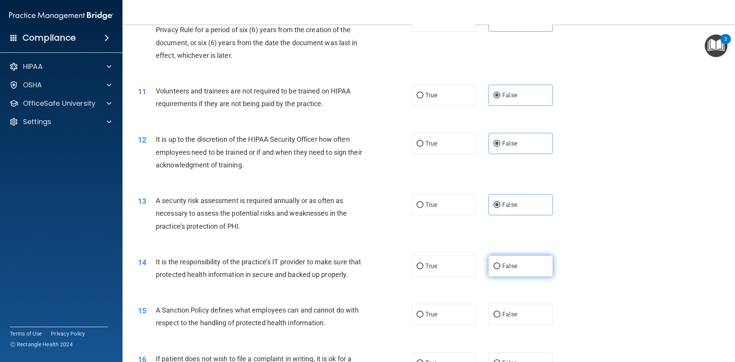
click at [500, 263] on input "False" at bounding box center [497, 266] width 7 height 6
radio input "true"
drag, startPoint x: 501, startPoint y: 319, endPoint x: 513, endPoint y: 319, distance: 12.3
click at [501, 319] on label "False" at bounding box center [521, 314] width 64 height 21
click at [500, 317] on input "False" at bounding box center [497, 315] width 7 height 6
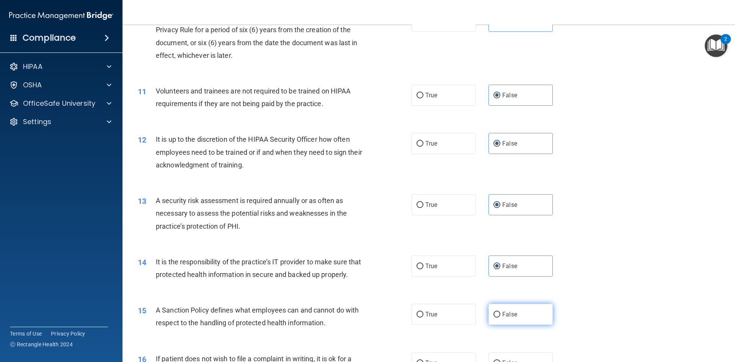
radio input "true"
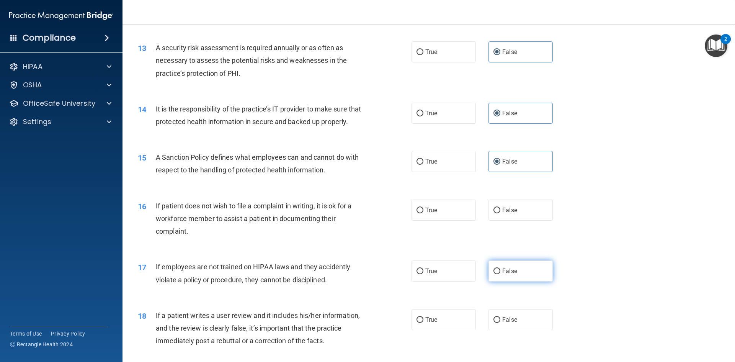
scroll to position [804, 0]
click at [517, 220] on label "False" at bounding box center [521, 209] width 64 height 21
click at [500, 213] on input "False" at bounding box center [497, 210] width 7 height 6
radio input "true"
click at [511, 281] on label "False" at bounding box center [521, 270] width 64 height 21
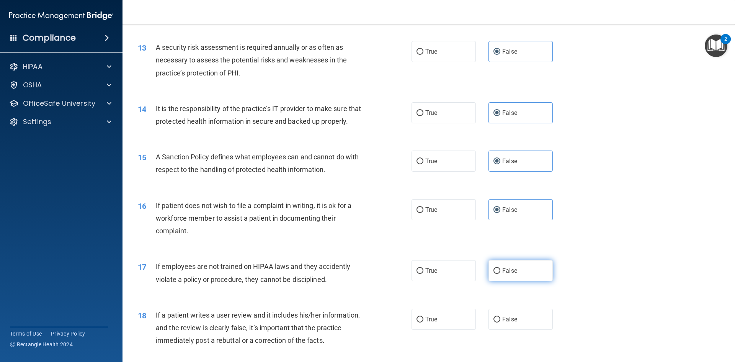
click at [500, 274] on input "False" at bounding box center [497, 271] width 7 height 6
radio input "true"
click at [510, 327] on label "False" at bounding box center [521, 319] width 64 height 21
click at [500, 322] on input "False" at bounding box center [497, 320] width 7 height 6
radio input "true"
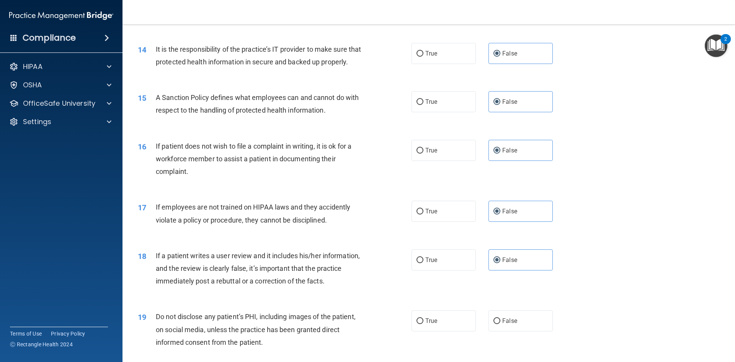
scroll to position [995, 0]
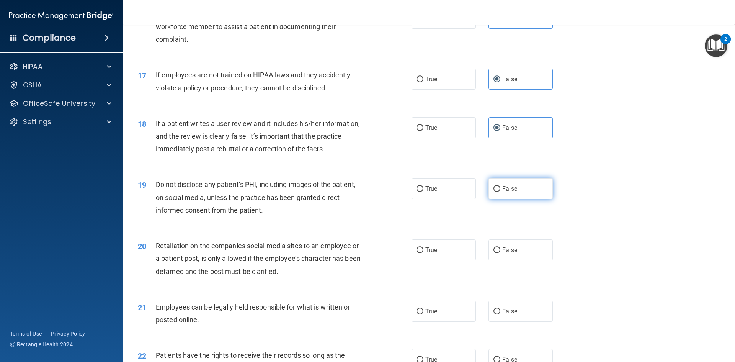
click at [504, 197] on label "False" at bounding box center [521, 188] width 64 height 21
click at [500, 192] on input "False" at bounding box center [497, 189] width 7 height 6
radio input "true"
click at [506, 277] on div "20 Retaliation on the companies social media sites to an employee or a patient …" at bounding box center [428, 260] width 593 height 61
drag, startPoint x: 506, startPoint y: 265, endPoint x: 507, endPoint y: 269, distance: 4.3
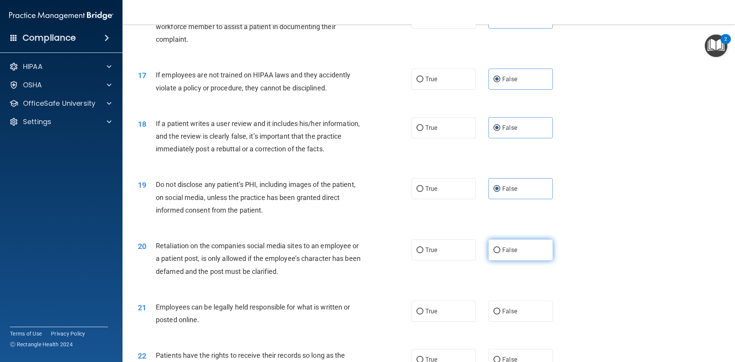
click at [506, 253] on span "False" at bounding box center [509, 249] width 15 height 7
click at [500, 253] on input "False" at bounding box center [497, 250] width 7 height 6
radio input "true"
click at [506, 315] on span "False" at bounding box center [509, 310] width 15 height 7
click at [500, 314] on input "False" at bounding box center [497, 312] width 7 height 6
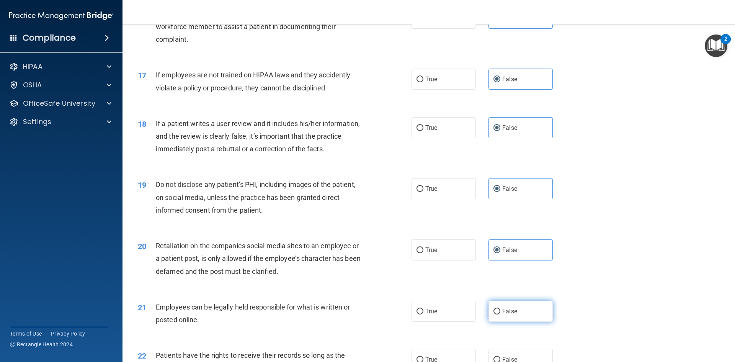
radio input "true"
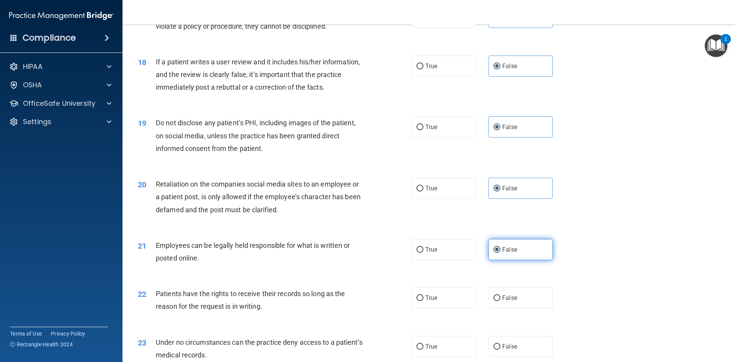
scroll to position [1149, 0]
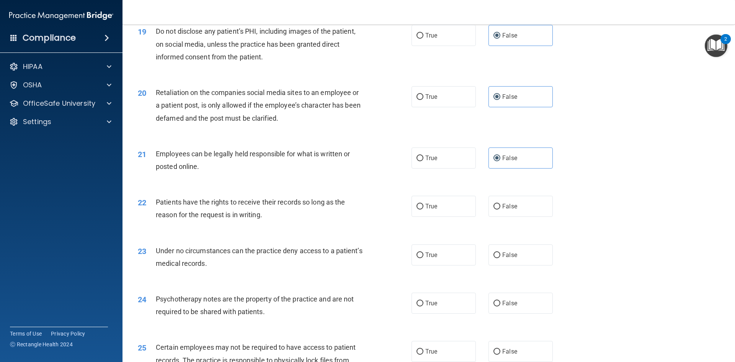
drag, startPoint x: 513, startPoint y: 214, endPoint x: 513, endPoint y: 245, distance: 30.6
click at [513, 215] on label "False" at bounding box center [521, 206] width 64 height 21
click at [500, 209] on input "False" at bounding box center [497, 207] width 7 height 6
radio input "true"
click at [510, 258] on span "False" at bounding box center [509, 254] width 15 height 7
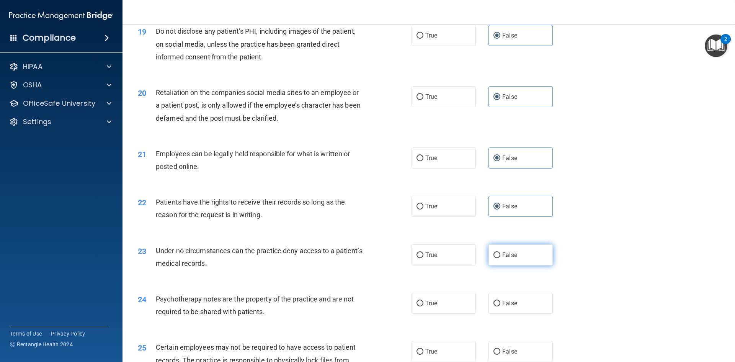
click at [500, 258] on input "False" at bounding box center [497, 255] width 7 height 6
radio input "true"
click at [510, 309] on label "False" at bounding box center [521, 303] width 64 height 21
click at [500, 306] on input "False" at bounding box center [497, 304] width 7 height 6
radio input "true"
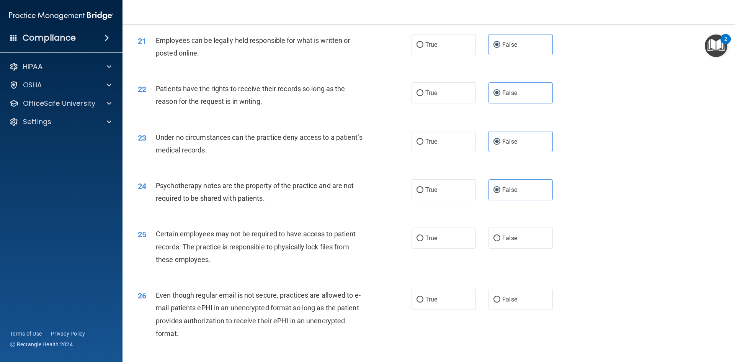
scroll to position [1264, 0]
click at [514, 247] on label "False" at bounding box center [521, 236] width 64 height 21
click at [500, 240] on input "False" at bounding box center [497, 237] width 7 height 6
radio input "true"
click at [518, 304] on label "False" at bounding box center [521, 297] width 64 height 21
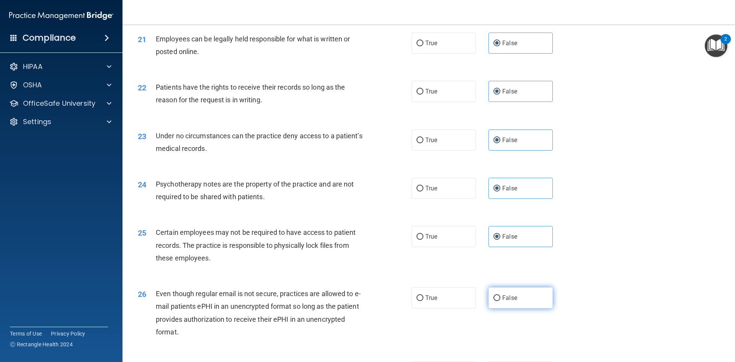
click at [500, 301] on input "False" at bounding box center [497, 298] width 7 height 6
radio input "true"
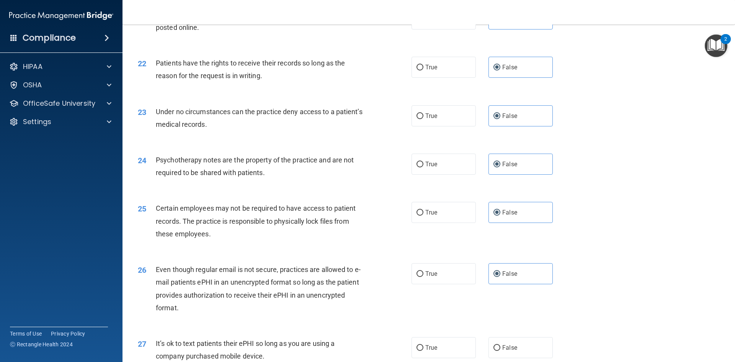
scroll to position [1417, 0]
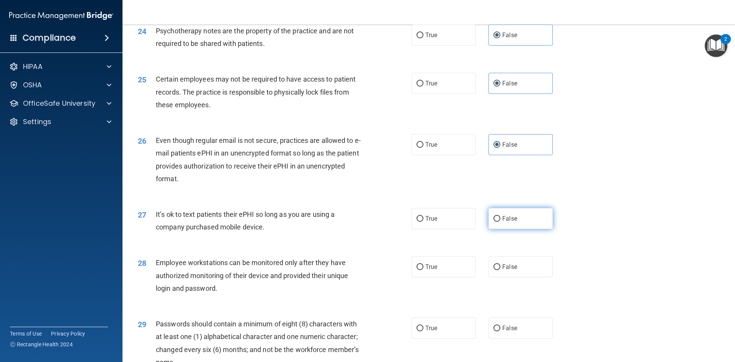
click at [519, 229] on label "False" at bounding box center [521, 218] width 64 height 21
click at [500, 222] on input "False" at bounding box center [497, 219] width 7 height 6
radio input "true"
click at [512, 293] on div "28 Employee workstations can be monitored only after they have authorized monit…" at bounding box center [428, 277] width 593 height 61
drag, startPoint x: 513, startPoint y: 282, endPoint x: 513, endPoint y: 293, distance: 11.5
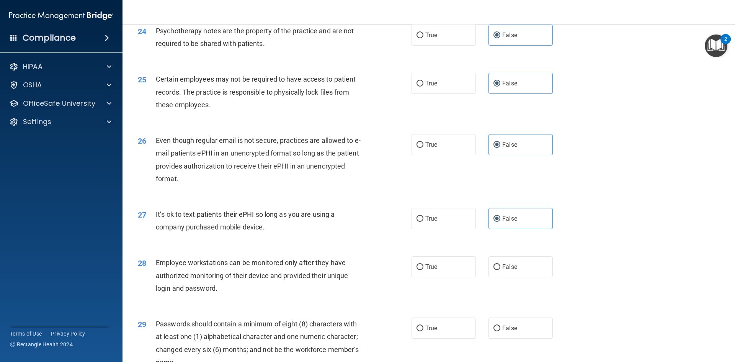
click at [513, 270] on span "False" at bounding box center [509, 266] width 15 height 7
click at [500, 270] on input "False" at bounding box center [497, 267] width 7 height 6
radio input "true"
drag, startPoint x: 505, startPoint y: 337, endPoint x: 513, endPoint y: 338, distance: 8.5
click at [505, 332] on span "False" at bounding box center [509, 327] width 15 height 7
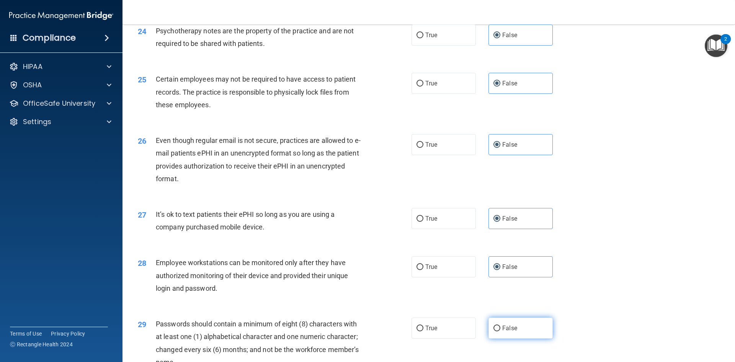
click at [500, 331] on input "False" at bounding box center [497, 328] width 7 height 6
radio input "true"
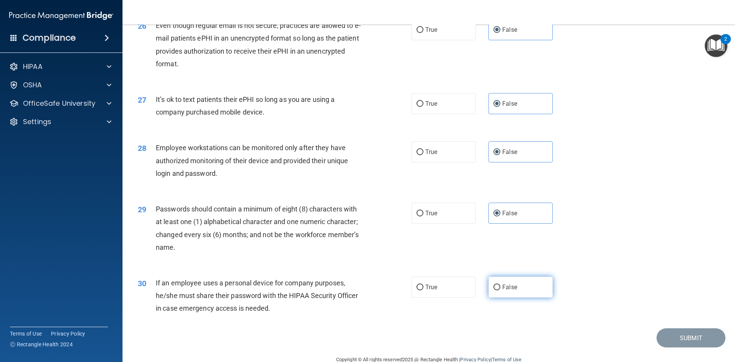
click at [519, 295] on label "False" at bounding box center [521, 286] width 64 height 21
click at [500, 290] on input "False" at bounding box center [497, 287] width 7 height 6
radio input "true"
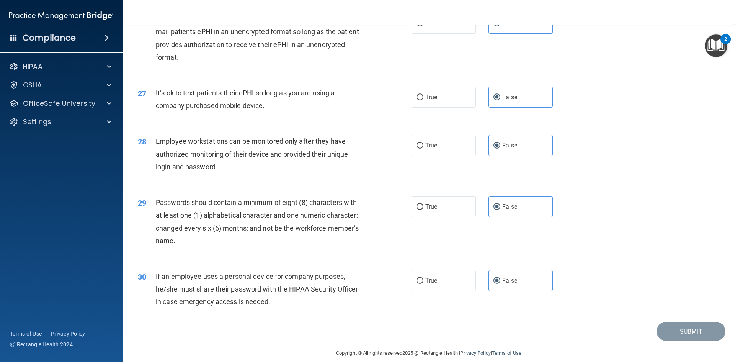
scroll to position [1560, 0]
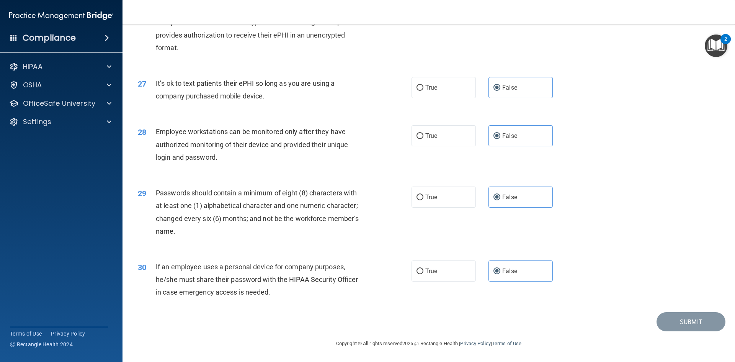
drag, startPoint x: 667, startPoint y: 319, endPoint x: 610, endPoint y: 74, distance: 251.5
click at [610, 74] on div "27 It’s ok to text patients their ePHI so long as you are using a company purch…" at bounding box center [428, 91] width 593 height 48
click at [440, 274] on label "True" at bounding box center [444, 270] width 64 height 21
click at [423, 274] on input "True" at bounding box center [420, 271] width 7 height 6
radio input "true"
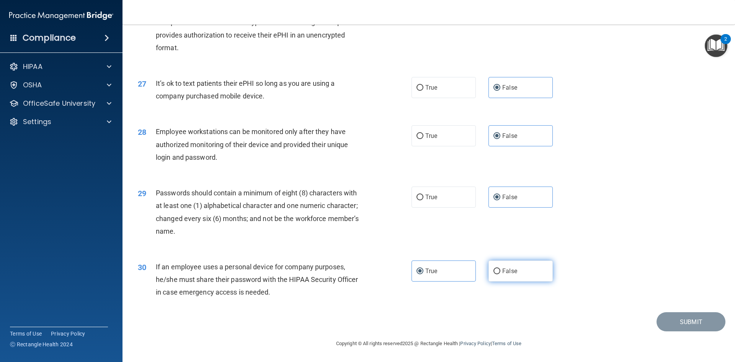
click at [502, 270] on span "False" at bounding box center [509, 270] width 15 height 7
click at [500, 270] on input "False" at bounding box center [497, 271] width 7 height 6
radio input "true"
radio input "false"
click at [366, 78] on div "It’s ok to text patients their ePHI so long as you are using a company purchase…" at bounding box center [263, 89] width 214 height 25
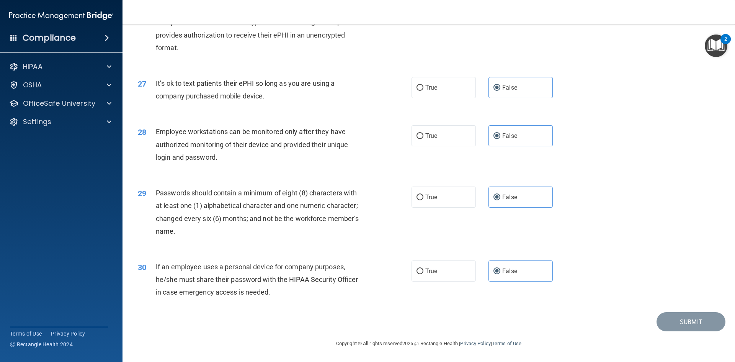
click at [597, 233] on div "29 Passwords should contain a minimum of eight (8) characters with at least one…" at bounding box center [428, 214] width 593 height 74
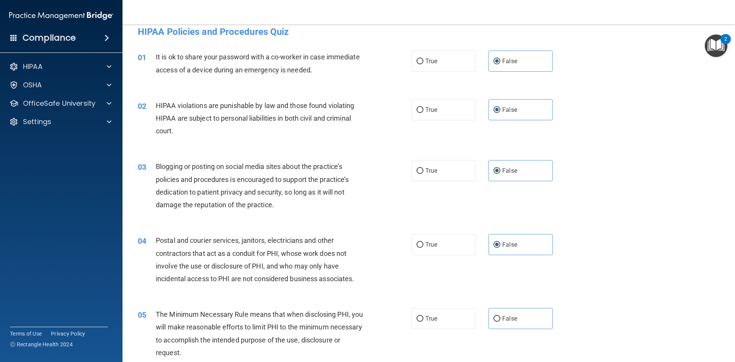
scroll to position [0, 0]
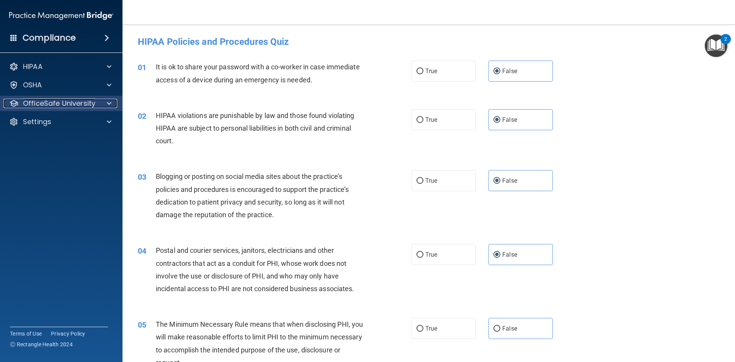
click at [87, 105] on p "OfficeSafe University" at bounding box center [59, 103] width 72 height 9
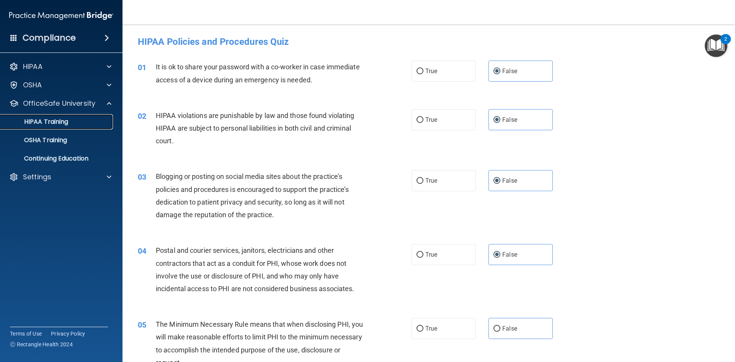
click at [85, 121] on div "HIPAA Training" at bounding box center [57, 122] width 105 height 8
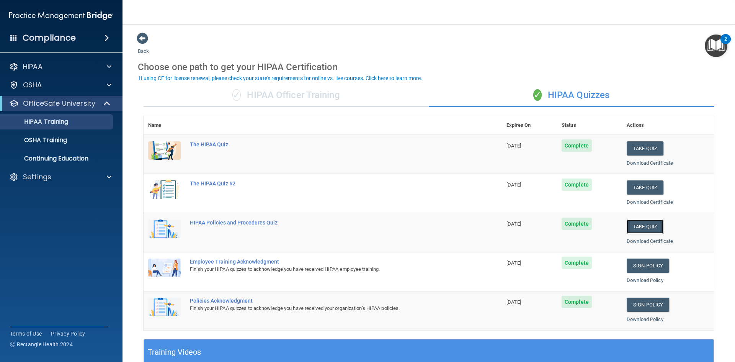
click at [643, 223] on button "Take Quiz" at bounding box center [645, 226] width 37 height 14
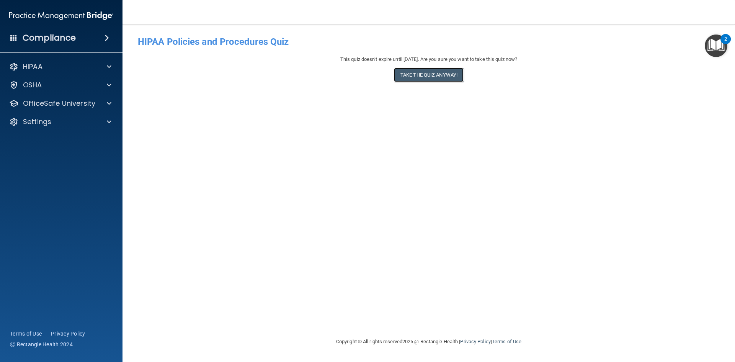
click at [453, 74] on button "Take the quiz anyway!" at bounding box center [429, 75] width 70 height 14
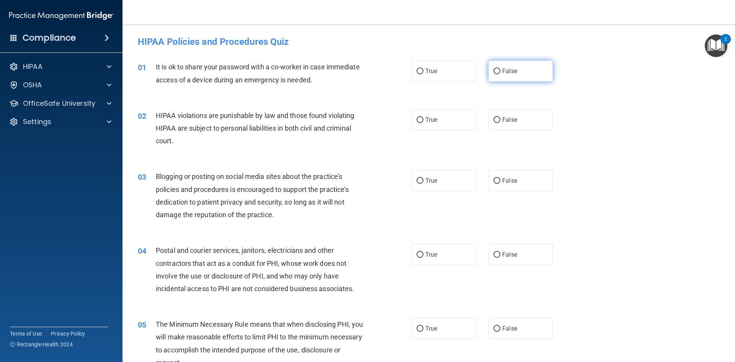
click at [510, 70] on span "False" at bounding box center [509, 70] width 15 height 7
click at [500, 70] on input "False" at bounding box center [497, 72] width 7 height 6
radio input "true"
click at [506, 121] on span "False" at bounding box center [509, 119] width 15 height 7
click at [500, 121] on input "False" at bounding box center [497, 120] width 7 height 6
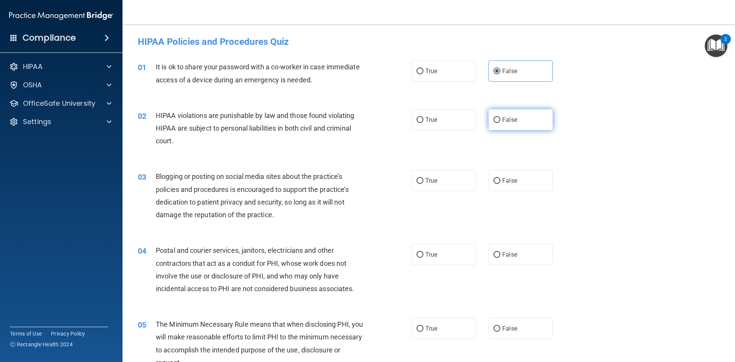
radio input "true"
click at [512, 186] on label "False" at bounding box center [521, 180] width 64 height 21
click at [500, 184] on input "False" at bounding box center [497, 181] width 7 height 6
radio input "true"
click at [512, 252] on span "False" at bounding box center [509, 254] width 15 height 7
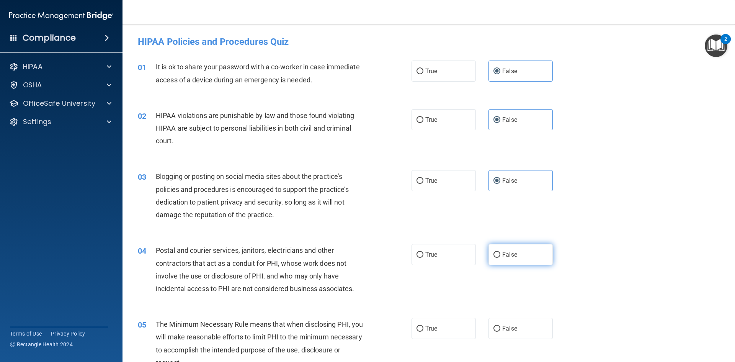
click at [500, 252] on input "False" at bounding box center [497, 255] width 7 height 6
radio input "true"
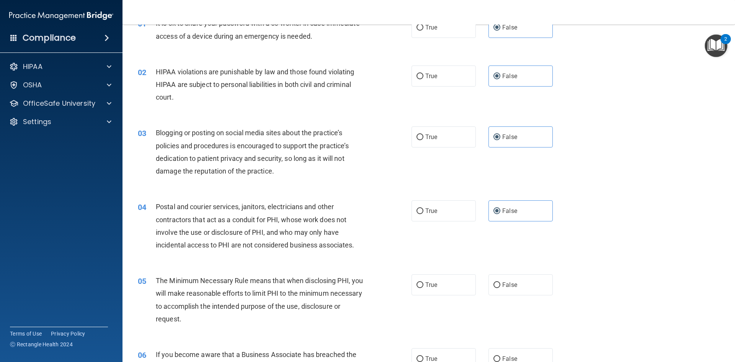
scroll to position [153, 0]
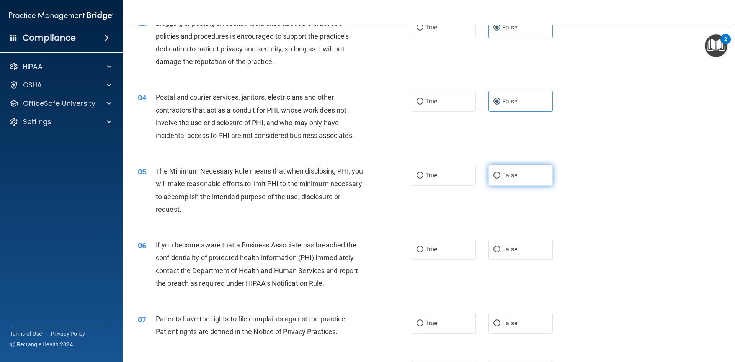
click at [503, 175] on span "False" at bounding box center [509, 175] width 15 height 7
click at [500, 175] on input "False" at bounding box center [497, 176] width 7 height 6
radio input "true"
click at [504, 242] on label "False" at bounding box center [521, 249] width 64 height 21
click at [500, 247] on input "False" at bounding box center [497, 250] width 7 height 6
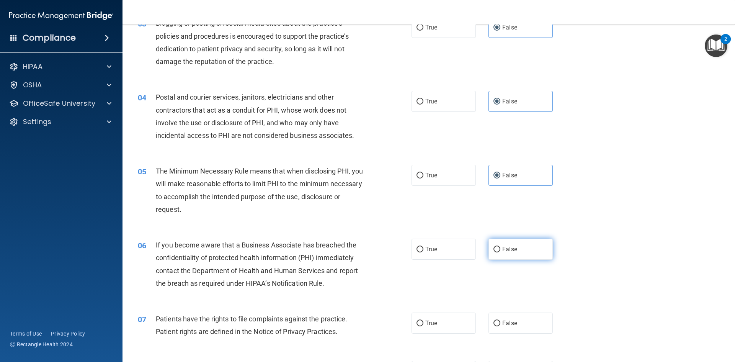
radio input "true"
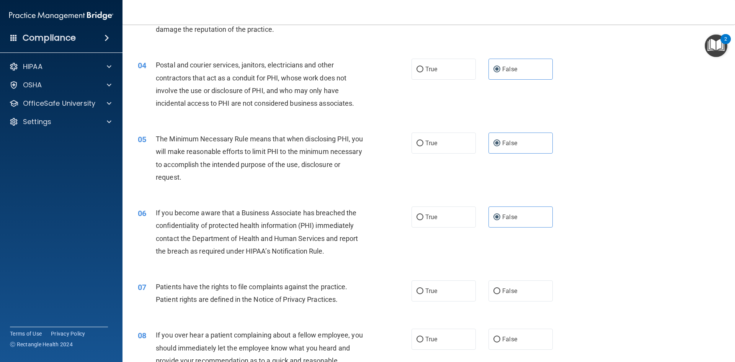
scroll to position [306, 0]
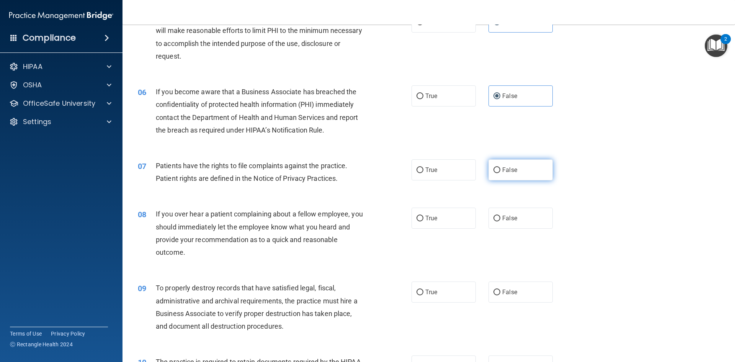
click at [504, 169] on span "False" at bounding box center [509, 169] width 15 height 7
click at [500, 169] on input "False" at bounding box center [497, 170] width 7 height 6
radio input "true"
click at [504, 226] on label "False" at bounding box center [521, 218] width 64 height 21
click at [500, 221] on input "False" at bounding box center [497, 219] width 7 height 6
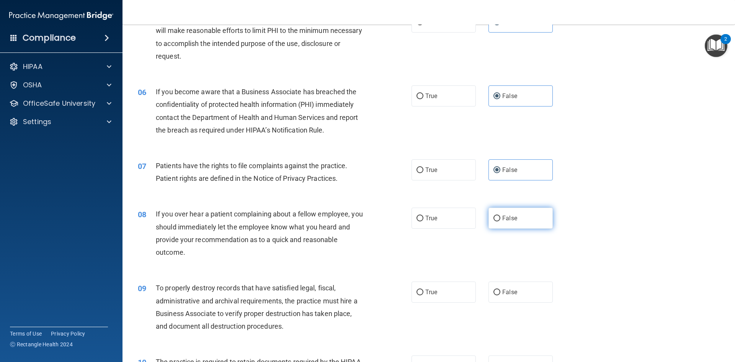
radio input "true"
click at [512, 282] on label "False" at bounding box center [521, 291] width 64 height 21
click at [500, 289] on input "False" at bounding box center [497, 292] width 7 height 6
radio input "true"
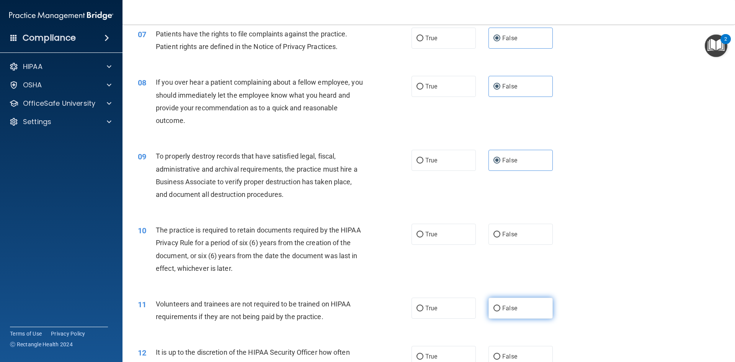
scroll to position [459, 0]
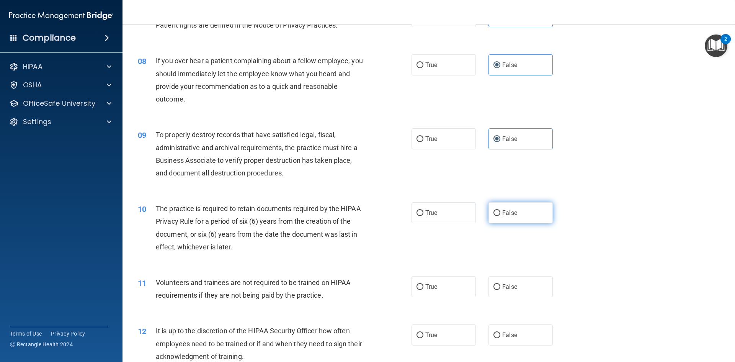
click at [512, 213] on span "False" at bounding box center [509, 212] width 15 height 7
click at [500, 213] on input "False" at bounding box center [497, 213] width 7 height 6
radio input "true"
click at [521, 286] on label "False" at bounding box center [521, 286] width 64 height 21
click at [500, 286] on input "False" at bounding box center [497, 287] width 7 height 6
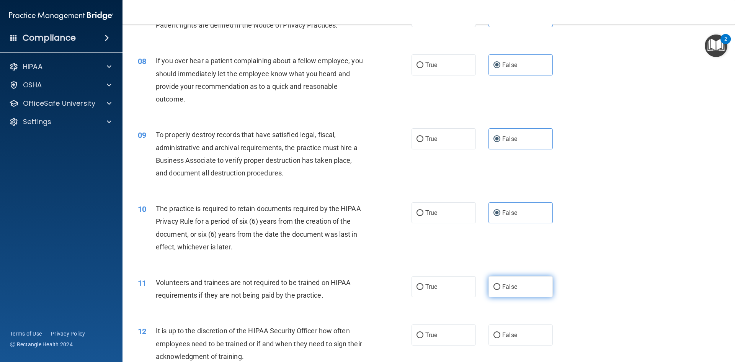
radio input "true"
drag, startPoint x: 518, startPoint y: 330, endPoint x: 528, endPoint y: 329, distance: 10.0
click at [521, 330] on label "False" at bounding box center [521, 334] width 64 height 21
click at [500, 332] on input "False" at bounding box center [497, 335] width 7 height 6
radio input "true"
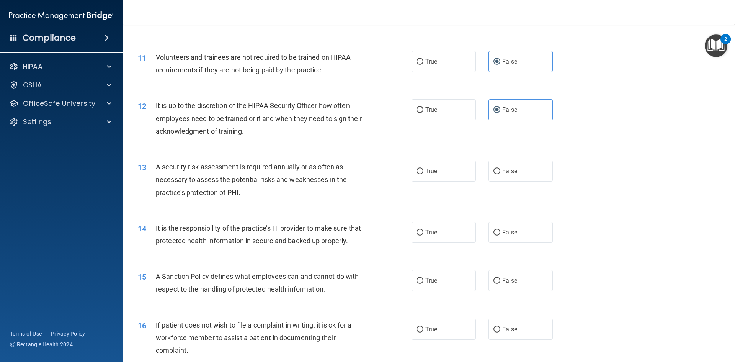
scroll to position [689, 0]
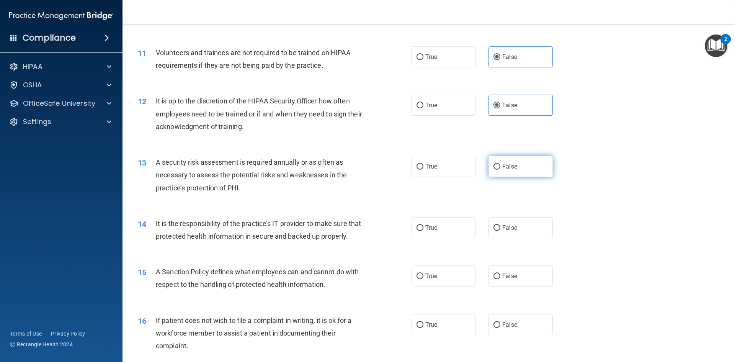
click at [515, 170] on label "False" at bounding box center [521, 166] width 64 height 21
click at [500, 170] on input "False" at bounding box center [497, 167] width 7 height 6
radio input "true"
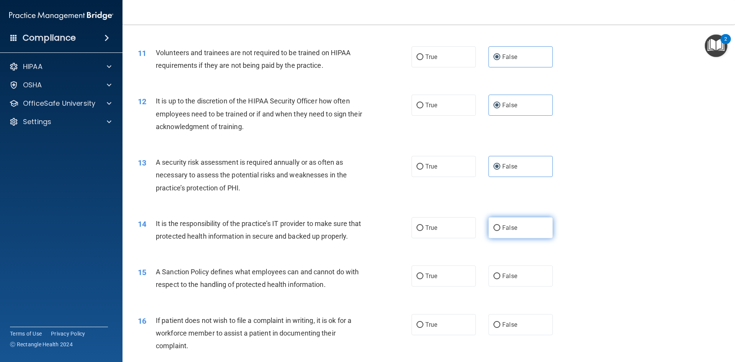
click at [516, 226] on label "False" at bounding box center [521, 227] width 64 height 21
click at [500, 226] on input "False" at bounding box center [497, 228] width 7 height 6
radio input "true"
drag, startPoint x: 520, startPoint y: 301, endPoint x: 520, endPoint y: 281, distance: 19.9
click at [520, 301] on div "15 A Sanction Policy defines what employees can and cannot do with respect to t…" at bounding box center [428, 280] width 593 height 48
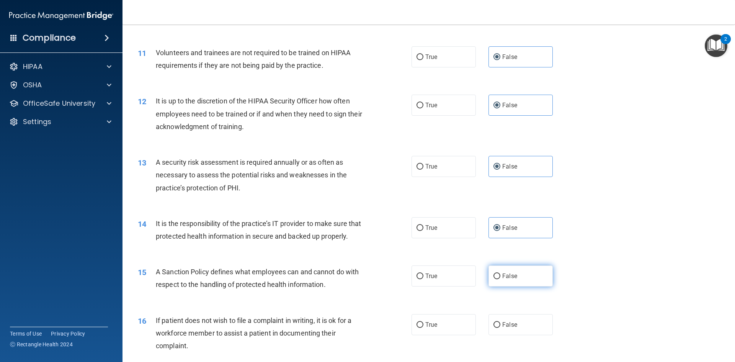
click at [520, 281] on label "False" at bounding box center [521, 275] width 64 height 21
click at [500, 279] on input "False" at bounding box center [497, 276] width 7 height 6
radio input "true"
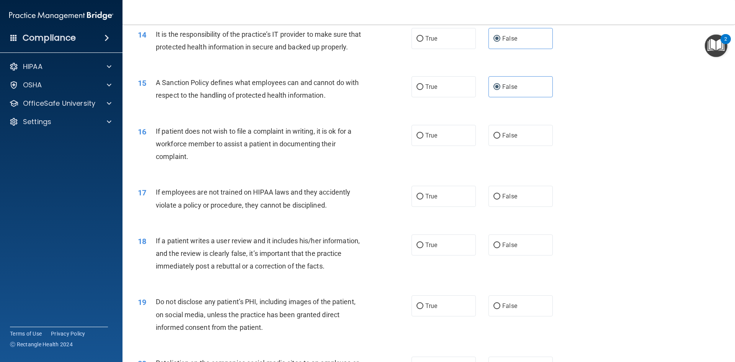
scroll to position [881, 0]
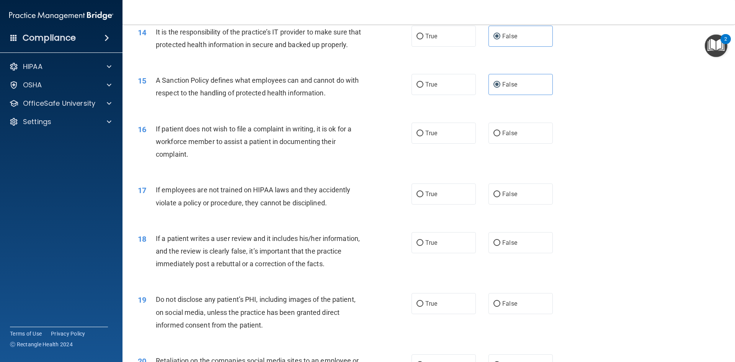
drag, startPoint x: 513, startPoint y: 144, endPoint x: 515, endPoint y: 167, distance: 23.4
click at [513, 137] on span "False" at bounding box center [509, 132] width 15 height 7
click at [500, 136] on input "False" at bounding box center [497, 134] width 7 height 6
radio input "true"
drag, startPoint x: 516, startPoint y: 202, endPoint x: 514, endPoint y: 232, distance: 29.5
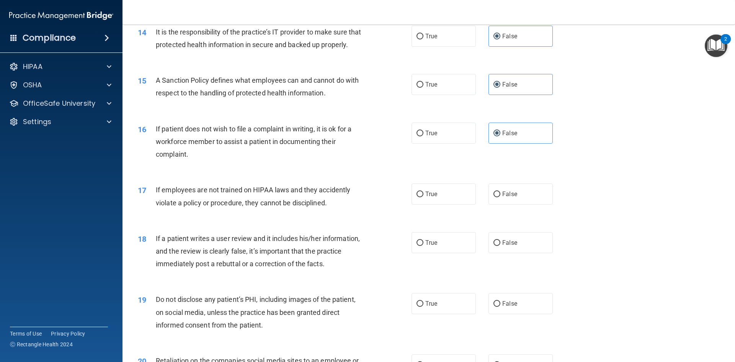
click at [516, 203] on label "False" at bounding box center [521, 193] width 64 height 21
click at [500, 197] on input "False" at bounding box center [497, 194] width 7 height 6
radio input "true"
click at [511, 246] on label "False" at bounding box center [521, 242] width 64 height 21
click at [500, 246] on input "False" at bounding box center [497, 243] width 7 height 6
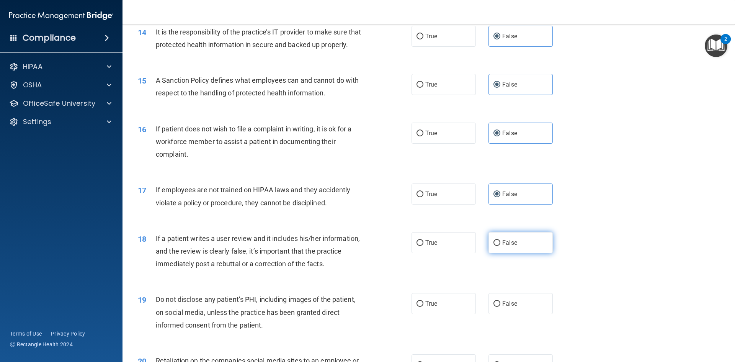
radio input "true"
click at [522, 266] on div "18 If a patient writes a user review and it includes his/her information, and t…" at bounding box center [428, 252] width 593 height 61
click at [519, 309] on label "False" at bounding box center [521, 303] width 64 height 21
click at [500, 307] on input "False" at bounding box center [497, 304] width 7 height 6
radio input "true"
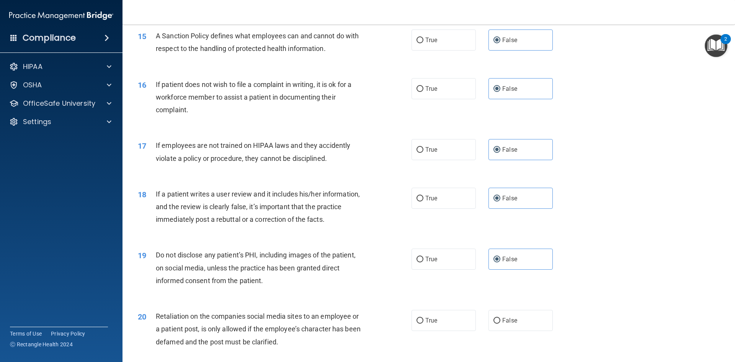
scroll to position [1034, 0]
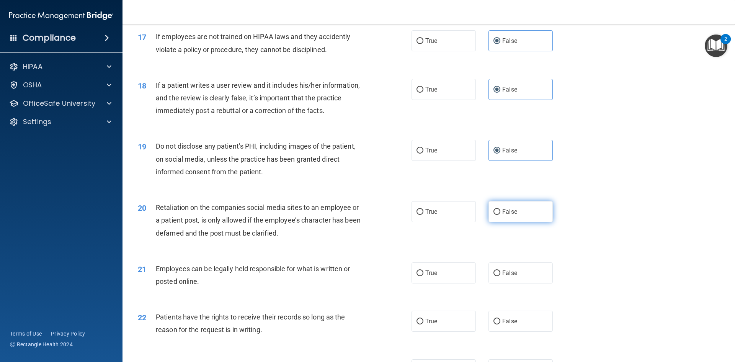
click at [513, 222] on label "False" at bounding box center [521, 211] width 64 height 21
click at [500, 215] on input "False" at bounding box center [497, 212] width 7 height 6
radio input "true"
click at [507, 276] on span "False" at bounding box center [509, 272] width 15 height 7
click at [500, 276] on input "False" at bounding box center [497, 273] width 7 height 6
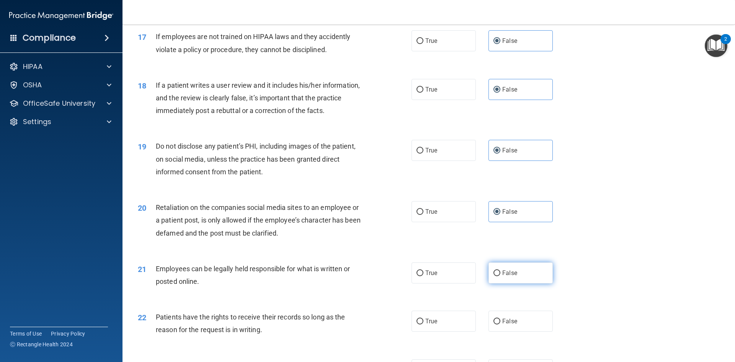
radio input "true"
click at [505, 329] on label "False" at bounding box center [521, 321] width 64 height 21
click at [500, 324] on input "False" at bounding box center [497, 322] width 7 height 6
radio input "true"
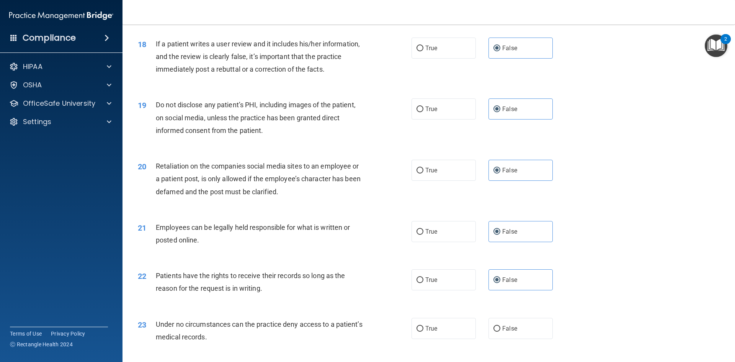
scroll to position [1187, 0]
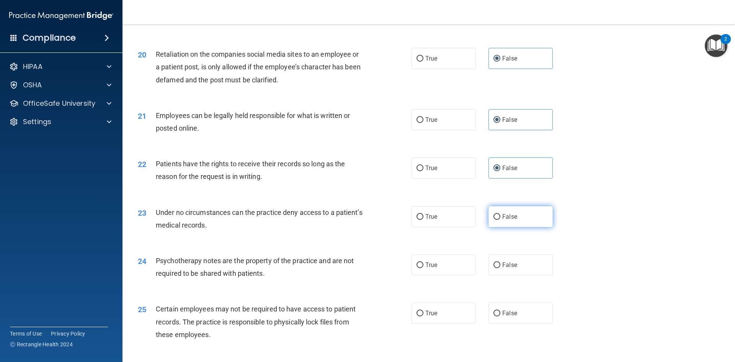
click at [494, 220] on input "False" at bounding box center [497, 217] width 7 height 6
radio input "true"
click at [503, 268] on span "False" at bounding box center [509, 264] width 15 height 7
click at [500, 268] on input "False" at bounding box center [497, 265] width 7 height 6
radio input "true"
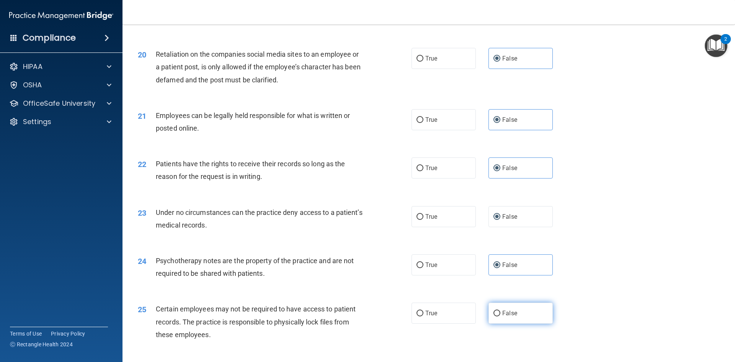
click at [504, 320] on label "False" at bounding box center [521, 312] width 64 height 21
click at [500, 316] on input "False" at bounding box center [497, 314] width 7 height 6
radio input "true"
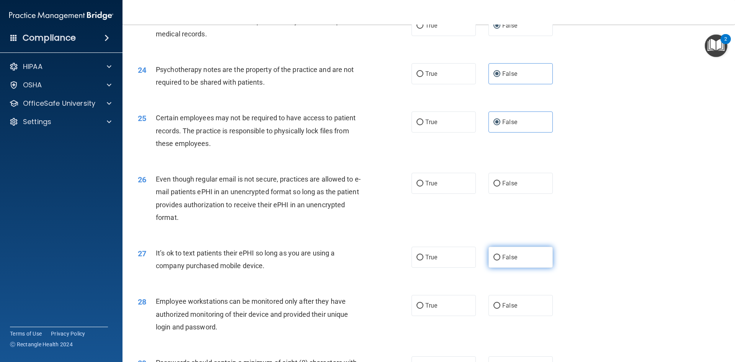
scroll to position [1378, 0]
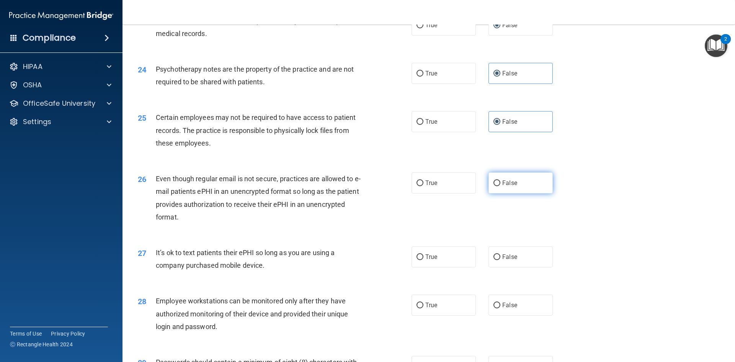
click at [522, 193] on label "False" at bounding box center [521, 182] width 64 height 21
click at [500, 186] on input "False" at bounding box center [497, 183] width 7 height 6
radio input "true"
click at [519, 267] on label "False" at bounding box center [521, 256] width 64 height 21
click at [500, 260] on input "False" at bounding box center [497, 257] width 7 height 6
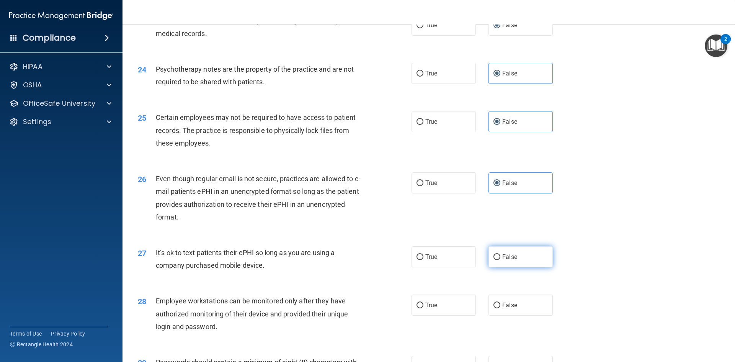
radio input "true"
click at [519, 315] on label "False" at bounding box center [521, 304] width 64 height 21
click at [500, 308] on input "False" at bounding box center [497, 305] width 7 height 6
radio input "true"
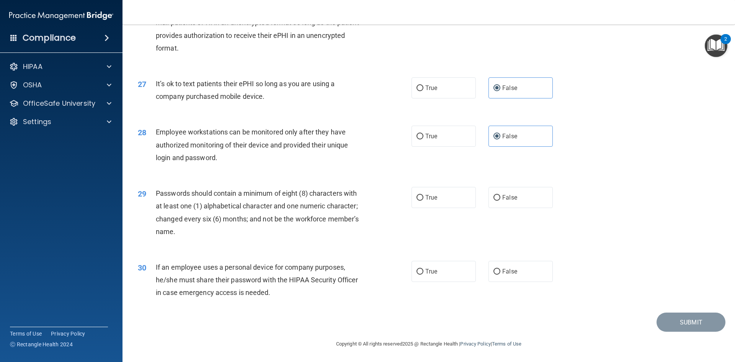
scroll to position [1560, 0]
click at [515, 206] on label "False" at bounding box center [521, 196] width 64 height 21
click at [500, 200] on input "False" at bounding box center [497, 198] width 7 height 6
radio input "true"
click at [516, 267] on label "False" at bounding box center [521, 270] width 64 height 21
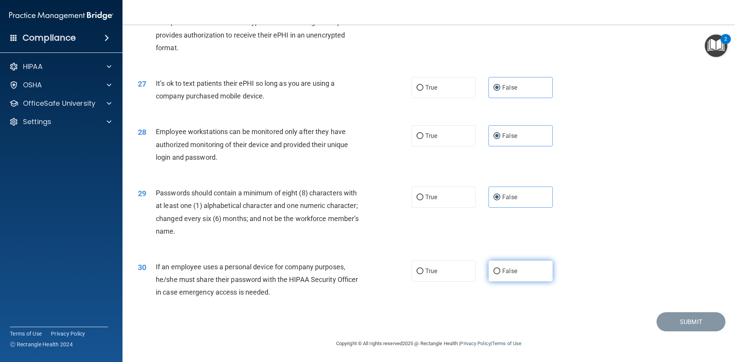
click at [500, 268] on input "False" at bounding box center [497, 271] width 7 height 6
radio input "true"
click at [667, 315] on button "Submit" at bounding box center [691, 322] width 69 height 20
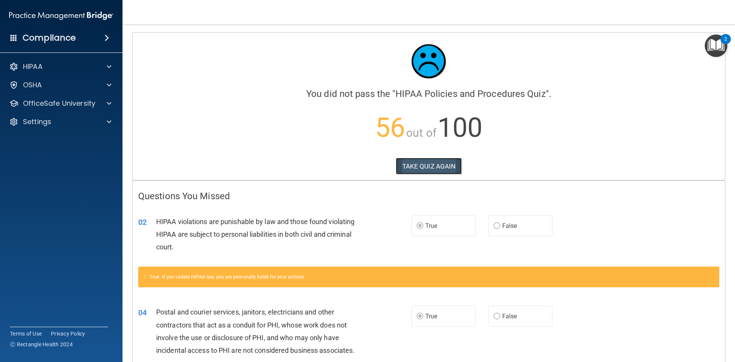
click at [413, 171] on button "TAKE QUIZ AGAIN" at bounding box center [429, 166] width 66 height 17
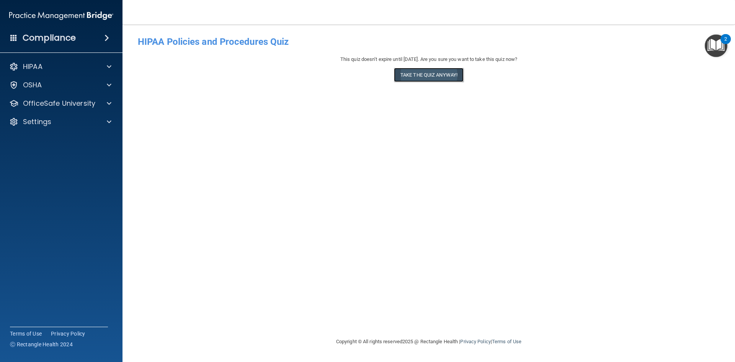
click at [446, 76] on button "Take the quiz anyway!" at bounding box center [429, 75] width 70 height 14
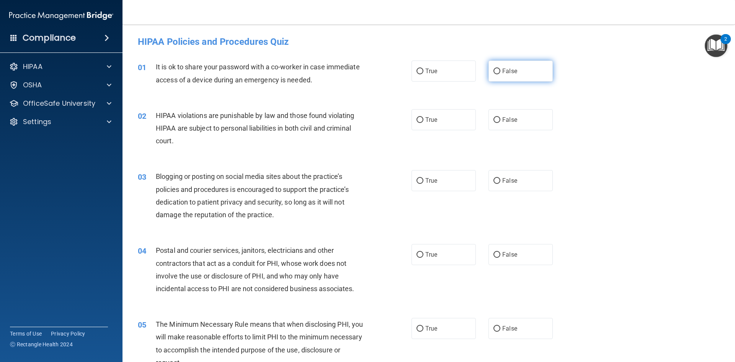
click at [520, 71] on label "False" at bounding box center [521, 70] width 64 height 21
click at [500, 71] on input "False" at bounding box center [497, 72] width 7 height 6
radio input "true"
click at [422, 120] on label "True" at bounding box center [444, 119] width 64 height 21
click at [422, 120] on input "True" at bounding box center [420, 120] width 7 height 6
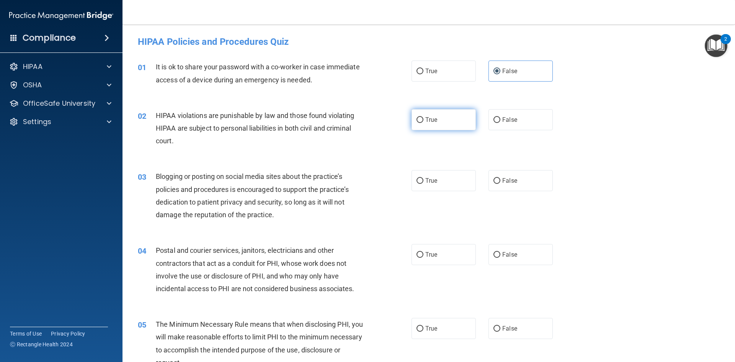
radio input "true"
click at [448, 252] on label "True" at bounding box center [444, 254] width 64 height 21
click at [423, 252] on input "True" at bounding box center [420, 255] width 7 height 6
radio input "true"
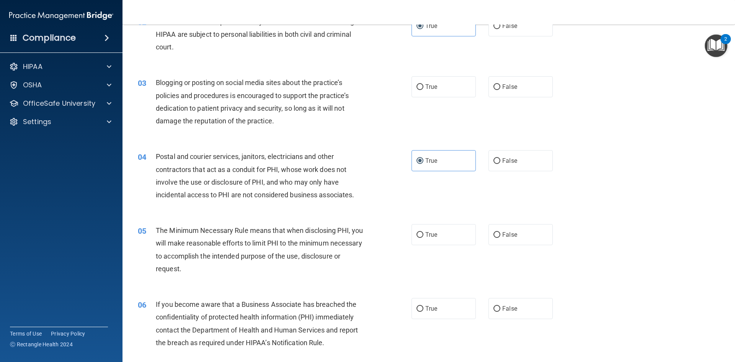
scroll to position [115, 0]
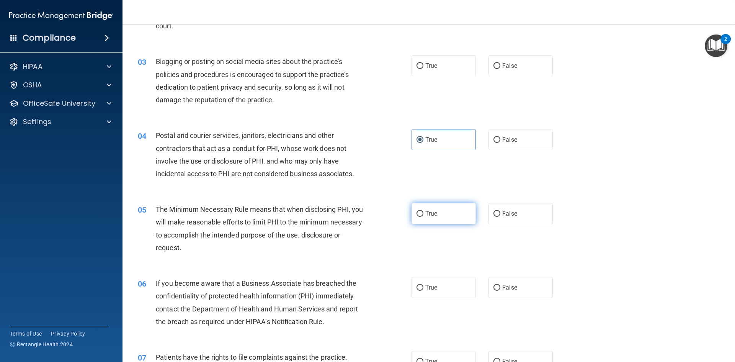
click at [447, 211] on label "True" at bounding box center [444, 213] width 64 height 21
click at [423, 211] on input "True" at bounding box center [420, 214] width 7 height 6
radio input "true"
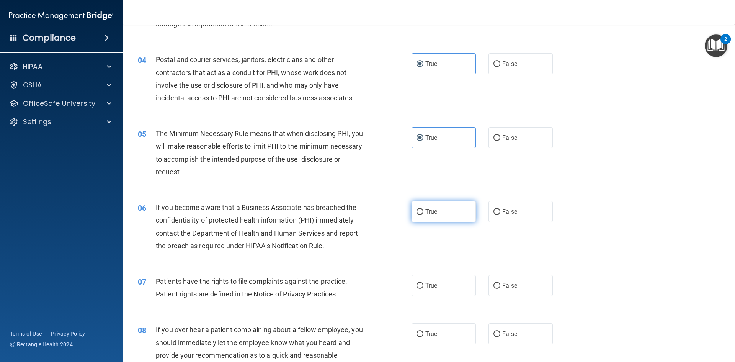
scroll to position [191, 0]
click at [425, 285] on span "True" at bounding box center [431, 284] width 12 height 7
click at [423, 285] on input "True" at bounding box center [420, 285] width 7 height 6
radio input "true"
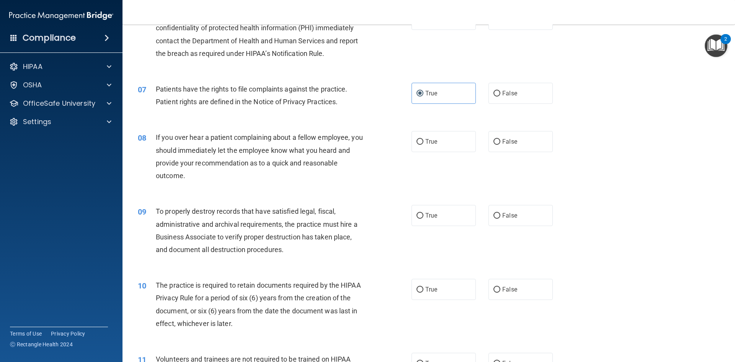
scroll to position [421, 0]
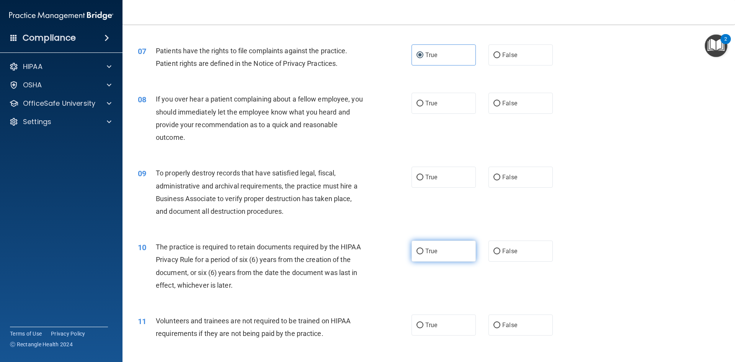
click at [425, 252] on span "True" at bounding box center [431, 250] width 12 height 7
click at [423, 252] on input "True" at bounding box center [420, 251] width 7 height 6
radio input "true"
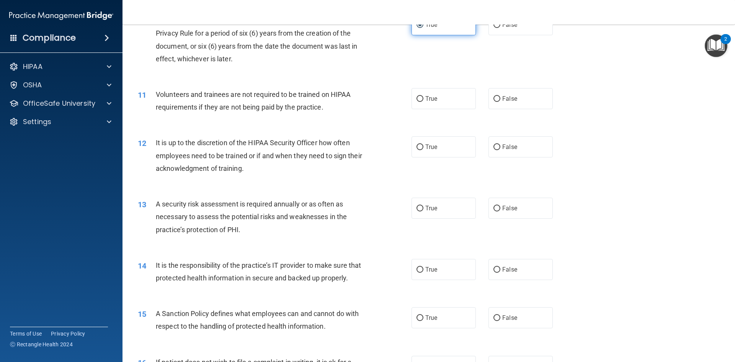
scroll to position [651, 0]
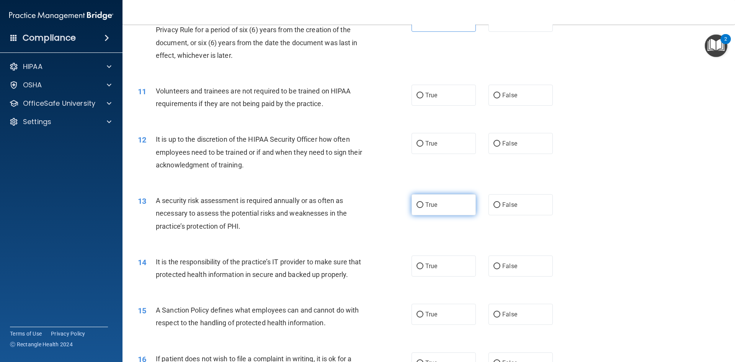
click at [444, 201] on label "True" at bounding box center [444, 204] width 64 height 21
click at [423, 202] on input "True" at bounding box center [420, 205] width 7 height 6
radio input "true"
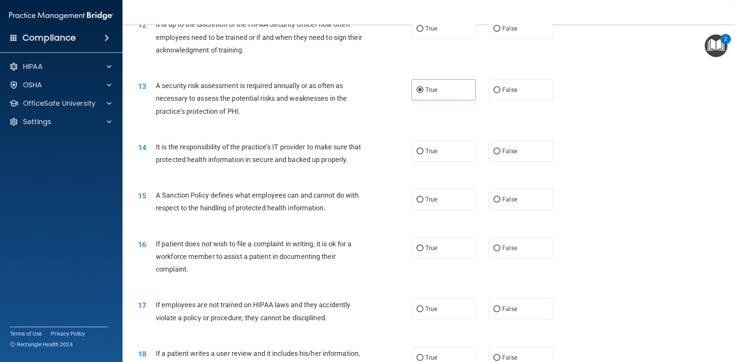
scroll to position [804, 0]
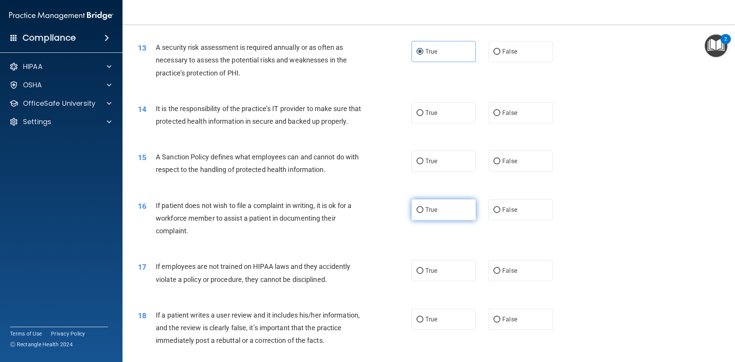
click at [419, 213] on input "True" at bounding box center [420, 210] width 7 height 6
radio input "true"
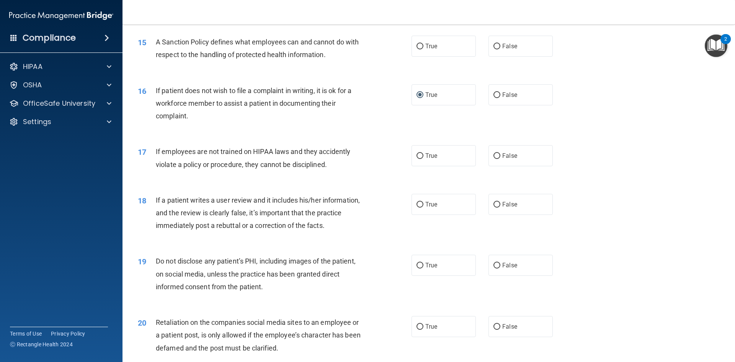
scroll to position [995, 0]
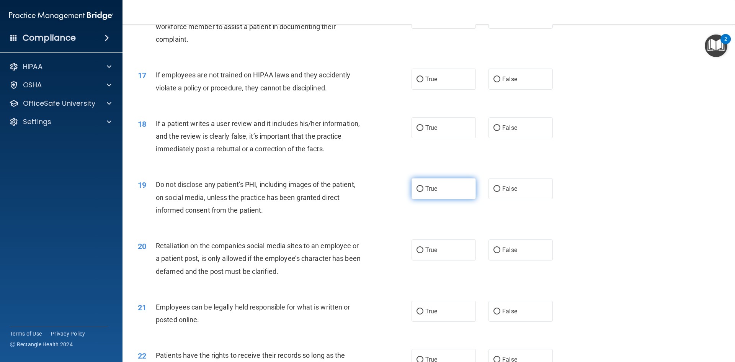
click at [416, 199] on label "True" at bounding box center [444, 188] width 64 height 21
click at [417, 192] on input "True" at bounding box center [420, 189] width 7 height 6
radio input "true"
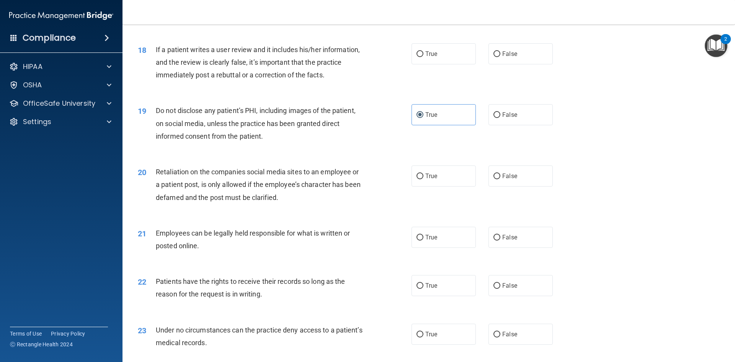
scroll to position [1072, 0]
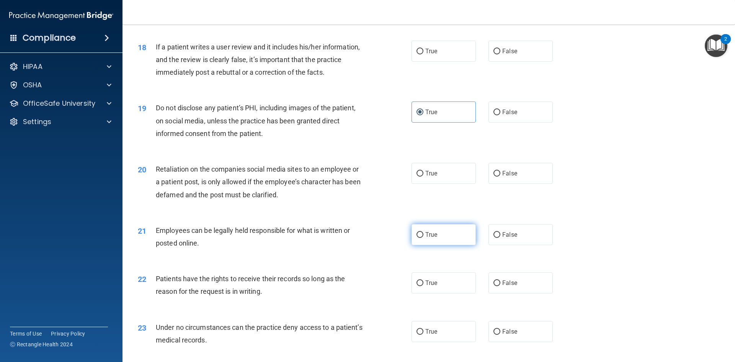
click at [418, 238] on input "True" at bounding box center [420, 235] width 7 height 6
radio input "true"
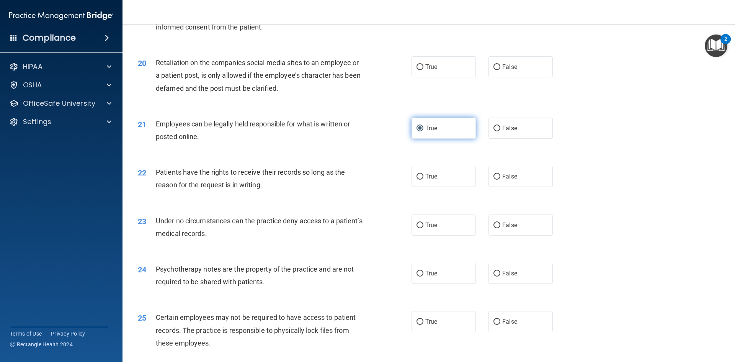
scroll to position [1225, 0]
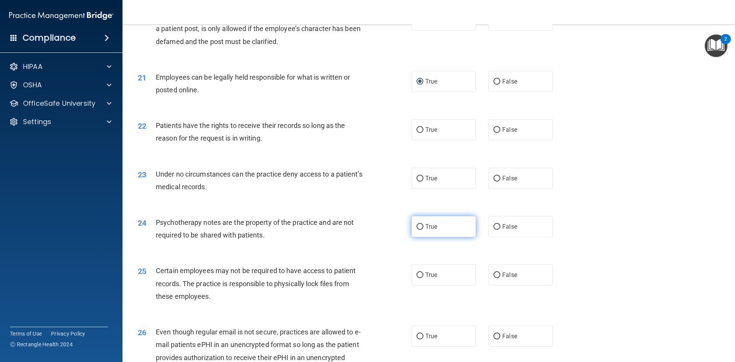
click at [446, 237] on label "True" at bounding box center [444, 226] width 64 height 21
click at [423, 230] on input "True" at bounding box center [420, 227] width 7 height 6
radio input "true"
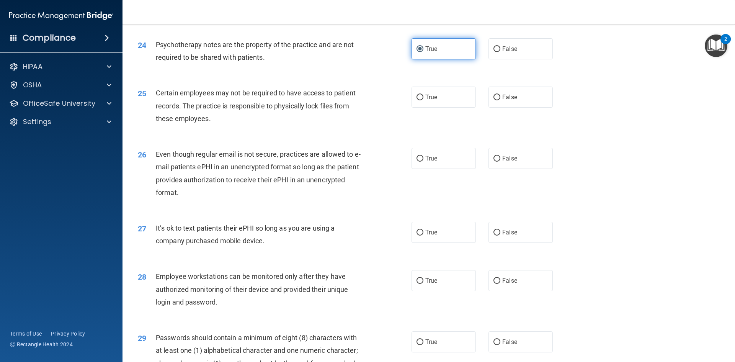
scroll to position [1417, 0]
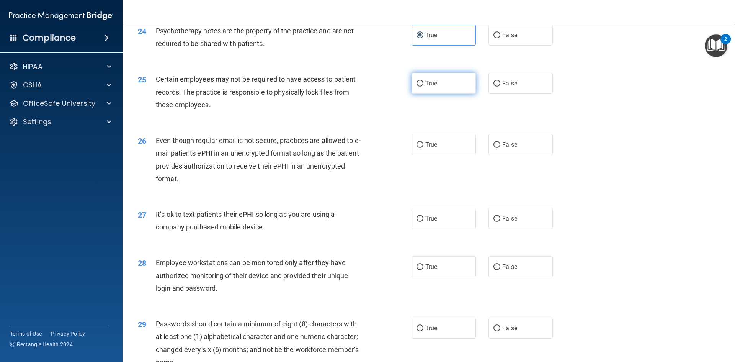
click at [432, 94] on label "True" at bounding box center [444, 83] width 64 height 21
click at [423, 87] on input "True" at bounding box center [420, 84] width 7 height 6
radio input "true"
click at [440, 154] on label "True" at bounding box center [444, 144] width 64 height 21
click at [423, 148] on input "True" at bounding box center [420, 145] width 7 height 6
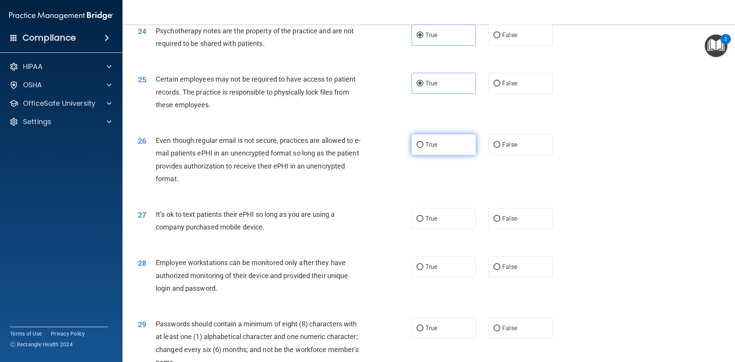
radio input "true"
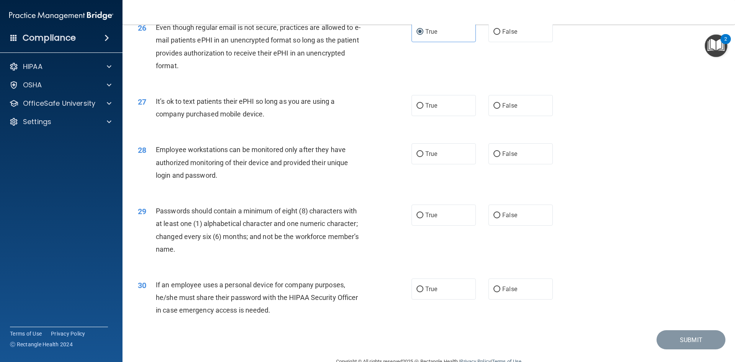
scroll to position [1532, 0]
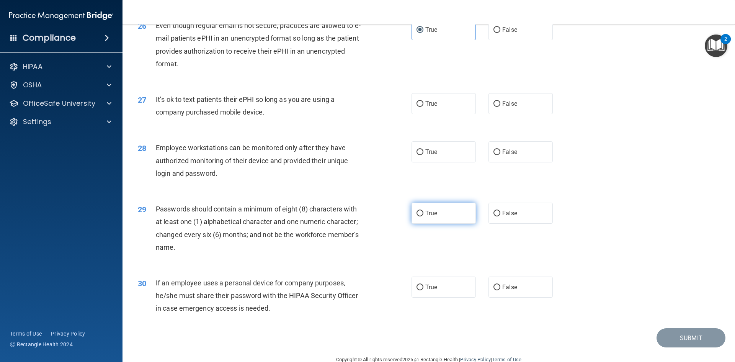
click at [420, 216] on input "True" at bounding box center [420, 214] width 7 height 6
radio input "true"
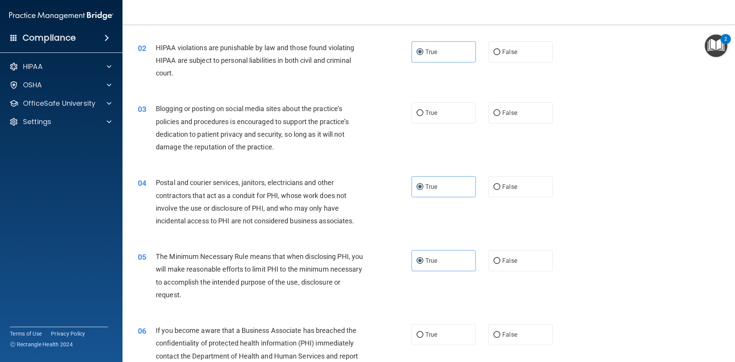
scroll to position [0, 0]
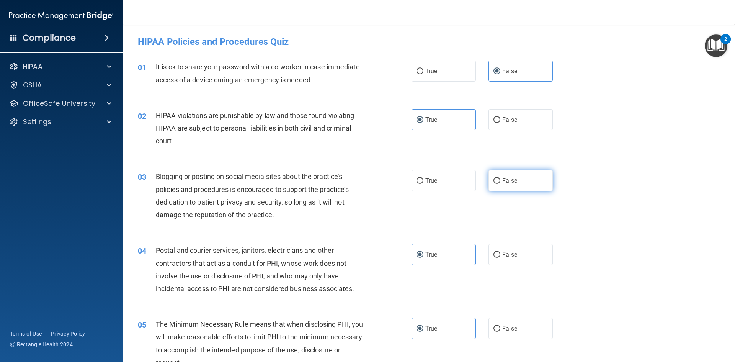
click at [521, 186] on label "False" at bounding box center [521, 180] width 64 height 21
click at [500, 184] on input "False" at bounding box center [497, 181] width 7 height 6
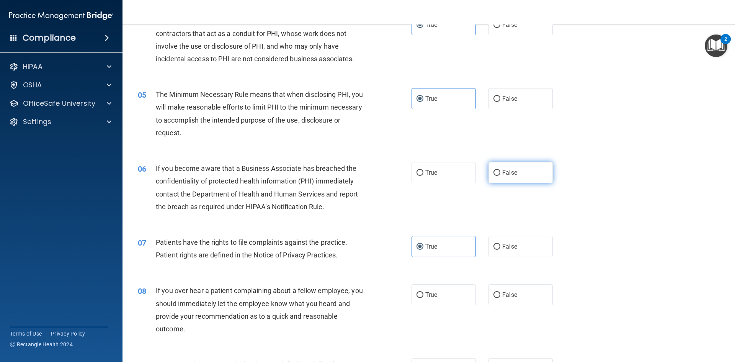
click at [505, 173] on span "False" at bounding box center [509, 172] width 15 height 7
click at [500, 173] on input "False" at bounding box center [497, 173] width 7 height 6
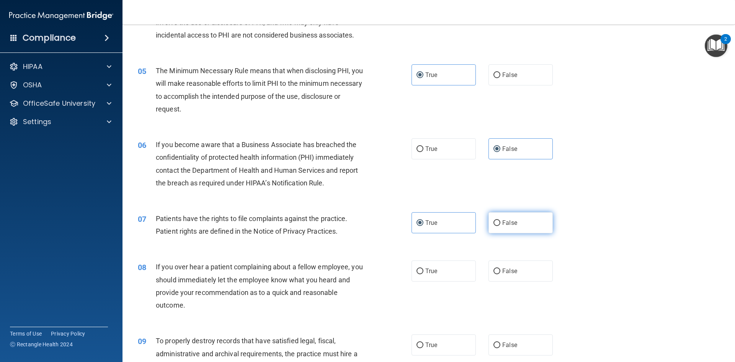
scroll to position [345, 0]
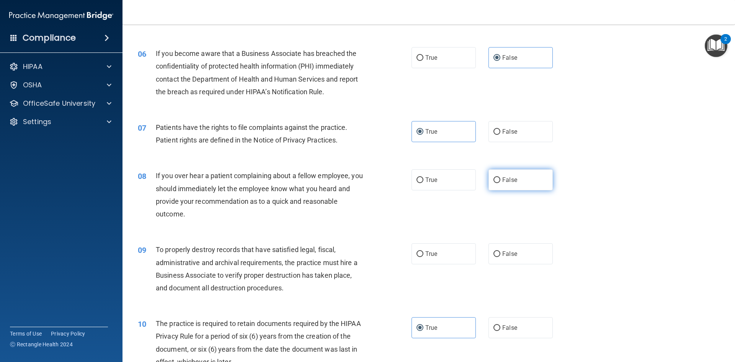
click at [518, 189] on label "False" at bounding box center [521, 179] width 64 height 21
click at [500, 183] on input "False" at bounding box center [497, 180] width 7 height 6
click at [520, 255] on label "False" at bounding box center [521, 253] width 64 height 21
click at [500, 255] on input "False" at bounding box center [497, 254] width 7 height 6
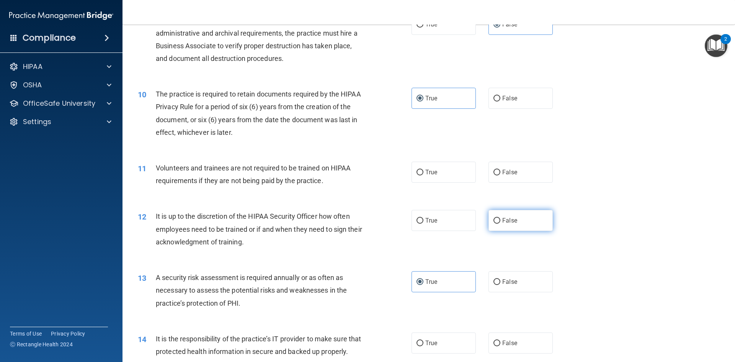
scroll to position [574, 0]
click at [497, 175] on label "False" at bounding box center [521, 171] width 64 height 21
click at [497, 175] on input "False" at bounding box center [497, 172] width 7 height 6
click at [507, 227] on label "False" at bounding box center [521, 219] width 64 height 21
click at [500, 223] on input "False" at bounding box center [497, 220] width 7 height 6
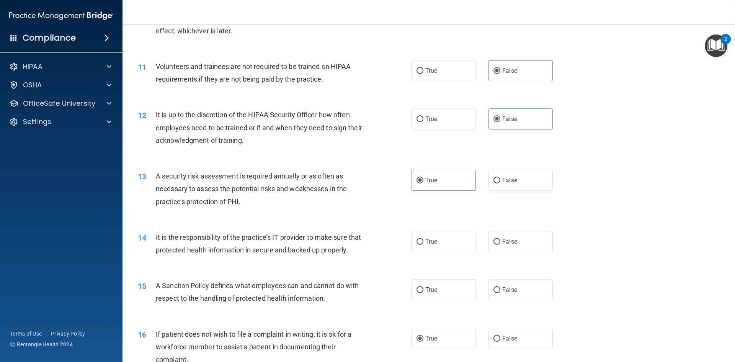
scroll to position [689, 0]
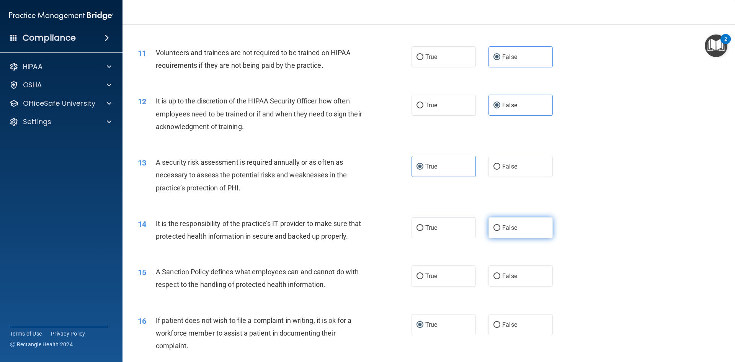
click at [508, 229] on span "False" at bounding box center [509, 227] width 15 height 7
click at [500, 229] on input "False" at bounding box center [497, 228] width 7 height 6
click at [508, 286] on label "False" at bounding box center [521, 275] width 64 height 21
click at [500, 279] on input "False" at bounding box center [497, 276] width 7 height 6
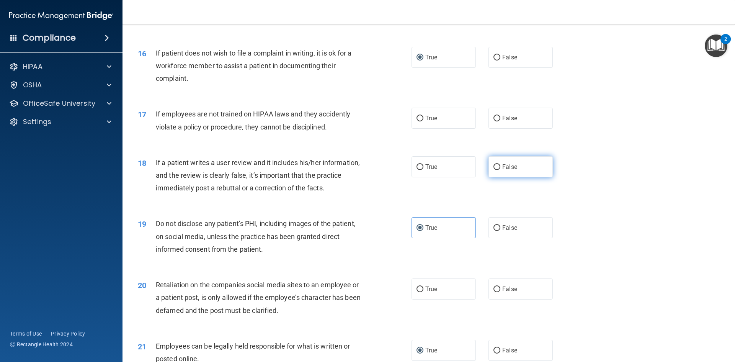
scroll to position [957, 0]
click at [503, 121] on span "False" at bounding box center [509, 117] width 15 height 7
click at [500, 121] on input "False" at bounding box center [497, 118] width 7 height 6
click at [504, 177] on label "False" at bounding box center [521, 165] width 64 height 21
click at [500, 169] on input "False" at bounding box center [497, 166] width 7 height 6
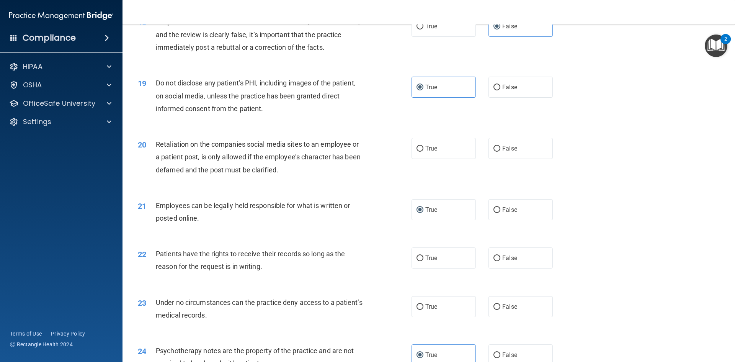
scroll to position [1110, 0]
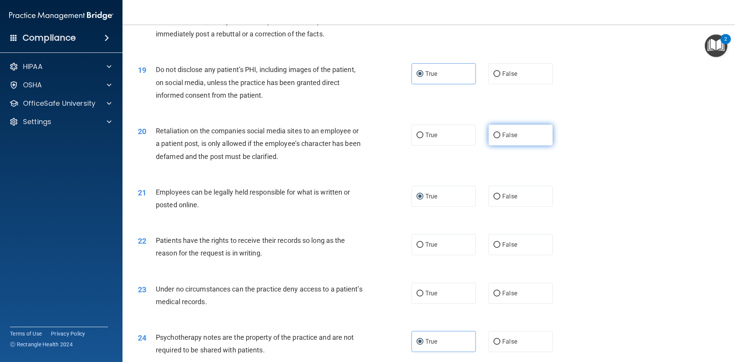
click at [502, 139] on span "False" at bounding box center [509, 134] width 15 height 7
click at [500, 138] on input "False" at bounding box center [497, 135] width 7 height 6
click at [489, 255] on label "False" at bounding box center [521, 244] width 64 height 21
click at [494, 248] on input "False" at bounding box center [497, 245] width 7 height 6
click at [499, 301] on label "False" at bounding box center [521, 293] width 64 height 21
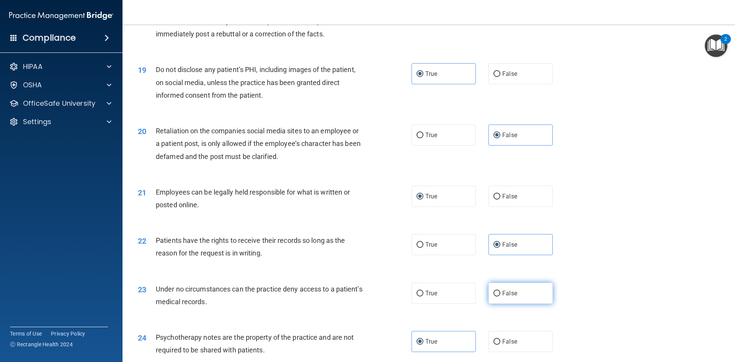
click at [499, 296] on input "False" at bounding box center [497, 294] width 7 height 6
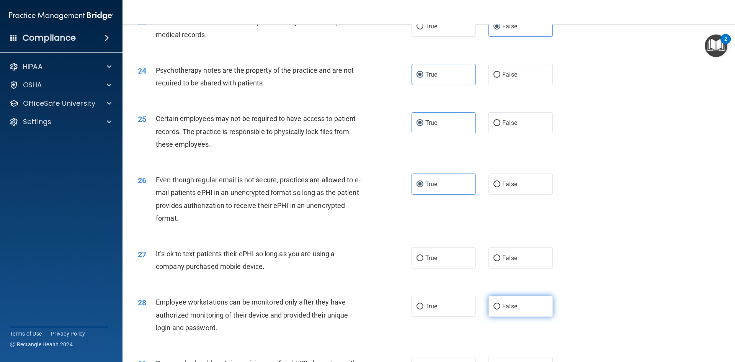
scroll to position [1417, 0]
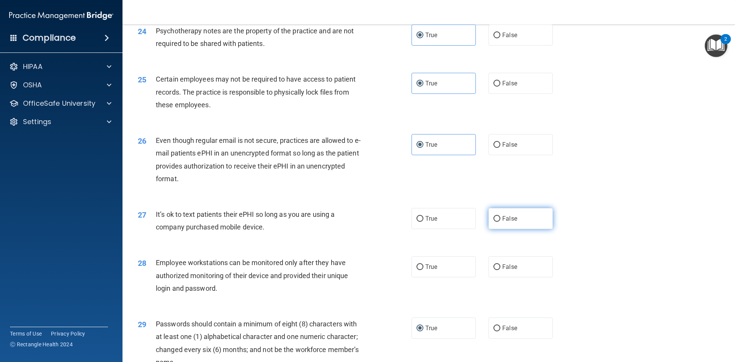
click at [514, 229] on label "False" at bounding box center [521, 218] width 64 height 21
click at [500, 222] on input "False" at bounding box center [497, 219] width 7 height 6
click at [505, 270] on span "False" at bounding box center [509, 266] width 15 height 7
click at [500, 270] on input "False" at bounding box center [497, 267] width 7 height 6
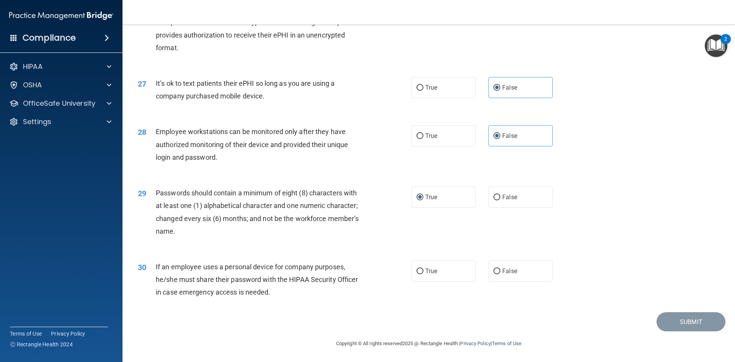
scroll to position [1560, 0]
click at [530, 278] on label "False" at bounding box center [521, 270] width 64 height 21
click at [500, 274] on input "False" at bounding box center [497, 271] width 7 height 6
click at [673, 315] on button "Submit" at bounding box center [691, 322] width 69 height 20
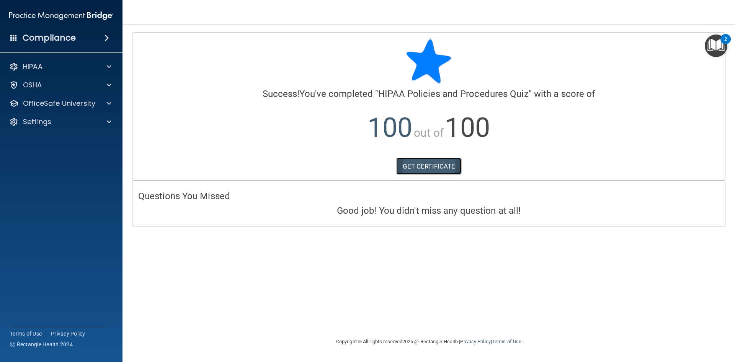
click at [427, 164] on link "GET CERTIFICATE" at bounding box center [428, 166] width 65 height 17
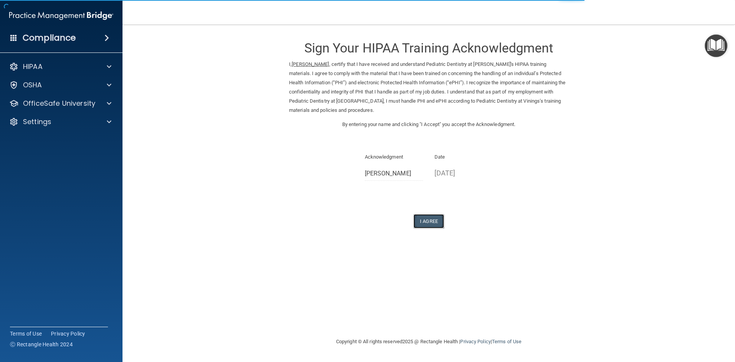
click at [434, 216] on button "I Agree" at bounding box center [429, 221] width 31 height 14
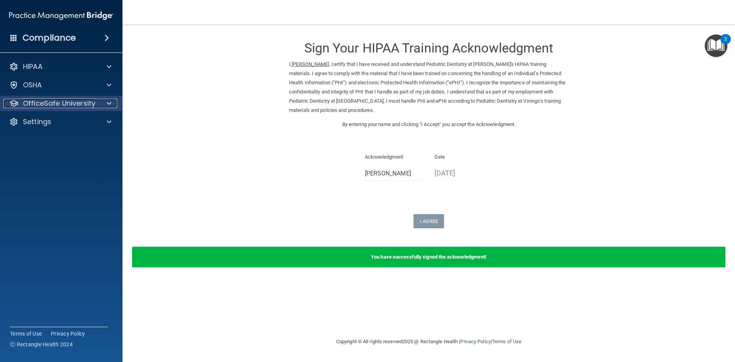
click at [67, 104] on p "OfficeSafe University" at bounding box center [59, 103] width 72 height 9
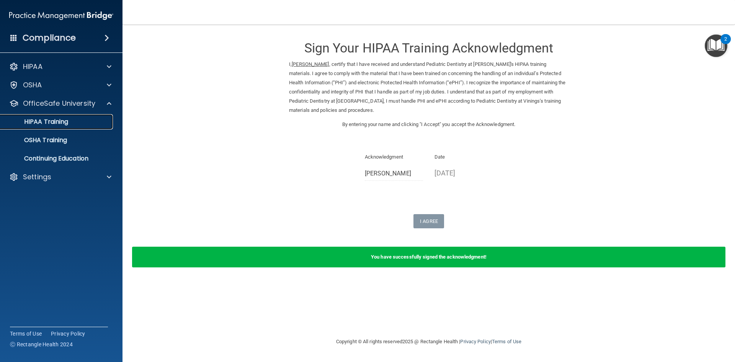
click at [68, 123] on p "HIPAA Training" at bounding box center [36, 122] width 63 height 8
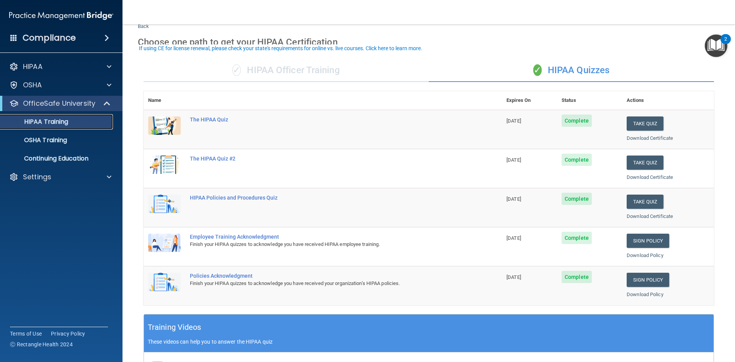
scroll to position [38, 0]
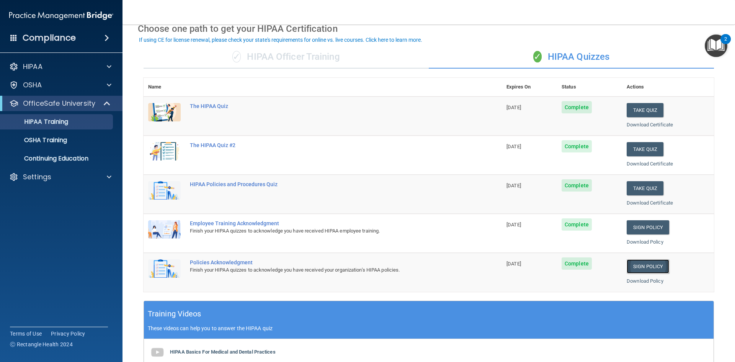
click at [636, 268] on link "Sign Policy" at bounding box center [648, 266] width 42 height 14
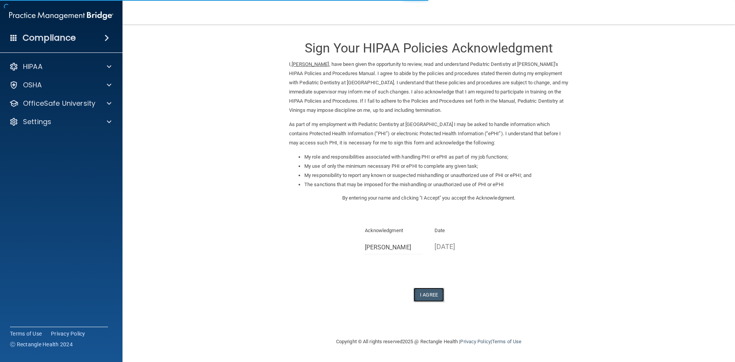
click at [426, 295] on button "I Agree" at bounding box center [429, 295] width 31 height 14
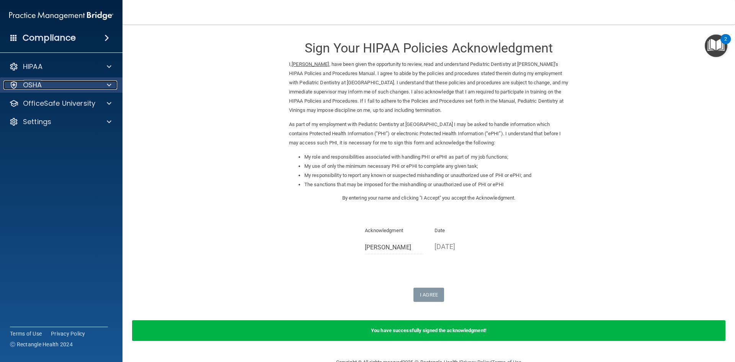
click at [56, 88] on div "OSHA" at bounding box center [50, 84] width 95 height 9
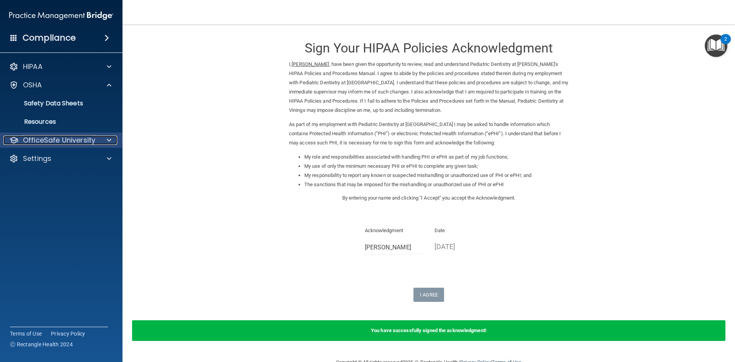
click at [60, 141] on p "OfficeSafe University" at bounding box center [59, 140] width 72 height 9
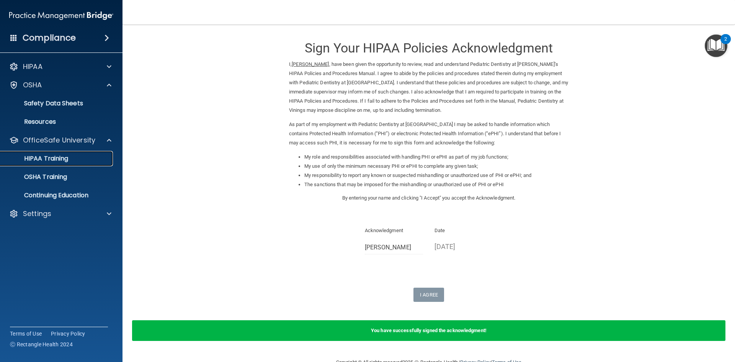
click at [60, 161] on p "HIPAA Training" at bounding box center [36, 159] width 63 height 8
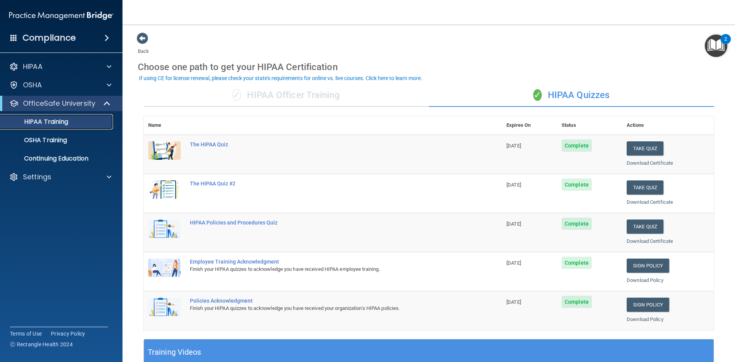
click at [46, 121] on p "HIPAA Training" at bounding box center [36, 122] width 63 height 8
click at [52, 126] on p "HIPAA Training" at bounding box center [36, 122] width 63 height 8
click at [53, 126] on p "HIPAA Training" at bounding box center [36, 122] width 63 height 8
click at [48, 139] on p "OSHA Training" at bounding box center [36, 140] width 62 height 8
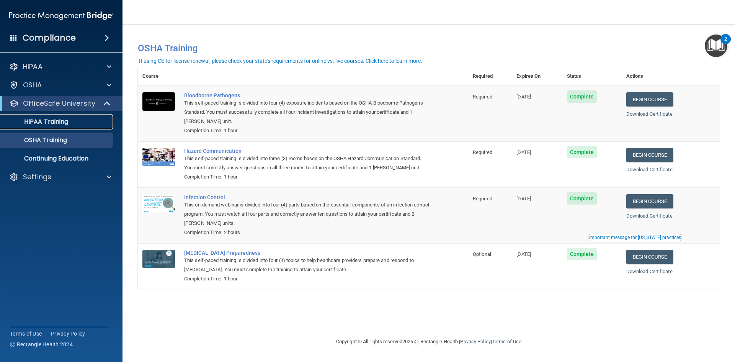
click at [74, 129] on link "HIPAA Training" at bounding box center [52, 121] width 121 height 15
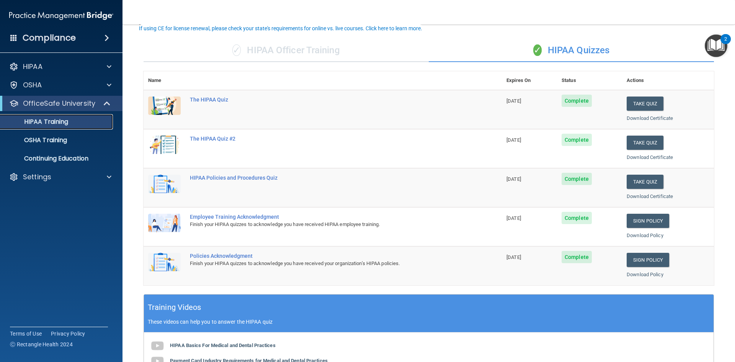
scroll to position [38, 0]
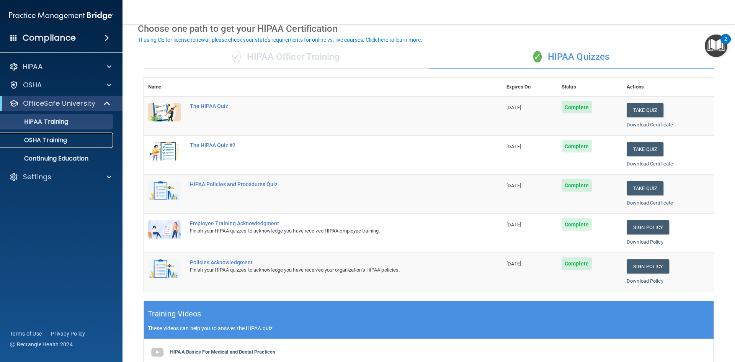
click at [54, 139] on p "OSHA Training" at bounding box center [36, 140] width 62 height 8
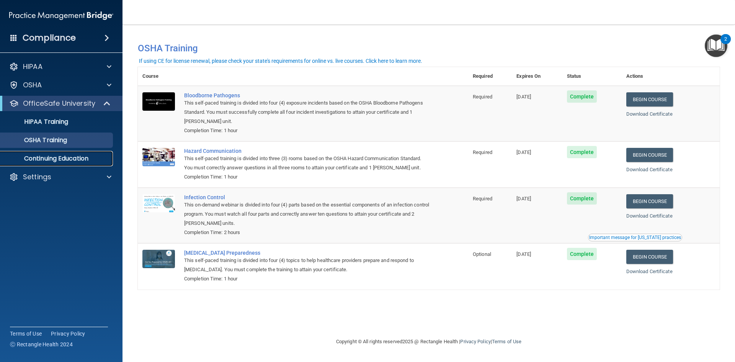
click at [45, 157] on p "Continuing Education" at bounding box center [57, 159] width 105 height 8
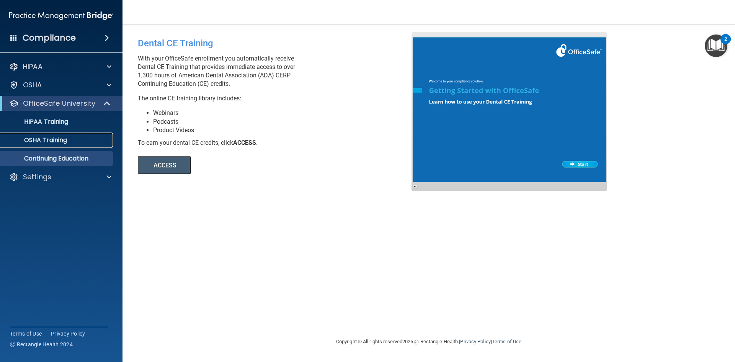
click at [46, 142] on p "OSHA Training" at bounding box center [36, 140] width 62 height 8
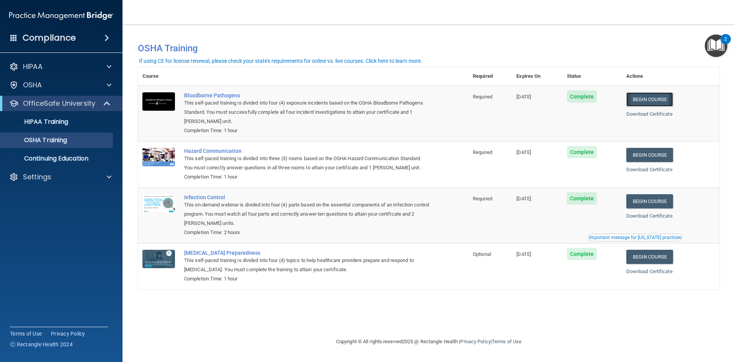
click at [666, 101] on link "Begin Course" at bounding box center [649, 99] width 47 height 14
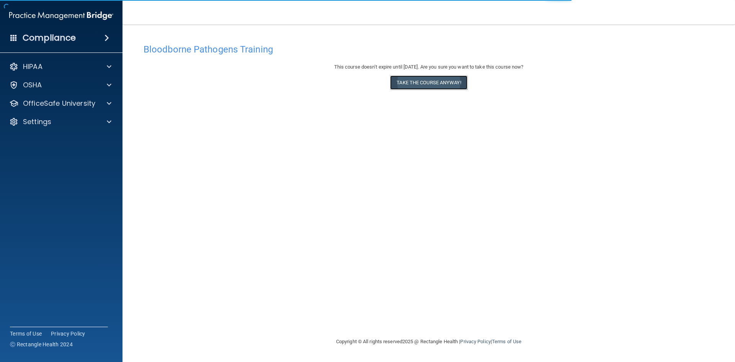
click at [412, 85] on button "Take the course anyway!" at bounding box center [428, 82] width 77 height 14
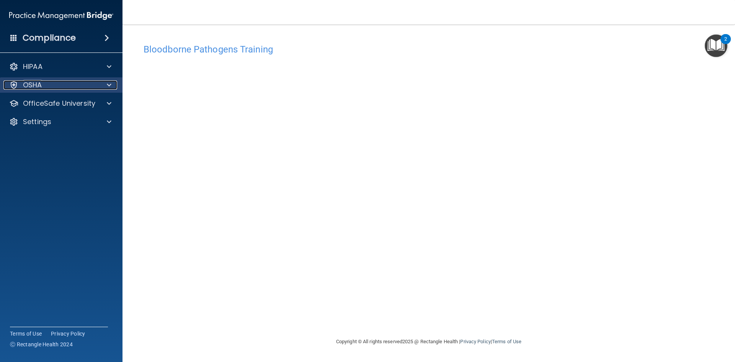
click at [64, 86] on div "OSHA" at bounding box center [50, 84] width 95 height 9
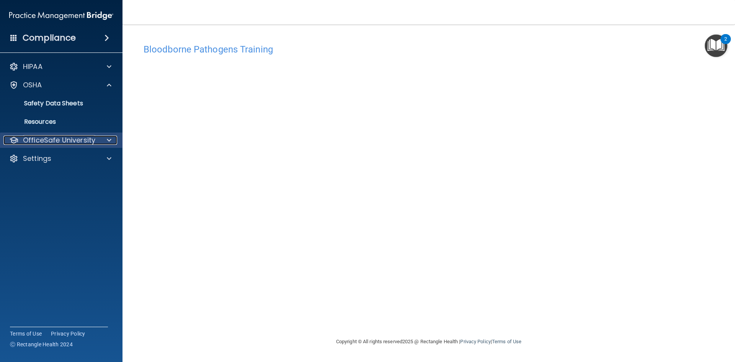
click at [65, 140] on p "OfficeSafe University" at bounding box center [59, 140] width 72 height 9
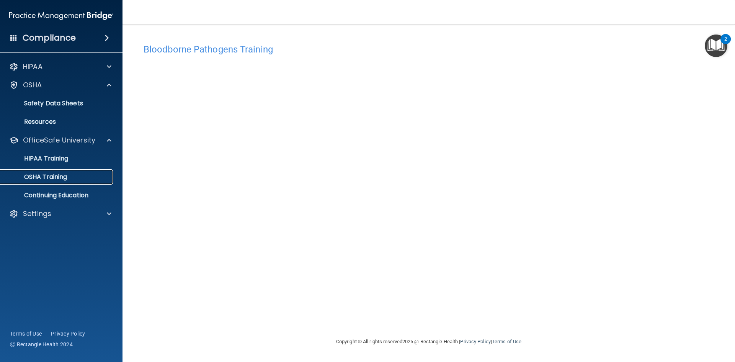
click at [67, 175] on p "OSHA Training" at bounding box center [36, 177] width 62 height 8
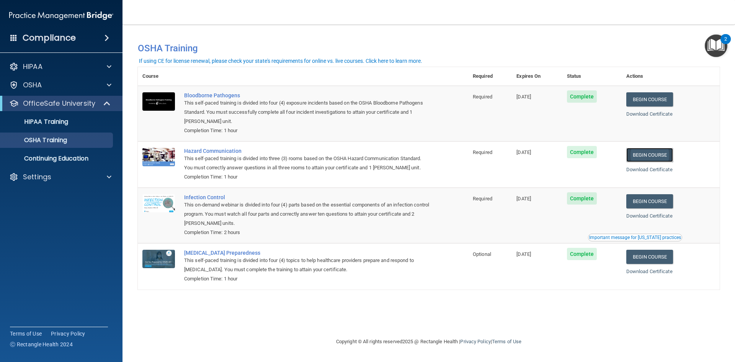
click at [672, 158] on link "Begin Course" at bounding box center [649, 155] width 47 height 14
click at [652, 156] on link "Begin Course" at bounding box center [649, 155] width 47 height 14
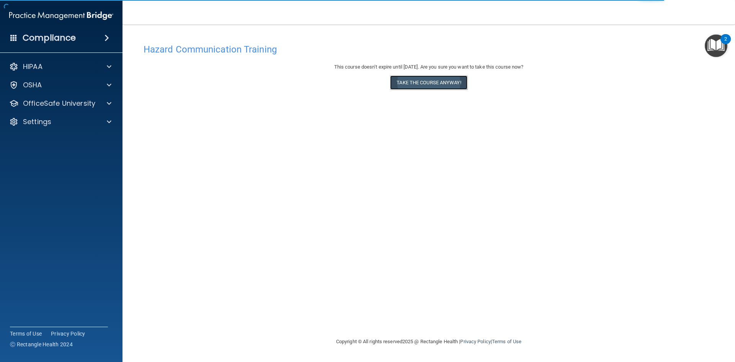
click at [410, 84] on button "Take the course anyway!" at bounding box center [428, 82] width 77 height 14
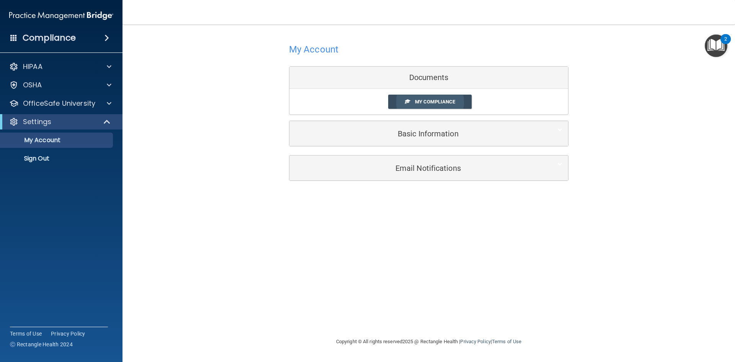
click at [422, 102] on span "My Compliance" at bounding box center [435, 102] width 40 height 6
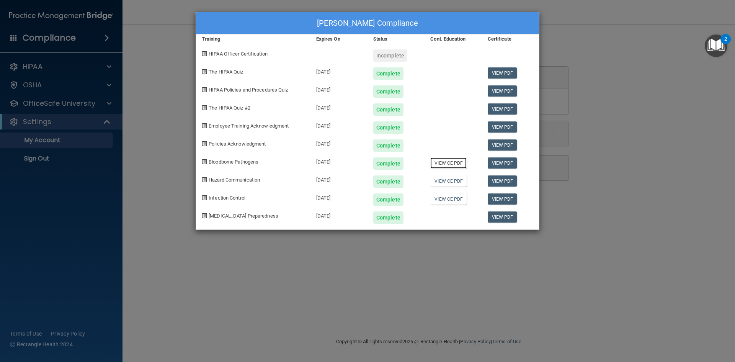
click at [456, 164] on link "View CE PDF" at bounding box center [448, 162] width 36 height 11
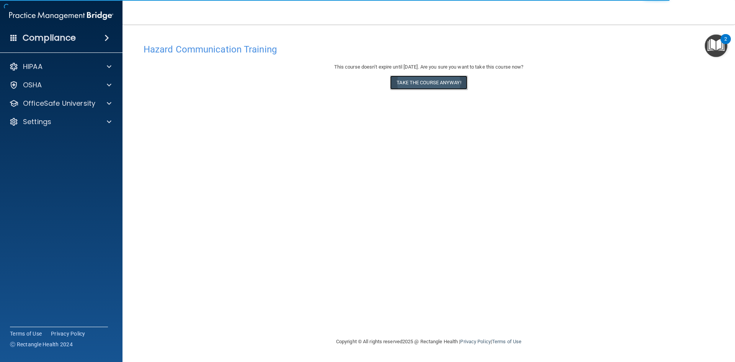
click at [432, 84] on button "Take the course anyway!" at bounding box center [428, 82] width 77 height 14
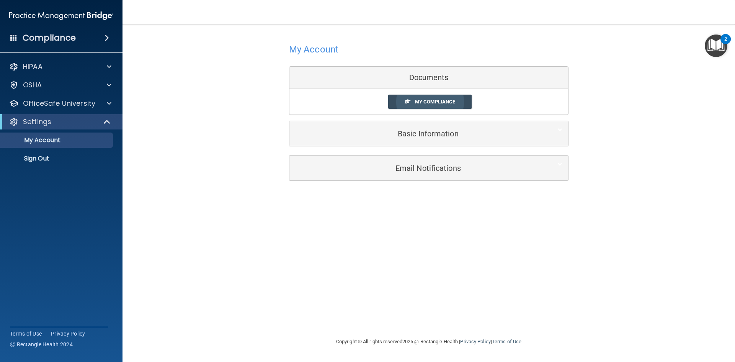
click at [417, 104] on span "My Compliance" at bounding box center [435, 102] width 40 height 6
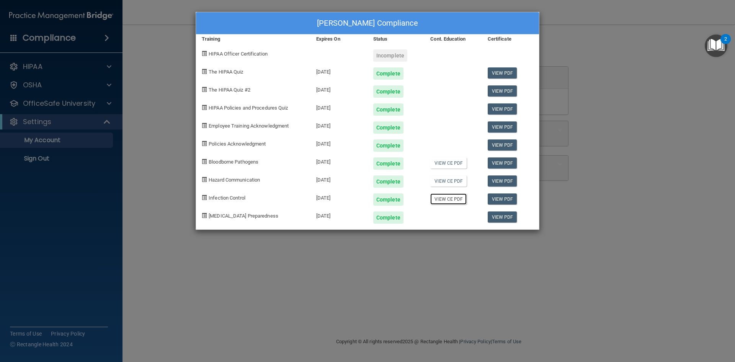
click at [456, 202] on link "View CE PDF" at bounding box center [448, 198] width 36 height 11
click at [685, 40] on div "[PERSON_NAME] Compliance Training Expires On Status Cont. Education Certificate…" at bounding box center [367, 181] width 735 height 362
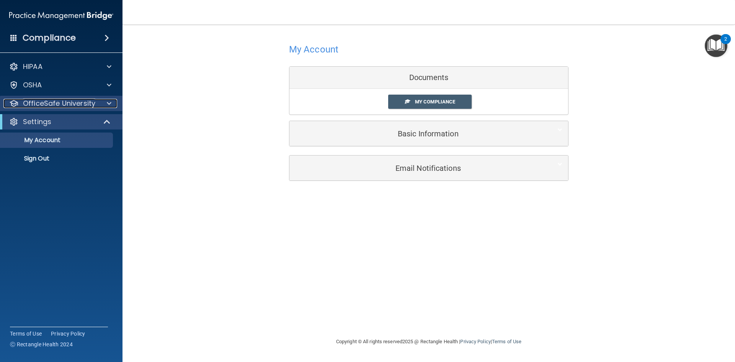
click at [40, 100] on p "OfficeSafe University" at bounding box center [59, 103] width 72 height 9
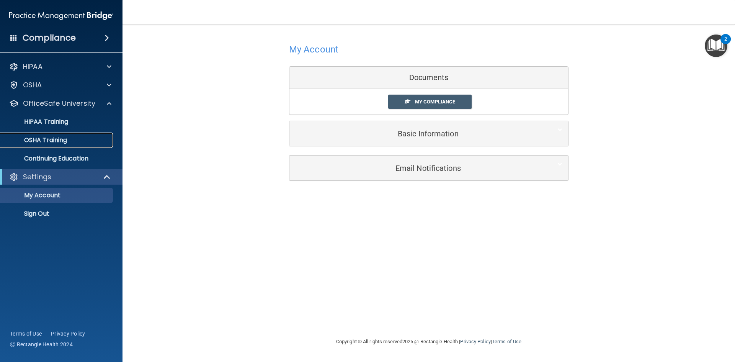
click at [40, 144] on p "OSHA Training" at bounding box center [36, 140] width 62 height 8
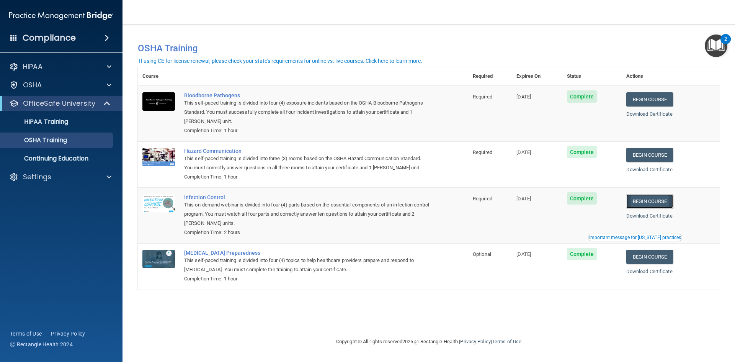
click at [650, 204] on link "Begin Course" at bounding box center [649, 201] width 47 height 14
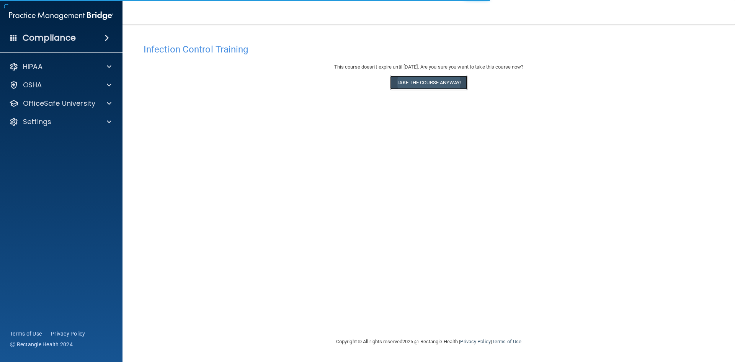
click at [419, 83] on button "Take the course anyway!" at bounding box center [428, 82] width 77 height 14
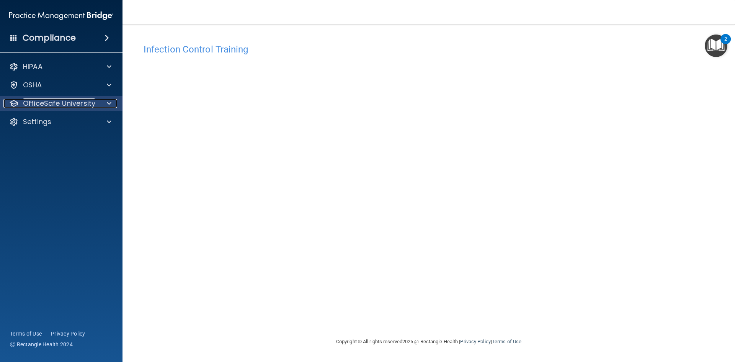
click at [62, 107] on p "OfficeSafe University" at bounding box center [59, 103] width 72 height 9
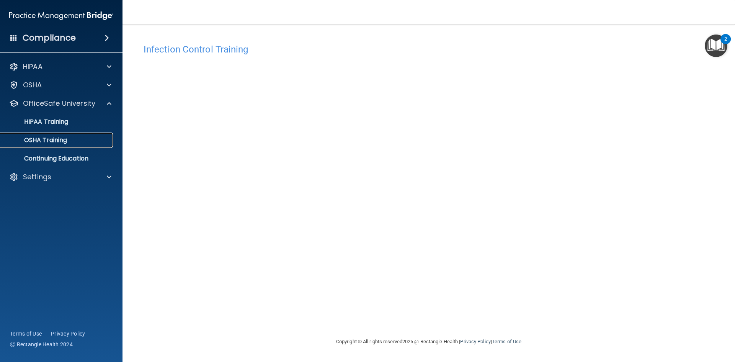
click at [62, 142] on p "OSHA Training" at bounding box center [36, 140] width 62 height 8
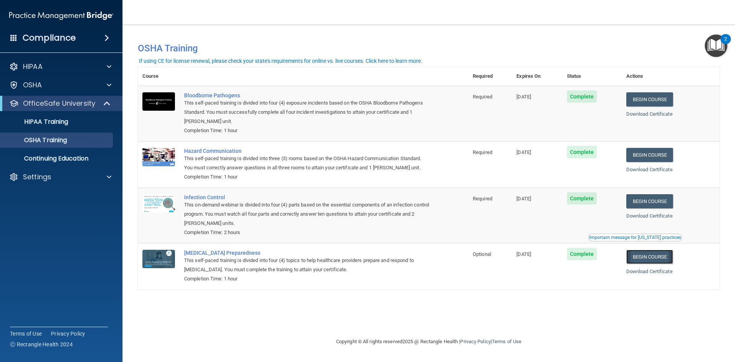
click at [641, 260] on link "Begin Course" at bounding box center [649, 257] width 47 height 14
click at [70, 103] on p "OfficeSafe University" at bounding box center [59, 103] width 72 height 9
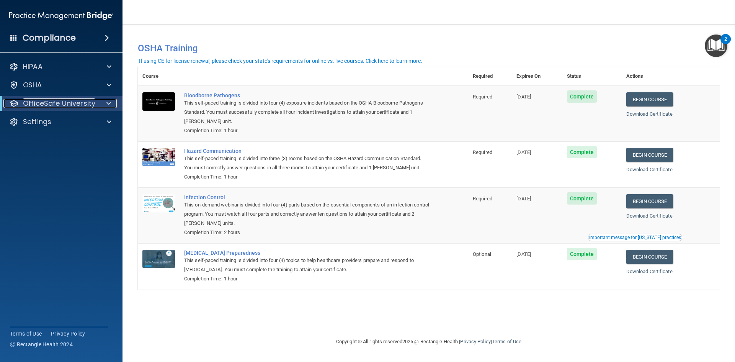
click at [70, 103] on p "OfficeSafe University" at bounding box center [59, 103] width 72 height 9
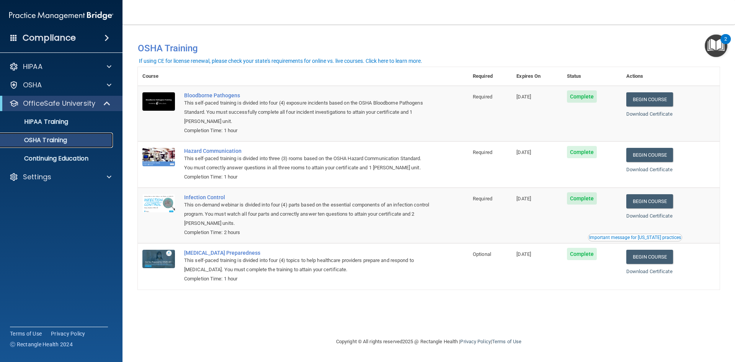
click at [64, 139] on p "OSHA Training" at bounding box center [36, 140] width 62 height 8
click at [66, 139] on p "OSHA Training" at bounding box center [36, 140] width 62 height 8
click at [47, 140] on p "OSHA Training" at bounding box center [36, 140] width 62 height 8
click at [50, 141] on p "OSHA Training" at bounding box center [36, 140] width 62 height 8
click at [59, 120] on p "HIPAA Training" at bounding box center [36, 122] width 63 height 8
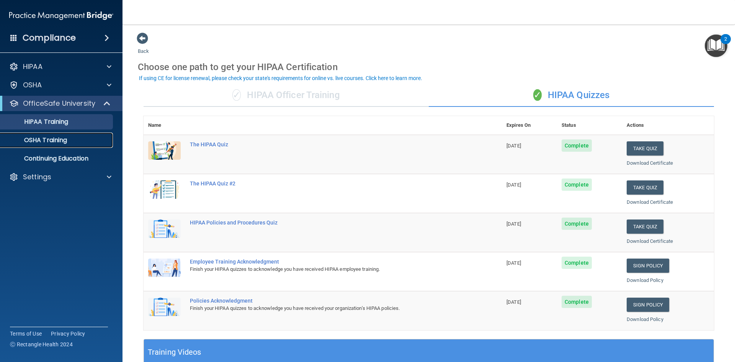
click at [57, 140] on p "OSHA Training" at bounding box center [36, 140] width 62 height 8
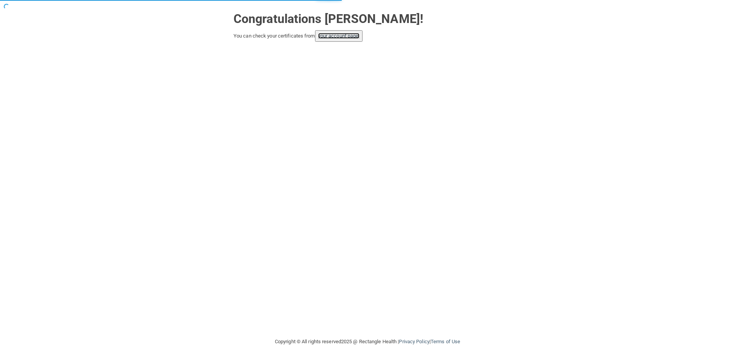
click at [342, 36] on link "your account page!" at bounding box center [339, 36] width 42 height 6
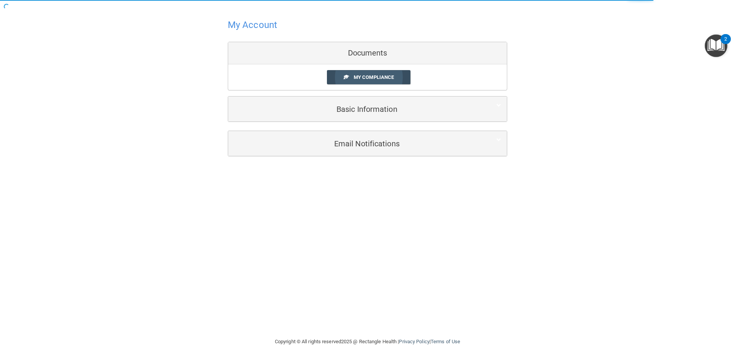
click at [354, 76] on span "My Compliance" at bounding box center [374, 77] width 40 height 6
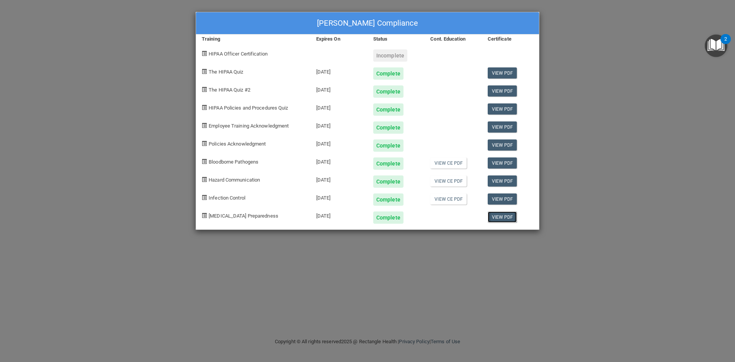
click at [499, 217] on link "View PDF" at bounding box center [502, 216] width 29 height 11
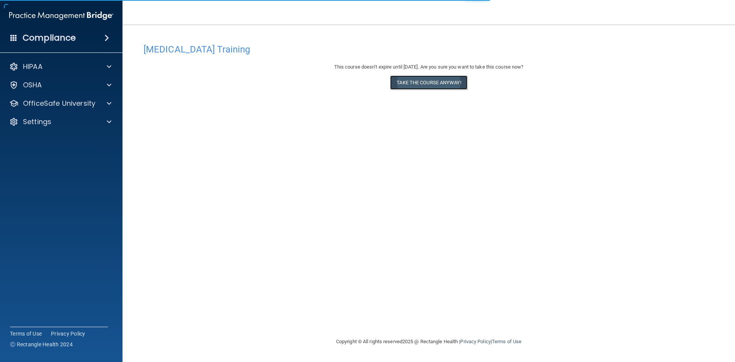
click at [411, 83] on button "Take the course anyway!" at bounding box center [428, 82] width 77 height 14
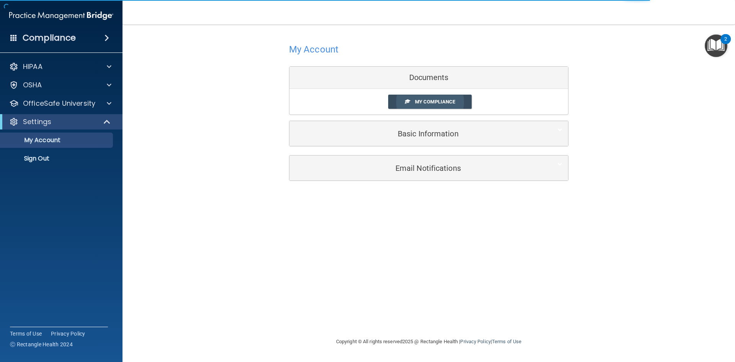
click at [432, 104] on span "My Compliance" at bounding box center [435, 102] width 40 height 6
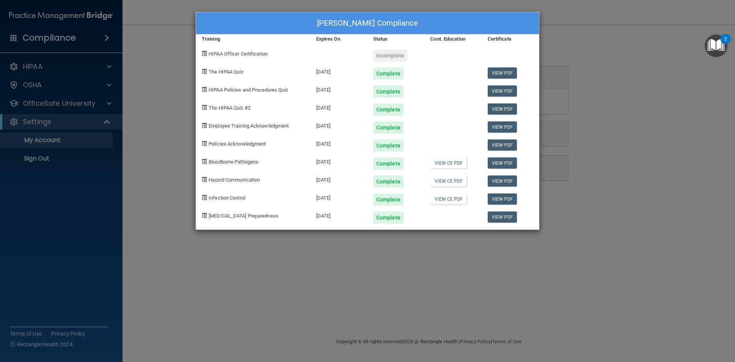
click at [51, 100] on div "[PERSON_NAME] Compliance Training Expires On Status Cont. Education Certificate…" at bounding box center [367, 181] width 735 height 362
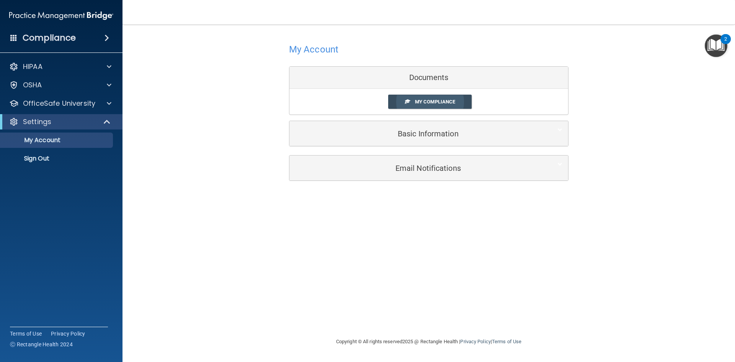
click at [436, 103] on span "My Compliance" at bounding box center [435, 102] width 40 height 6
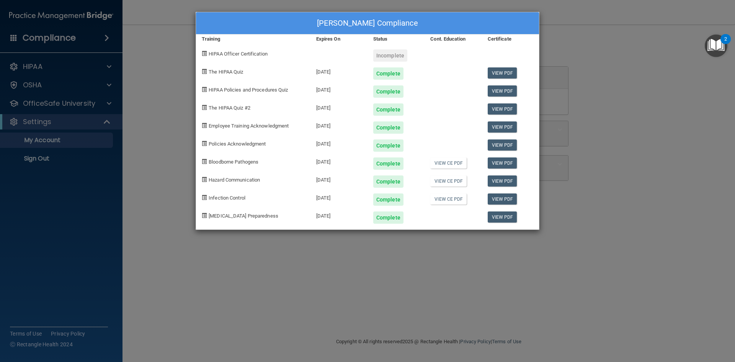
click at [54, 105] on div "[PERSON_NAME] Compliance Training Expires On Status Cont. Education Certificate…" at bounding box center [367, 181] width 735 height 362
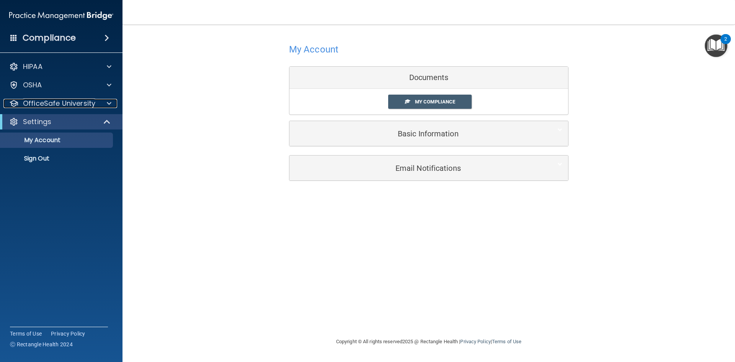
click at [54, 105] on p "OfficeSafe University" at bounding box center [59, 103] width 72 height 9
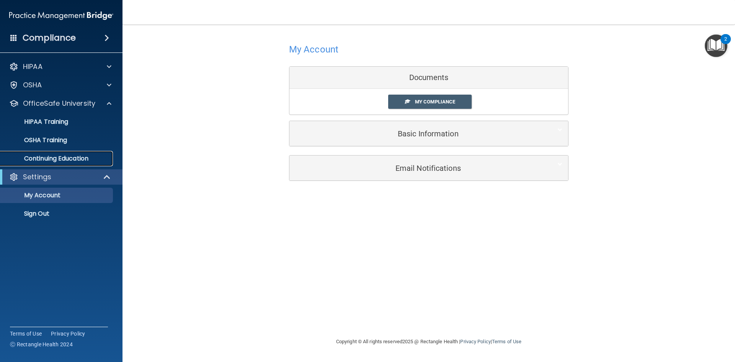
click at [55, 157] on p "Continuing Education" at bounding box center [57, 159] width 105 height 8
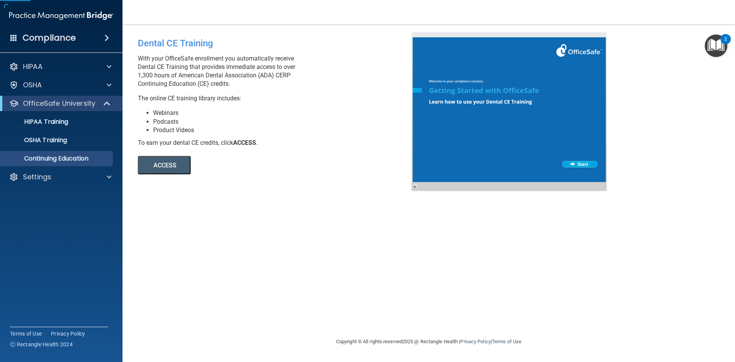
click at [167, 163] on button "ACCESS" at bounding box center [164, 165] width 53 height 18
click at [171, 165] on button "ACCESS" at bounding box center [164, 165] width 53 height 18
click at [181, 161] on button "ACCESS" at bounding box center [164, 165] width 53 height 18
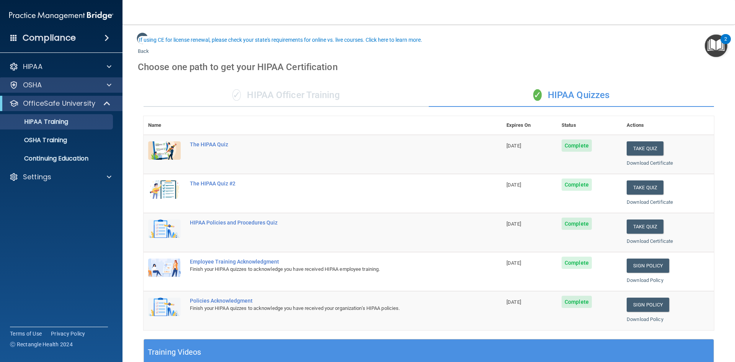
scroll to position [38, 0]
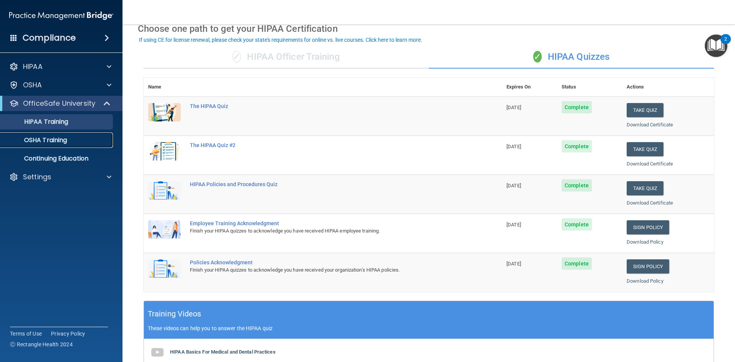
click at [51, 140] on p "OSHA Training" at bounding box center [36, 140] width 62 height 8
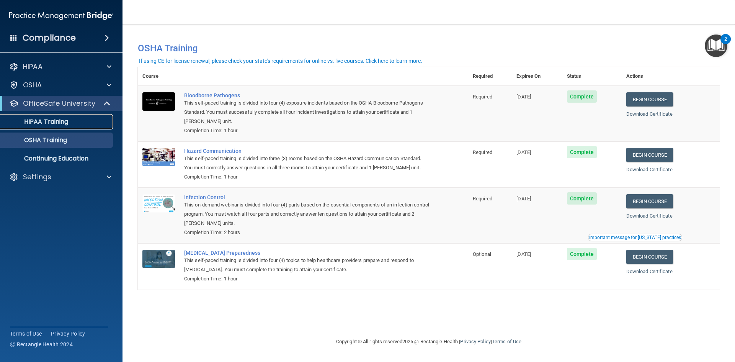
click at [39, 119] on p "HIPAA Training" at bounding box center [36, 122] width 63 height 8
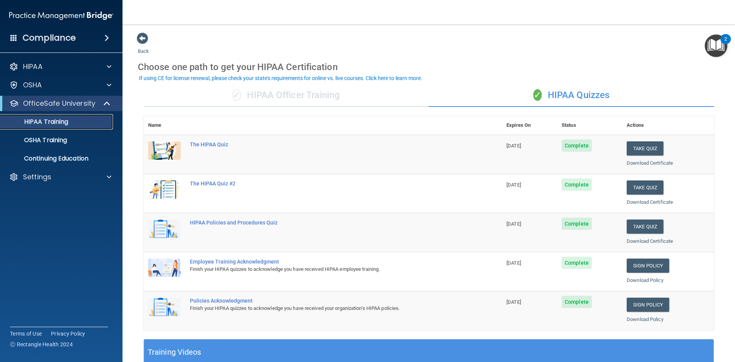
scroll to position [38, 0]
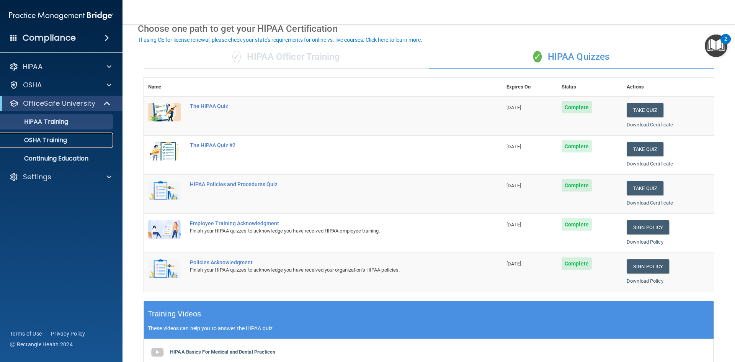
click at [29, 137] on p "OSHA Training" at bounding box center [36, 140] width 62 height 8
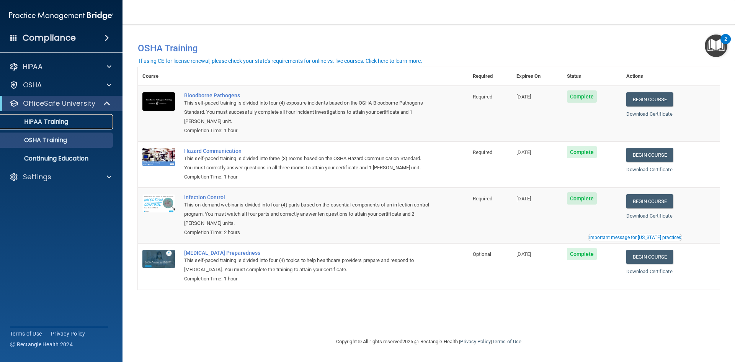
click at [51, 125] on p "HIPAA Training" at bounding box center [36, 122] width 63 height 8
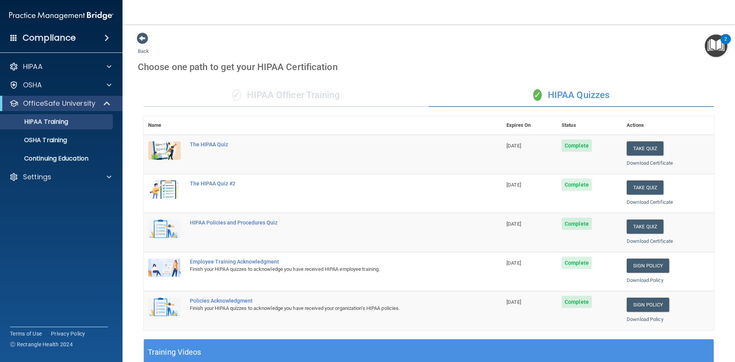
scroll to position [115, 0]
